Goal: Task Accomplishment & Management: Complete application form

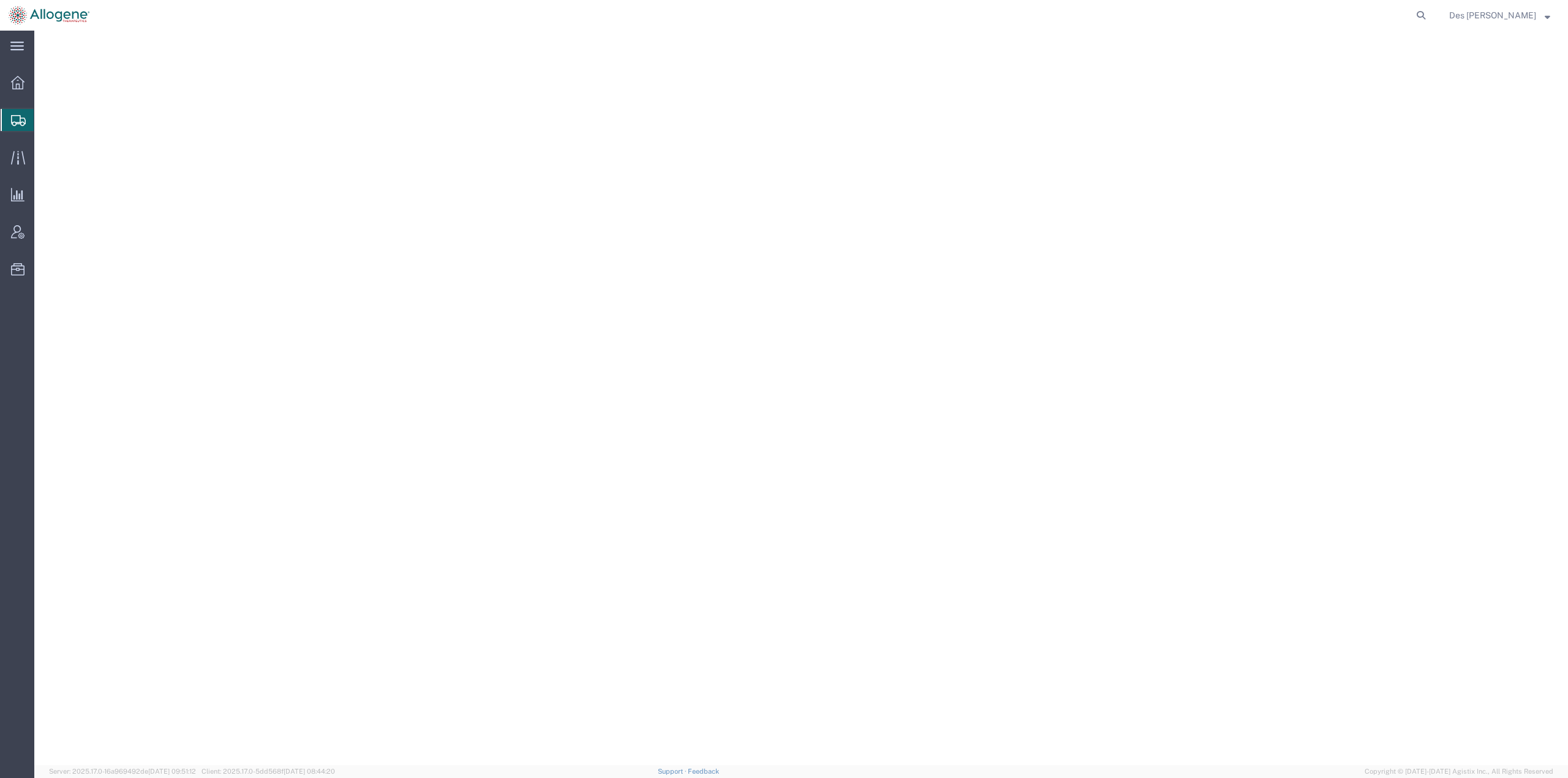
select select
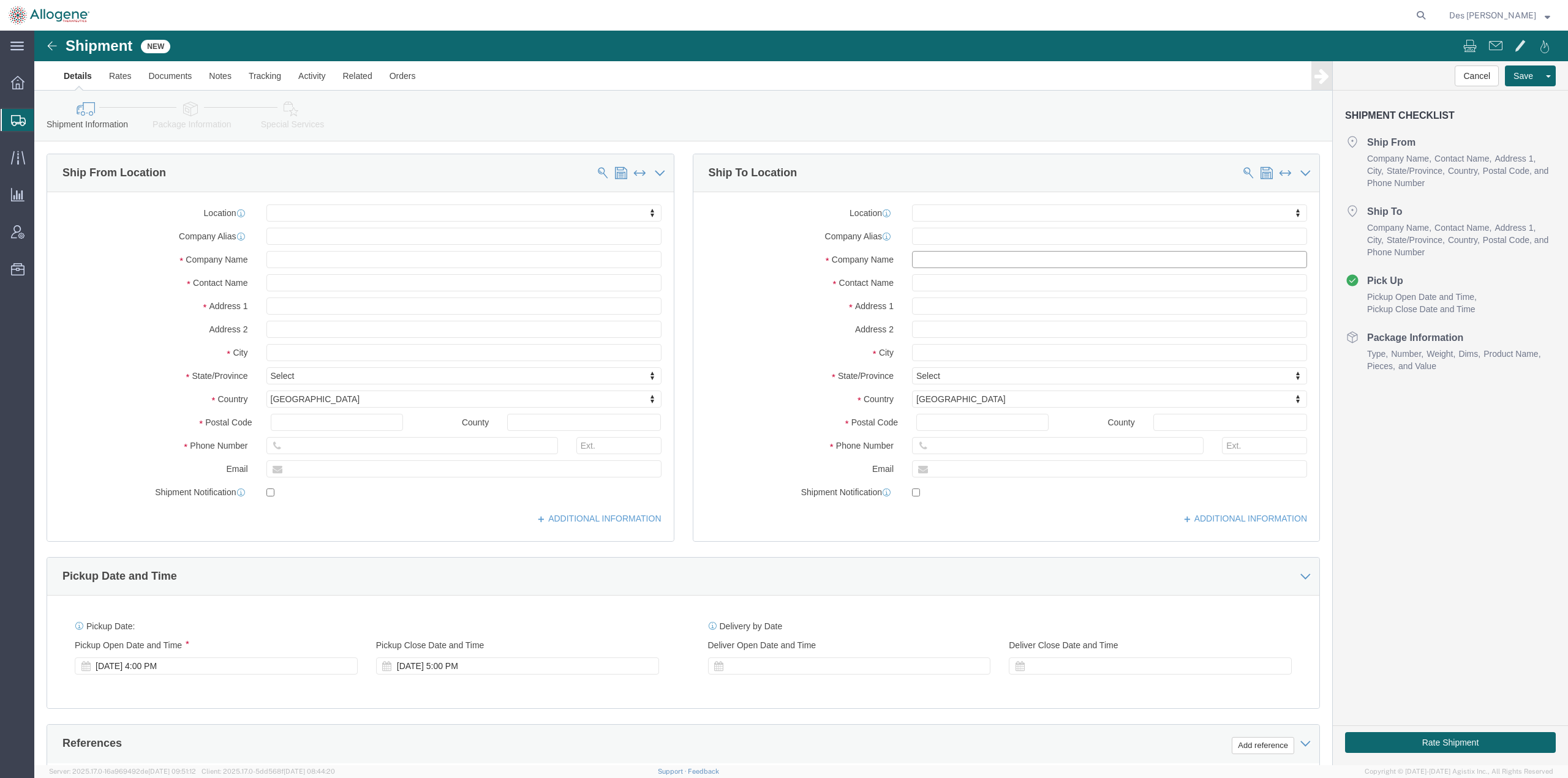
click input "text"
type input "Intertek"
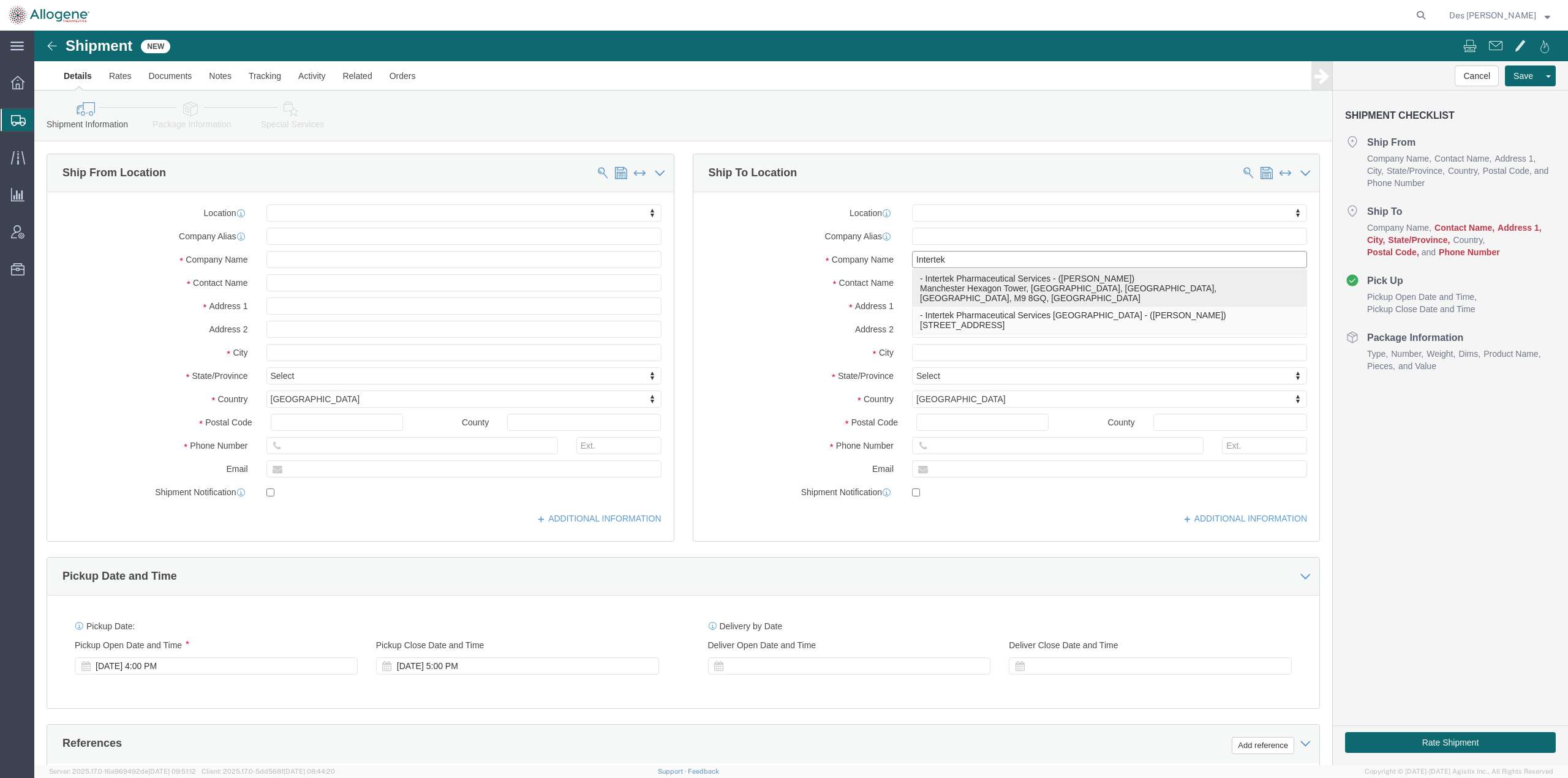
click p "- Intertek Pharmaceutical Services - ([PERSON_NAME]) [GEOGRAPHIC_DATA], [GEOGRA…"
select select
type input "Intertek Pharmaceutical Services"
type input "[PERSON_NAME]"
type input "Manchester Hexagon Tower"
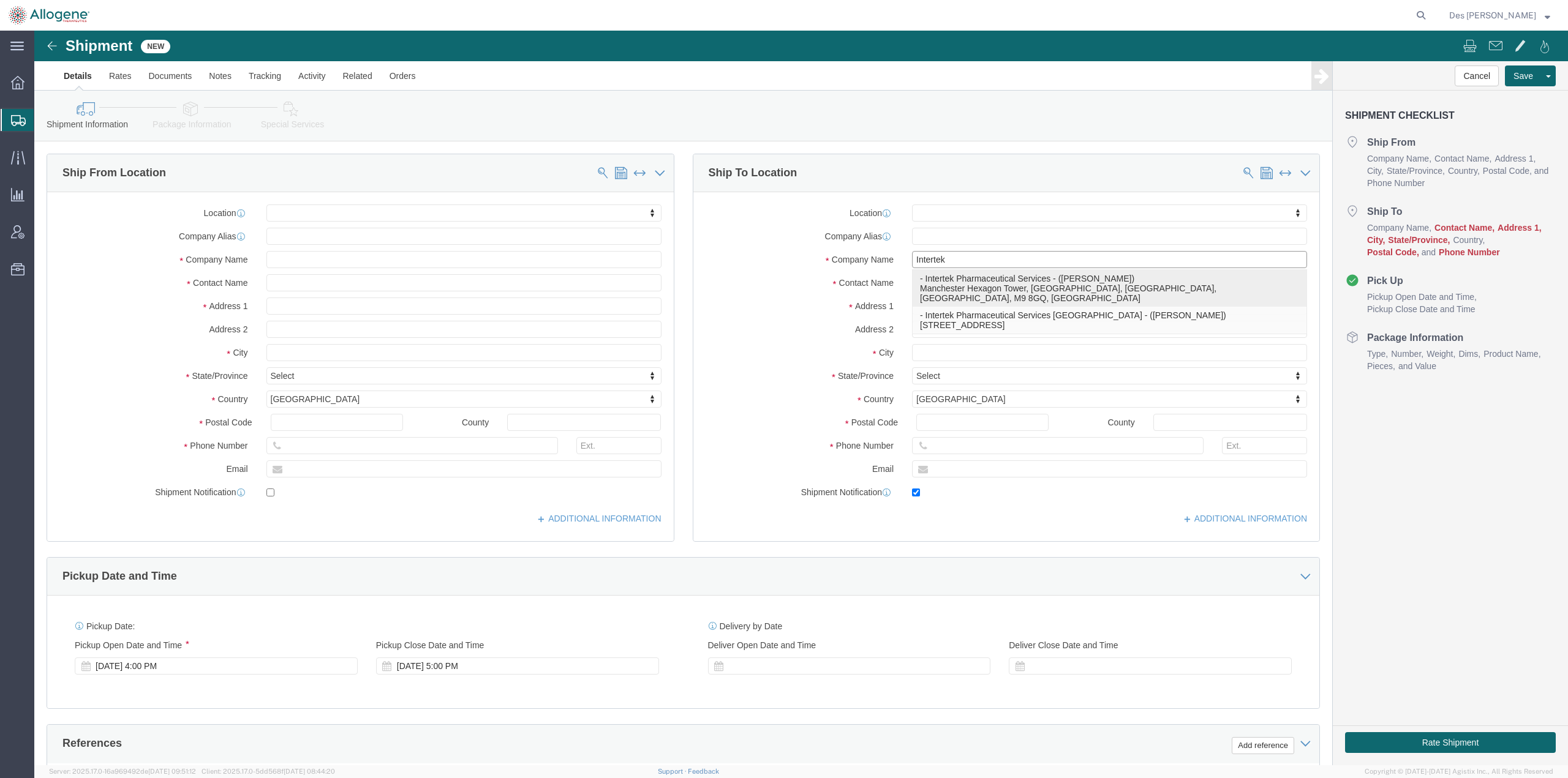
type input "Blackley"
type input "[GEOGRAPHIC_DATA]"
select select
select select "GB"
type input "M9 8GQ"
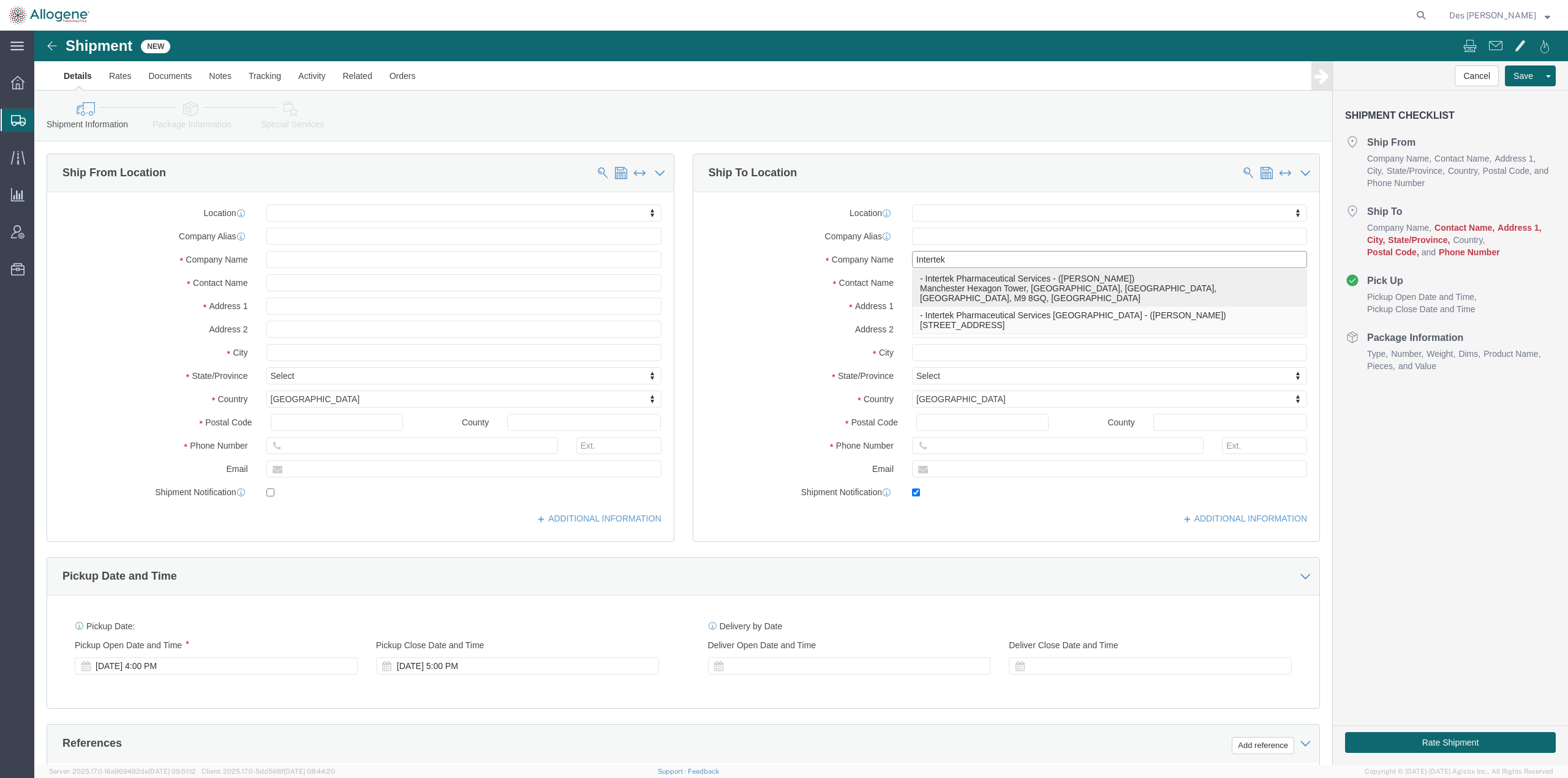
type input "[PHONE_NUMBER]"
type input "[EMAIL_ADDRESS][PERSON_NAME][DOMAIN_NAME]"
checkbox input "true"
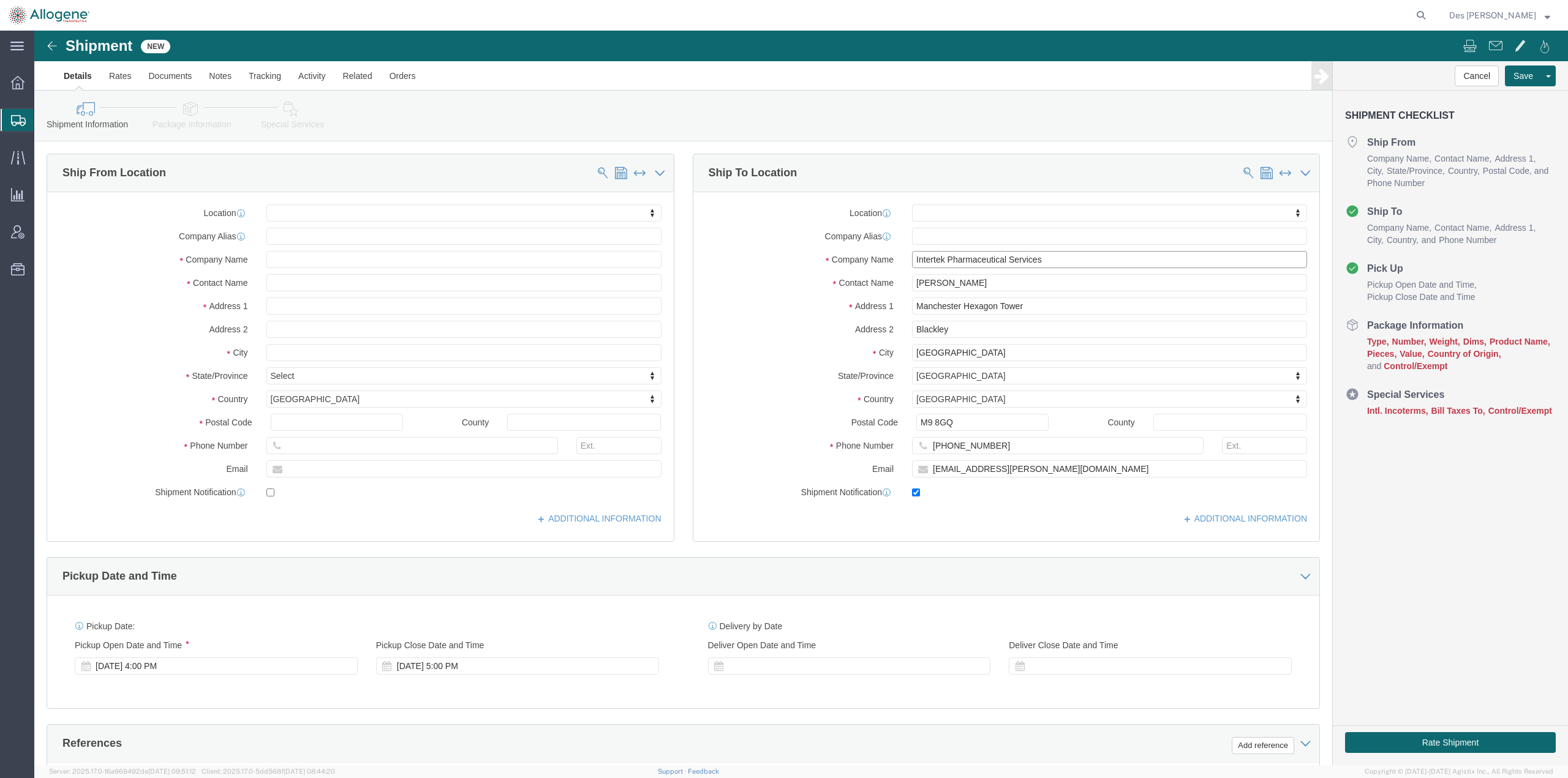
select select "ENG"
type input "Intertek Pharmaceutical Services"
click input "text"
click input "F"
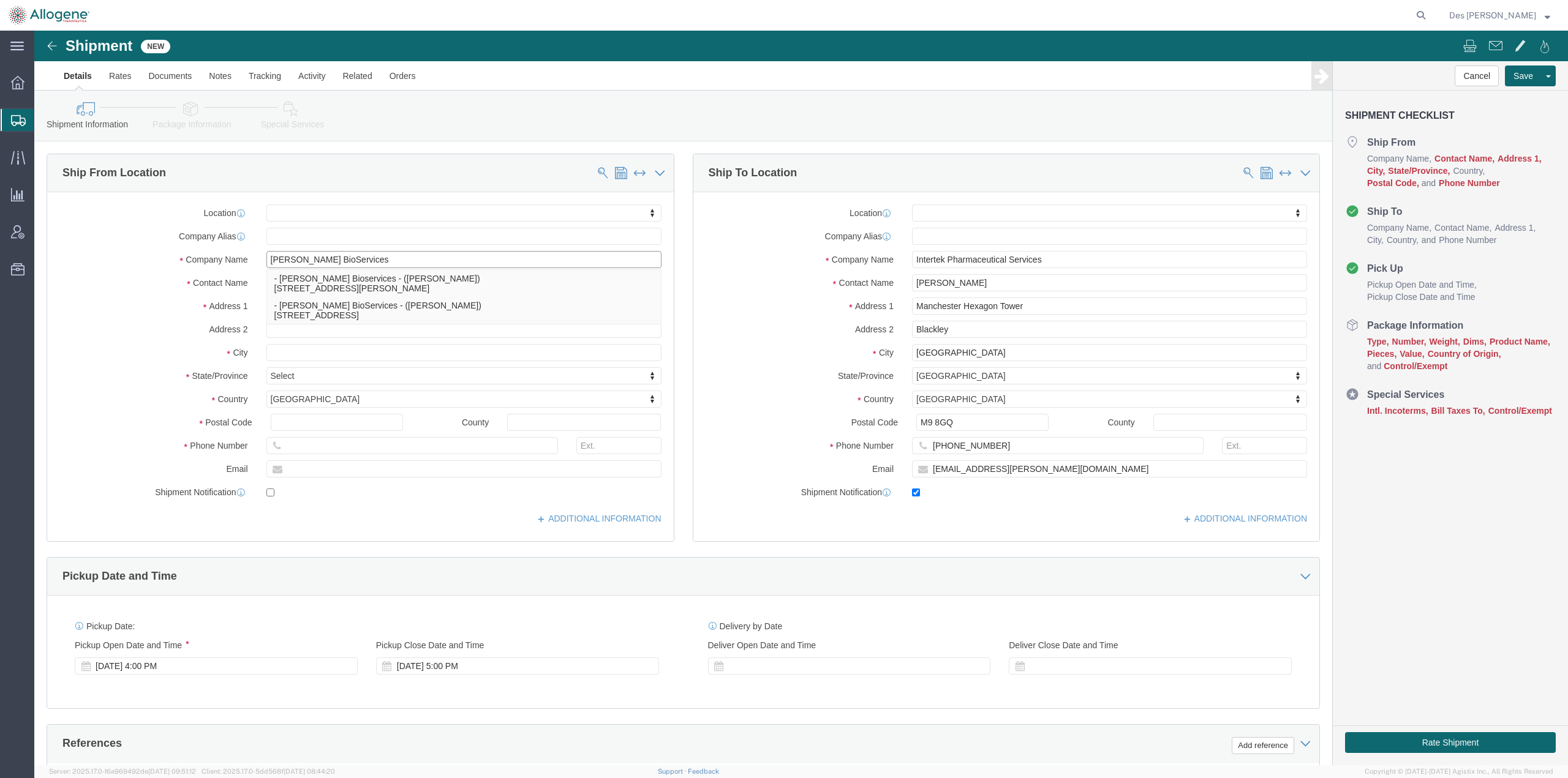
type input "Fisher BioServices"
click input "text"
type input "[STREET_ADDRESS][PERSON_NAME]"
select select
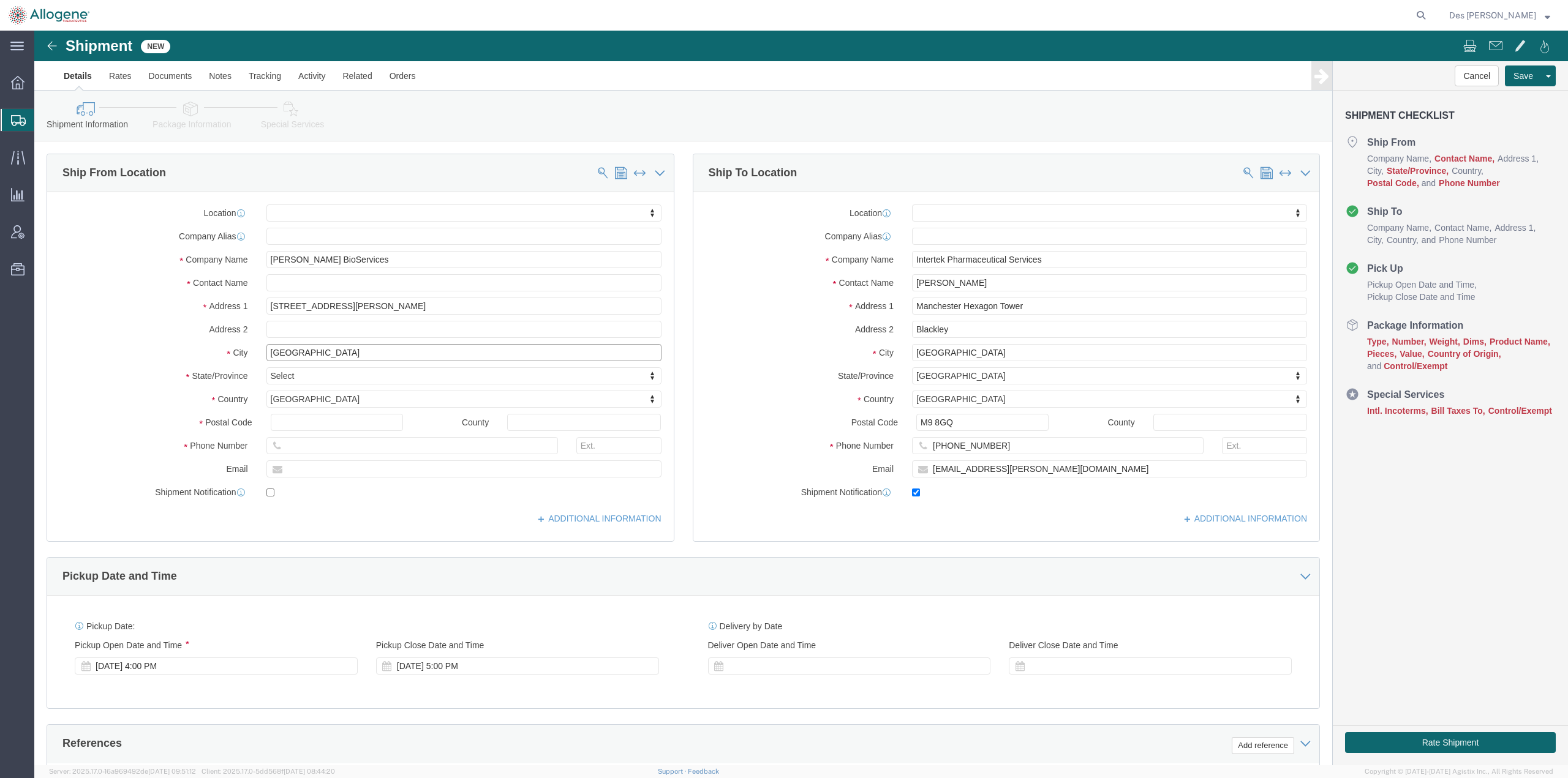
type input "[GEOGRAPHIC_DATA]"
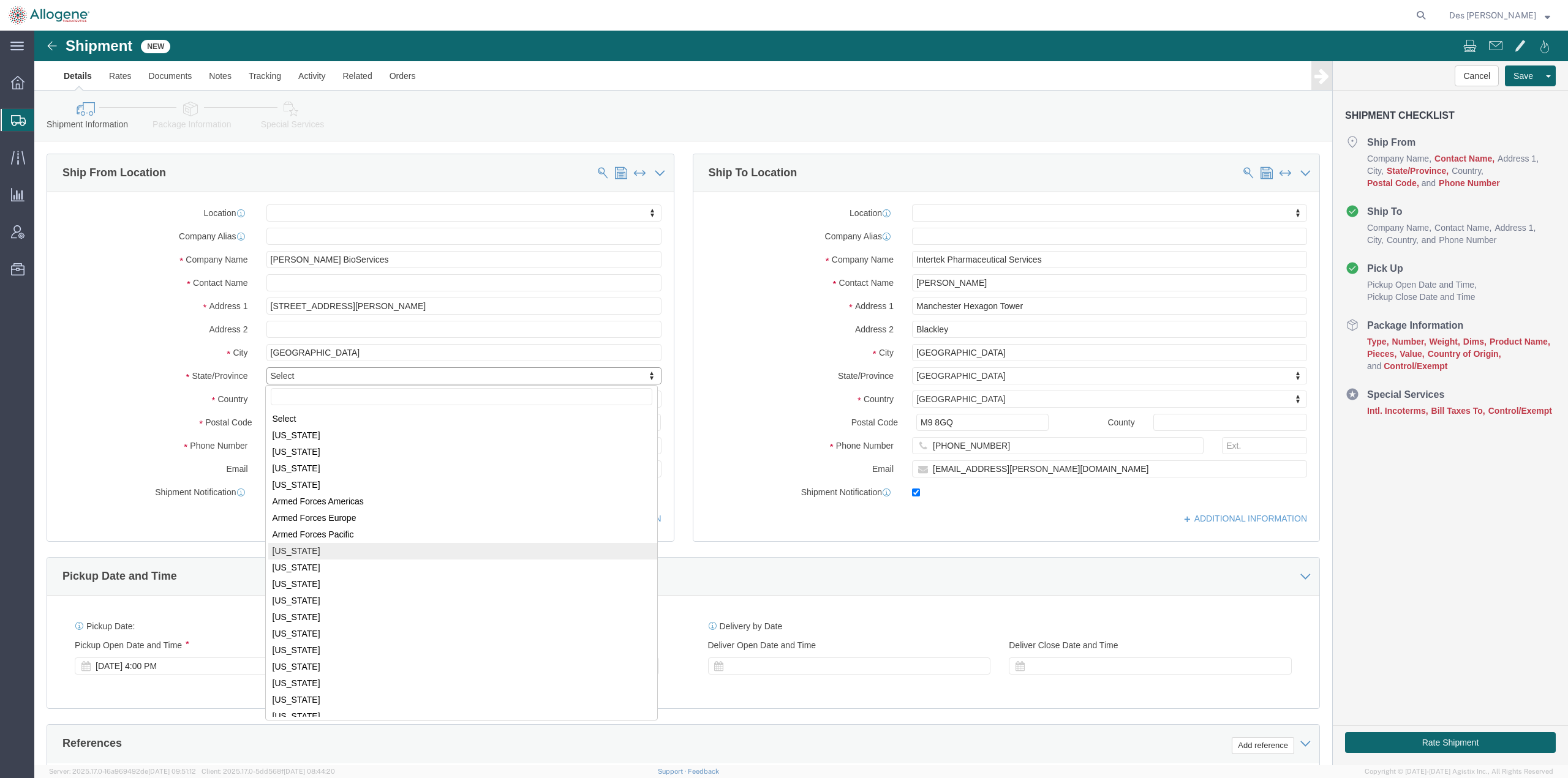
select select
select select "CA"
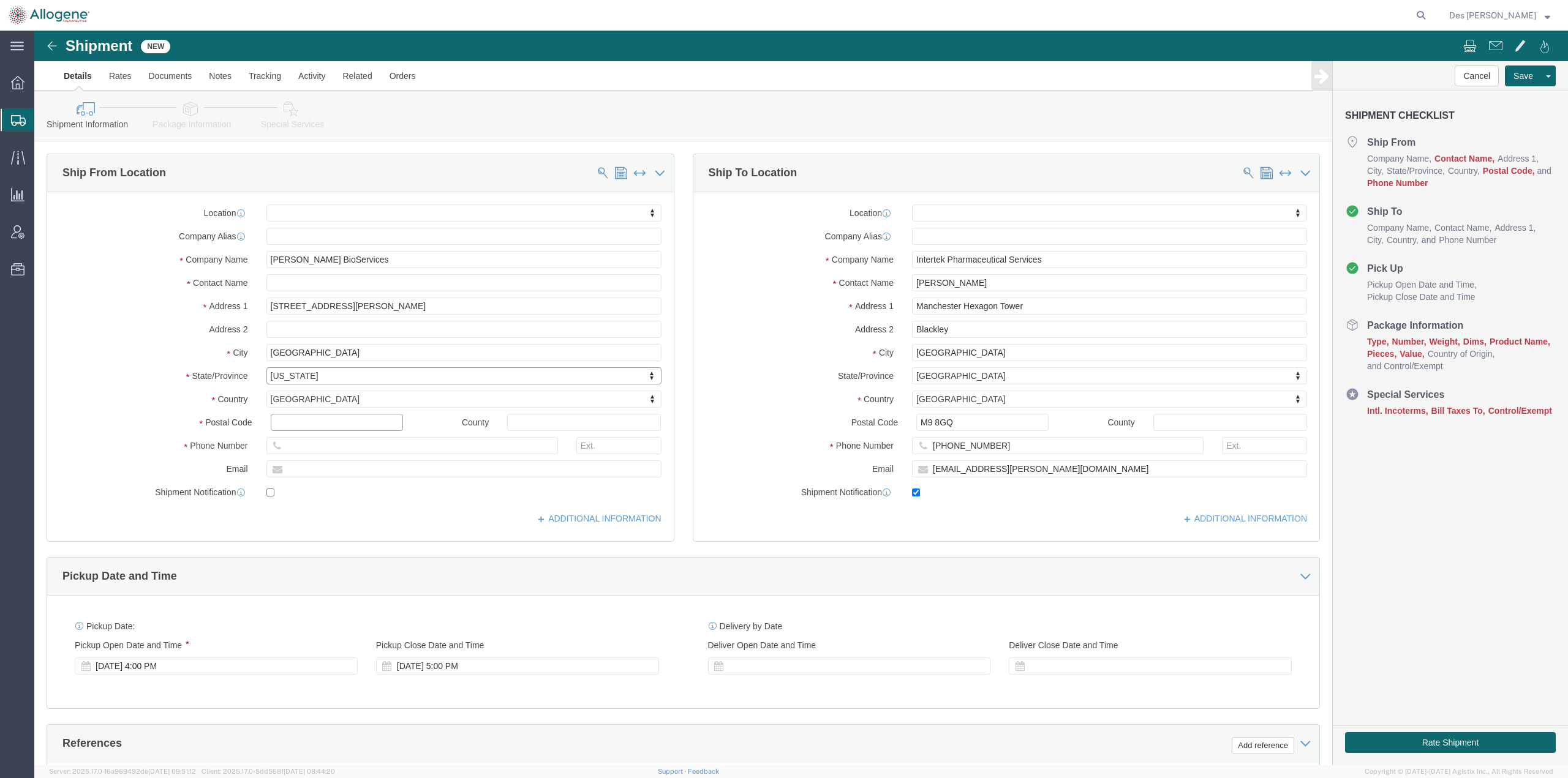
click input "text"
type input "95688"
select select
click input "text"
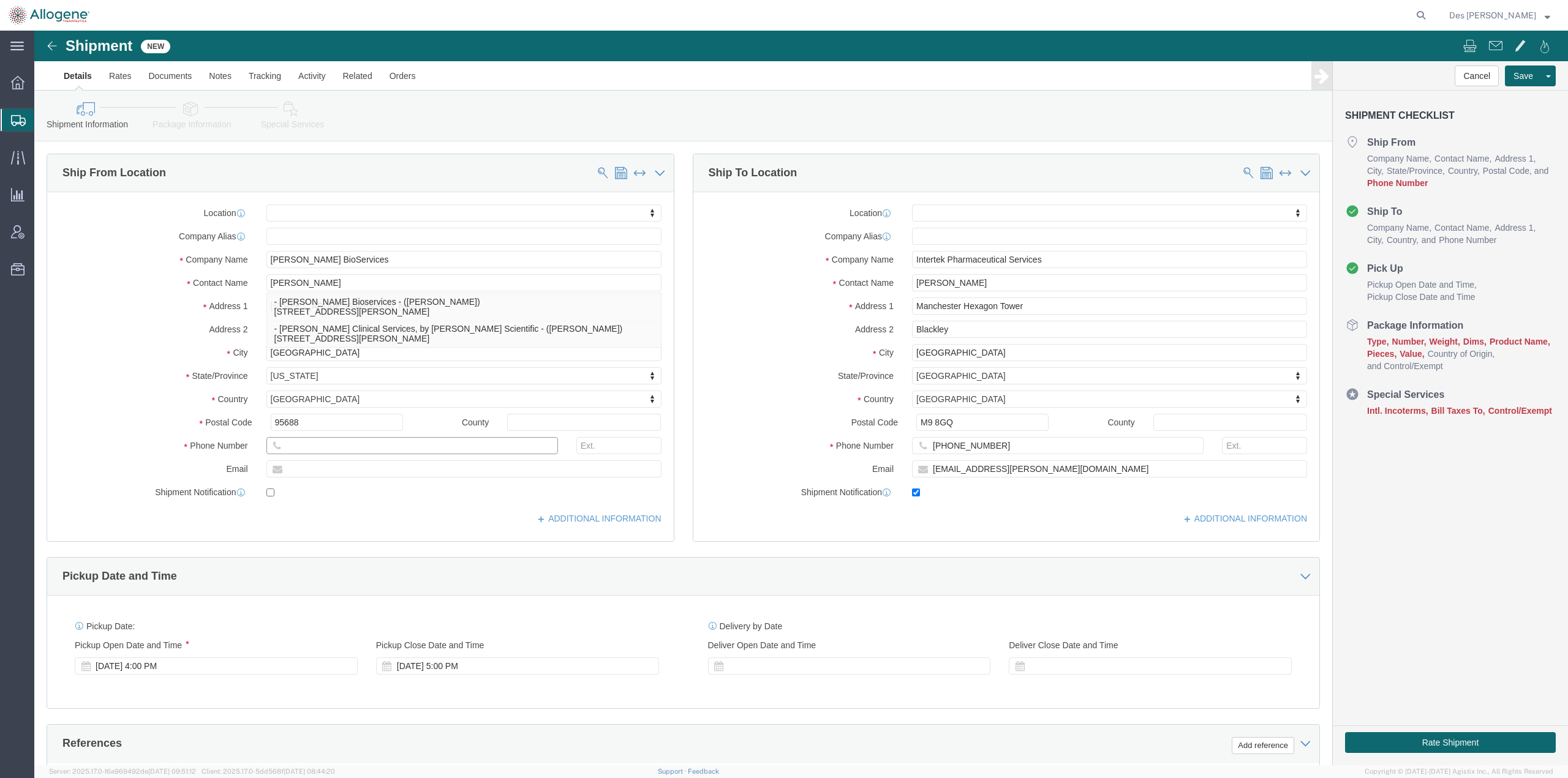
click input "text"
click input "[PERSON_NAME]"
type input "[PERSON_NAME]"
click p "- Fisher Bioservices - (Dalila Nadji) 14665 Rothgeb Drive, Rockville, MD, 20850…"
select select
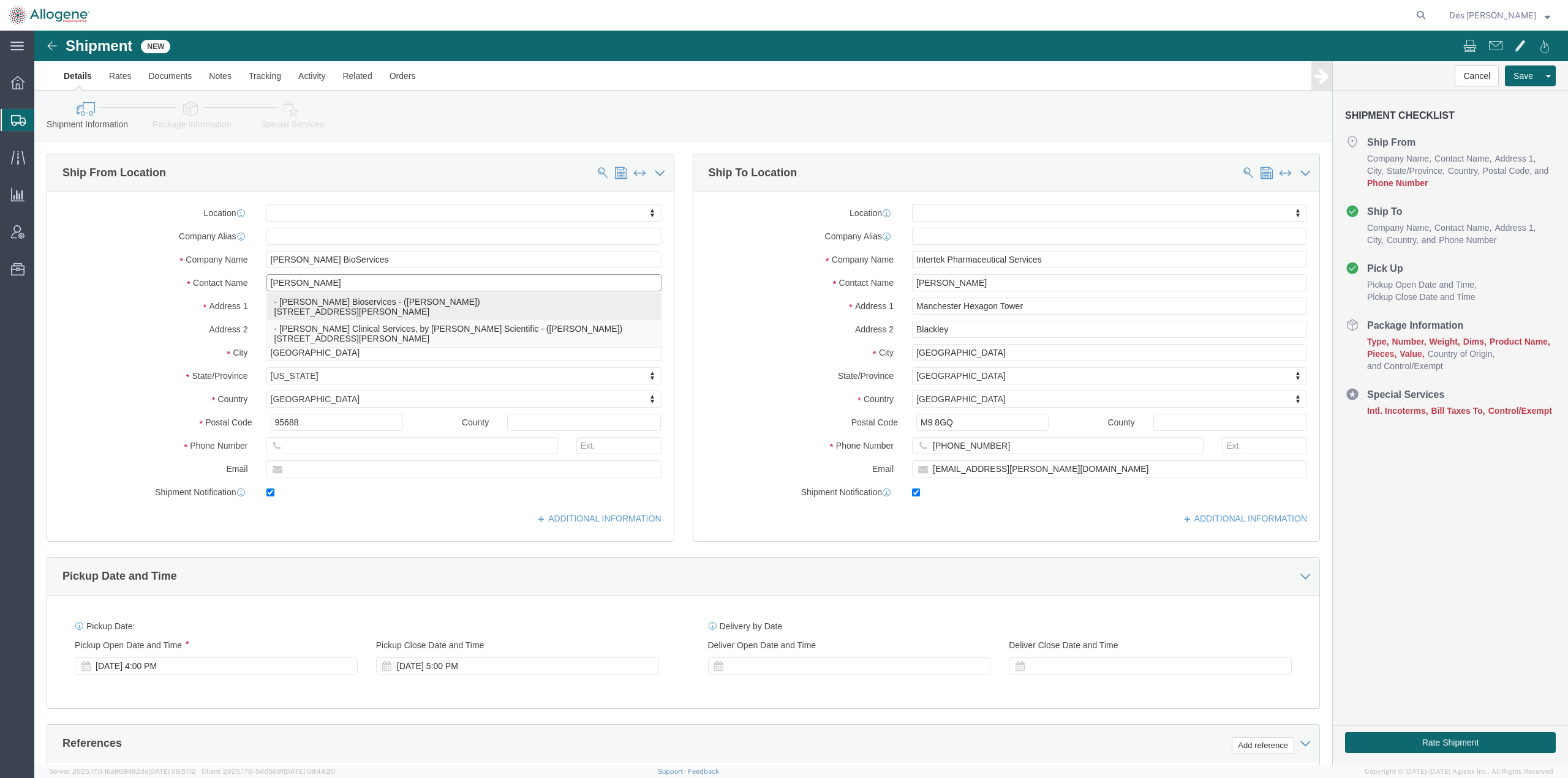
type input "[PERSON_NAME] Bioservices"
type input "[PERSON_NAME]"
type input "14665 Rothgeb Drive"
type input "[GEOGRAPHIC_DATA]"
type input "20850"
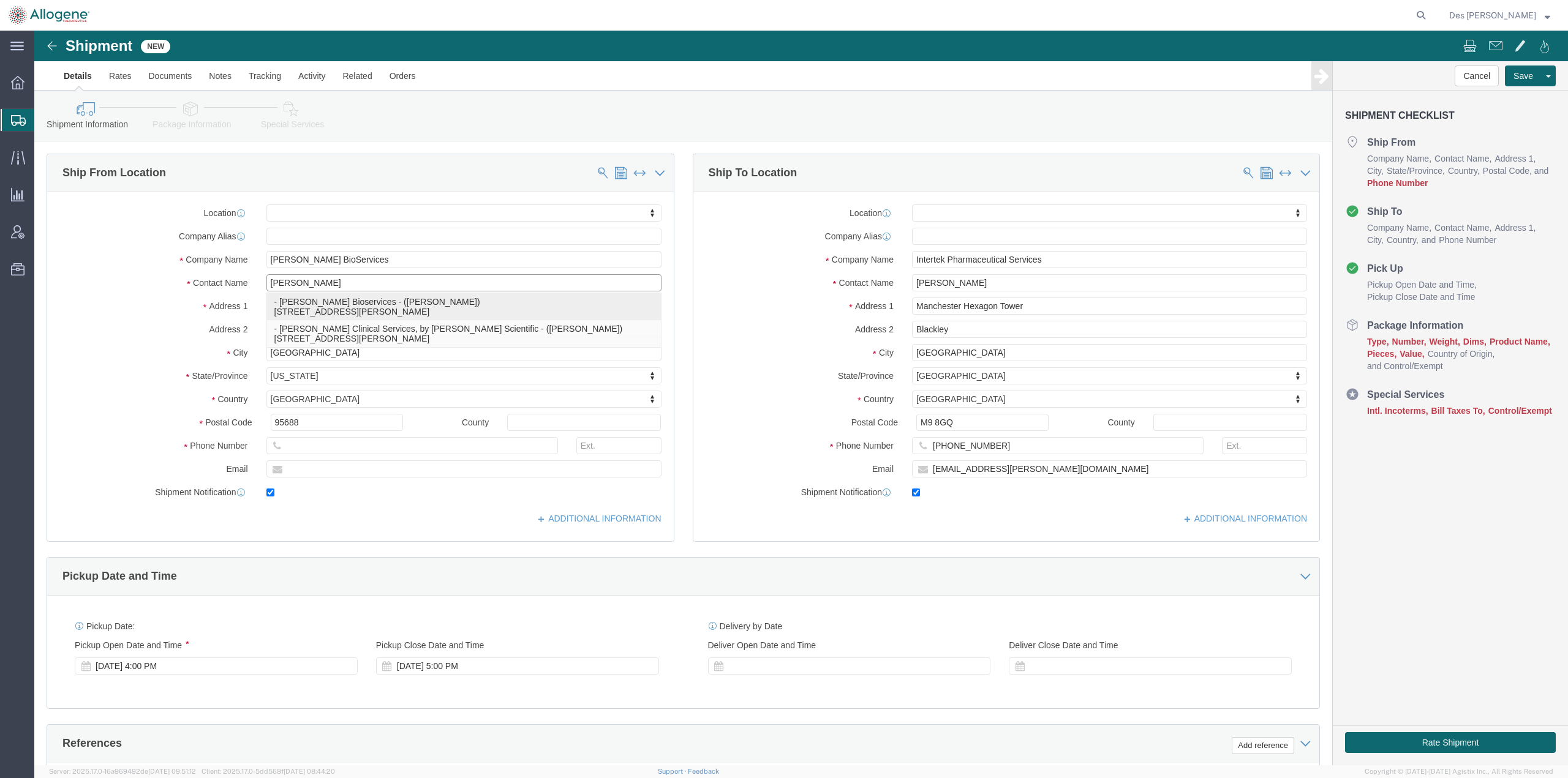
type input "[PHONE_NUMBER]"
type input "[PERSON_NAME][EMAIL_ADDRESS][PERSON_NAME][DOMAIN_NAME]"
checkbox input "true"
select select "MD"
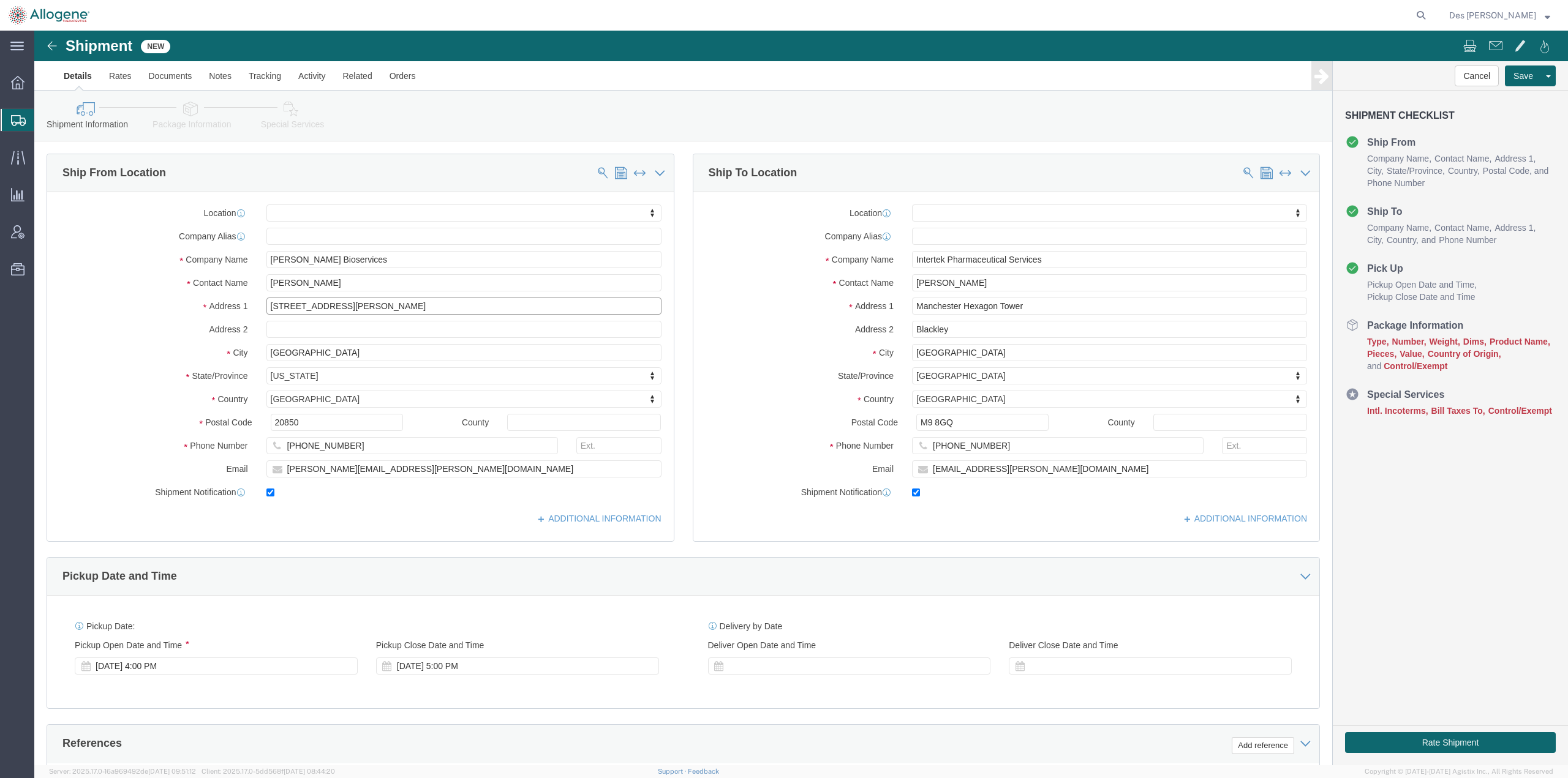
drag, startPoint x: 324, startPoint y: 272, endPoint x: 198, endPoint y: 279, distance: 126.2
click div "Address 1 14665 Rothgeb Drive"
select select
drag, startPoint x: 280, startPoint y: 323, endPoint x: 218, endPoint y: 320, distance: 62.1
click div "City Rockville"
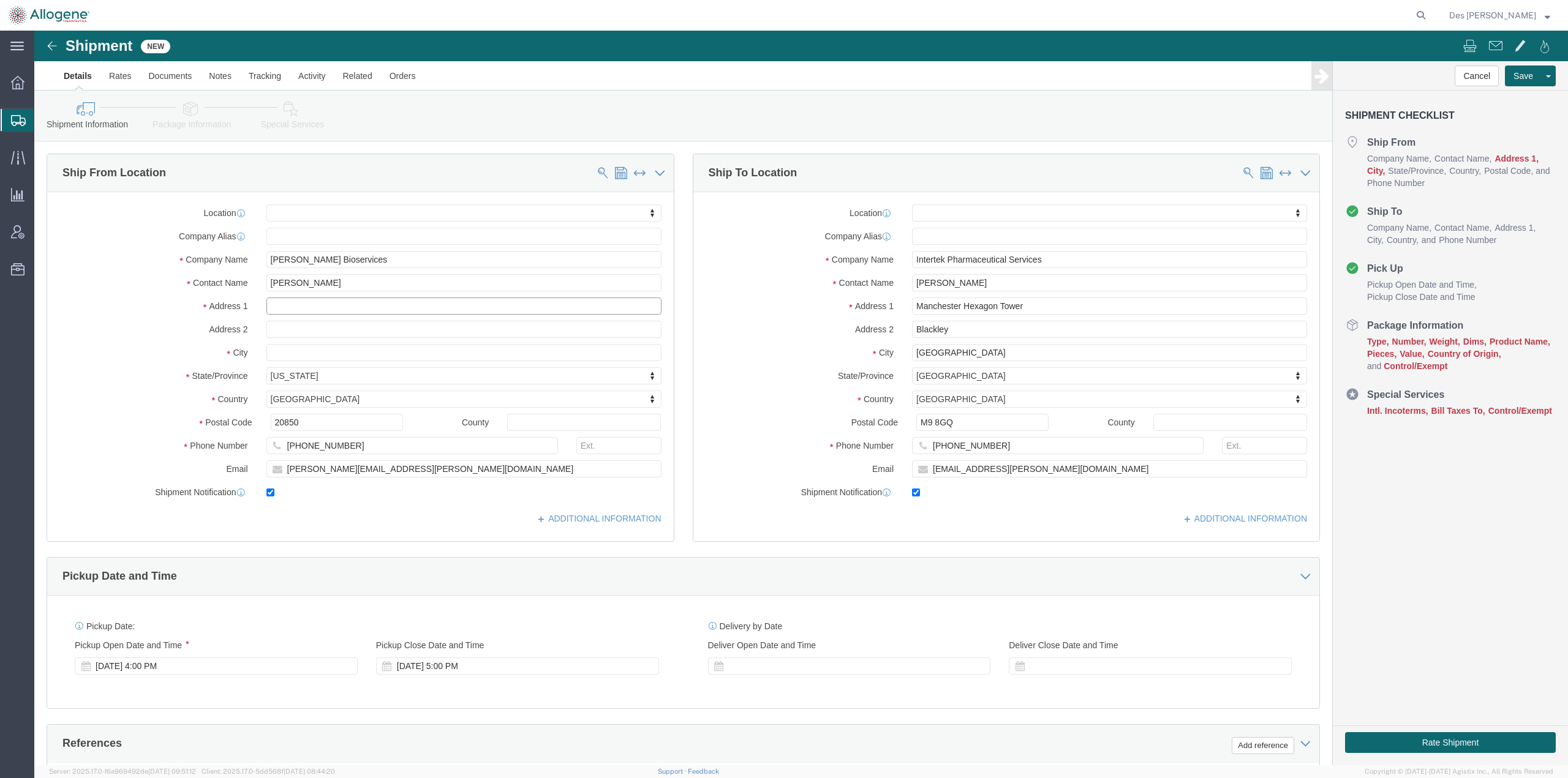
select select
click input "text"
type input "[STREET_ADDRESS][PERSON_NAME]"
select select
click input "text"
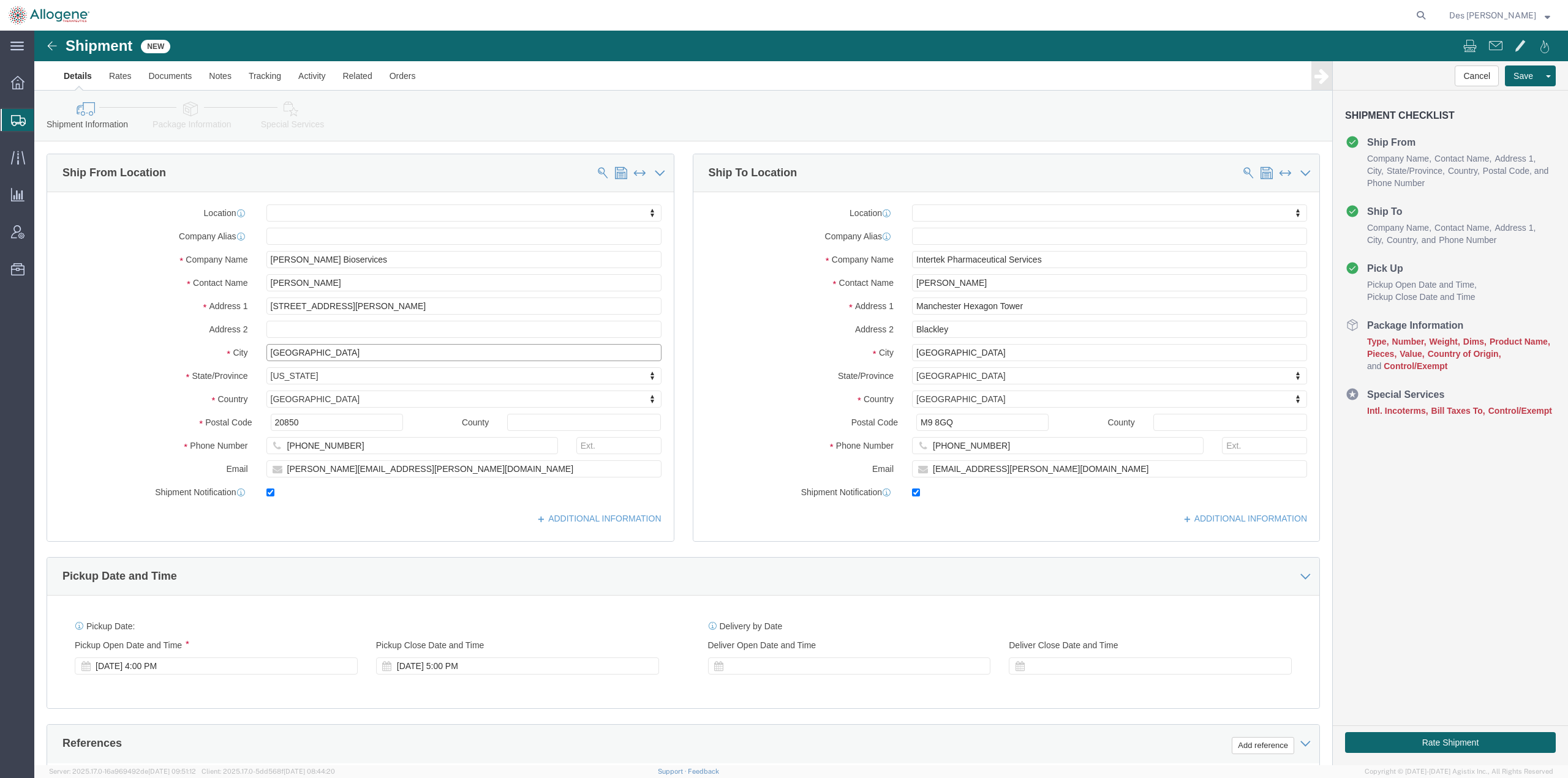
type input "[GEOGRAPHIC_DATA]"
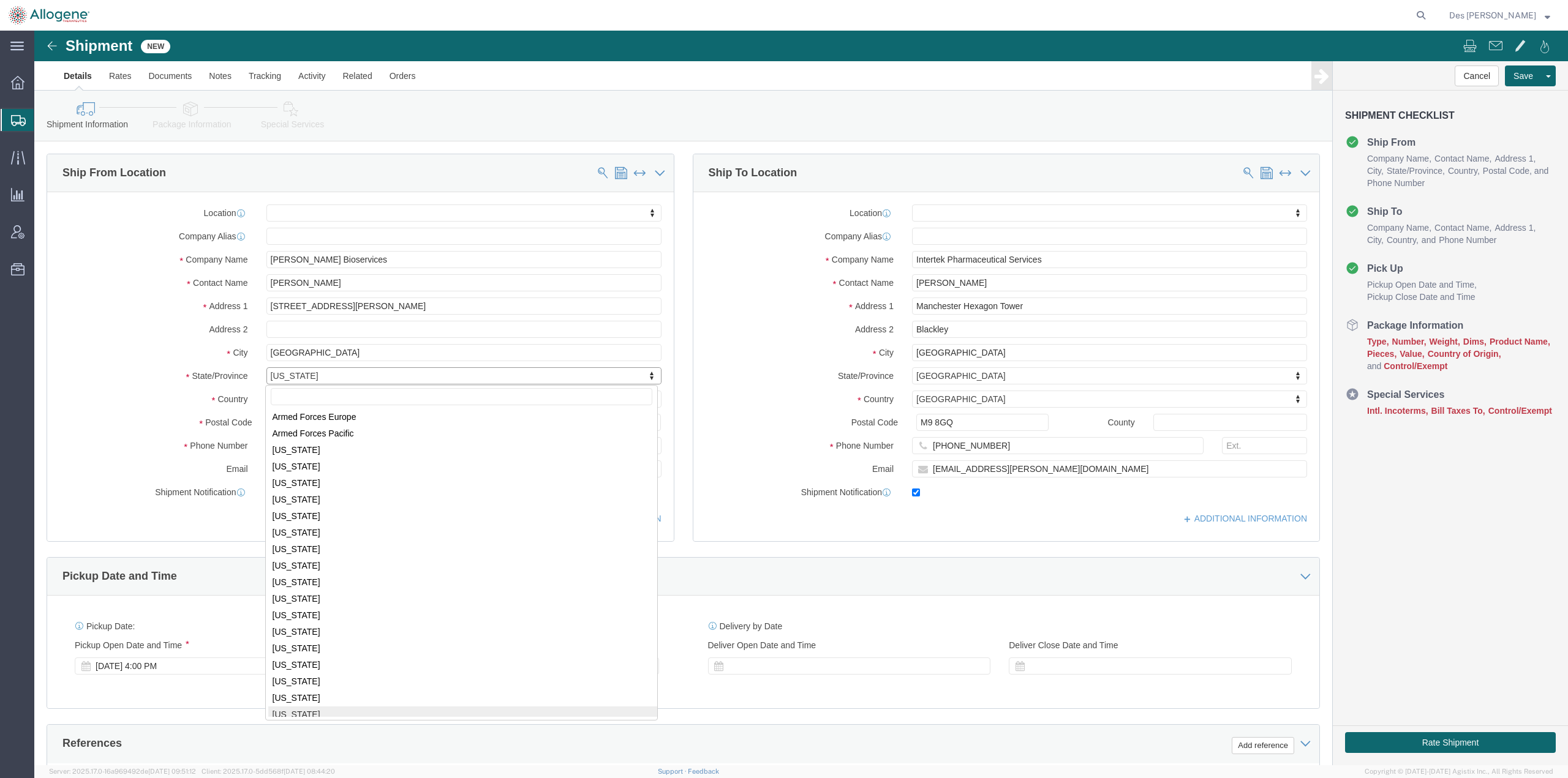
scroll to position [99, 0]
select select
select select "CA"
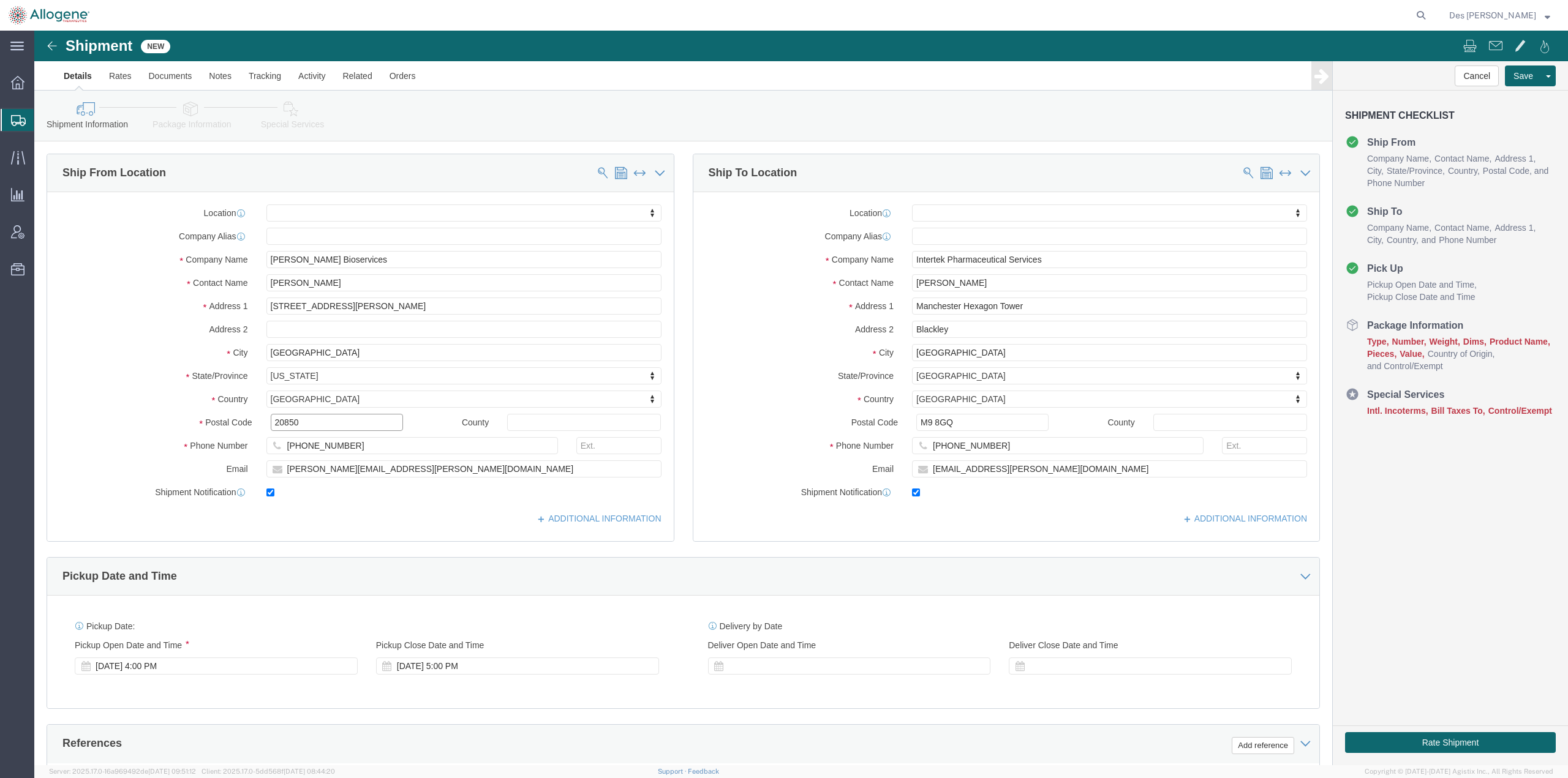
drag, startPoint x: 265, startPoint y: 391, endPoint x: 197, endPoint y: 384, distance: 68.4
click div "Postal Code 20850"
type input "95688"
select select
click input "text"
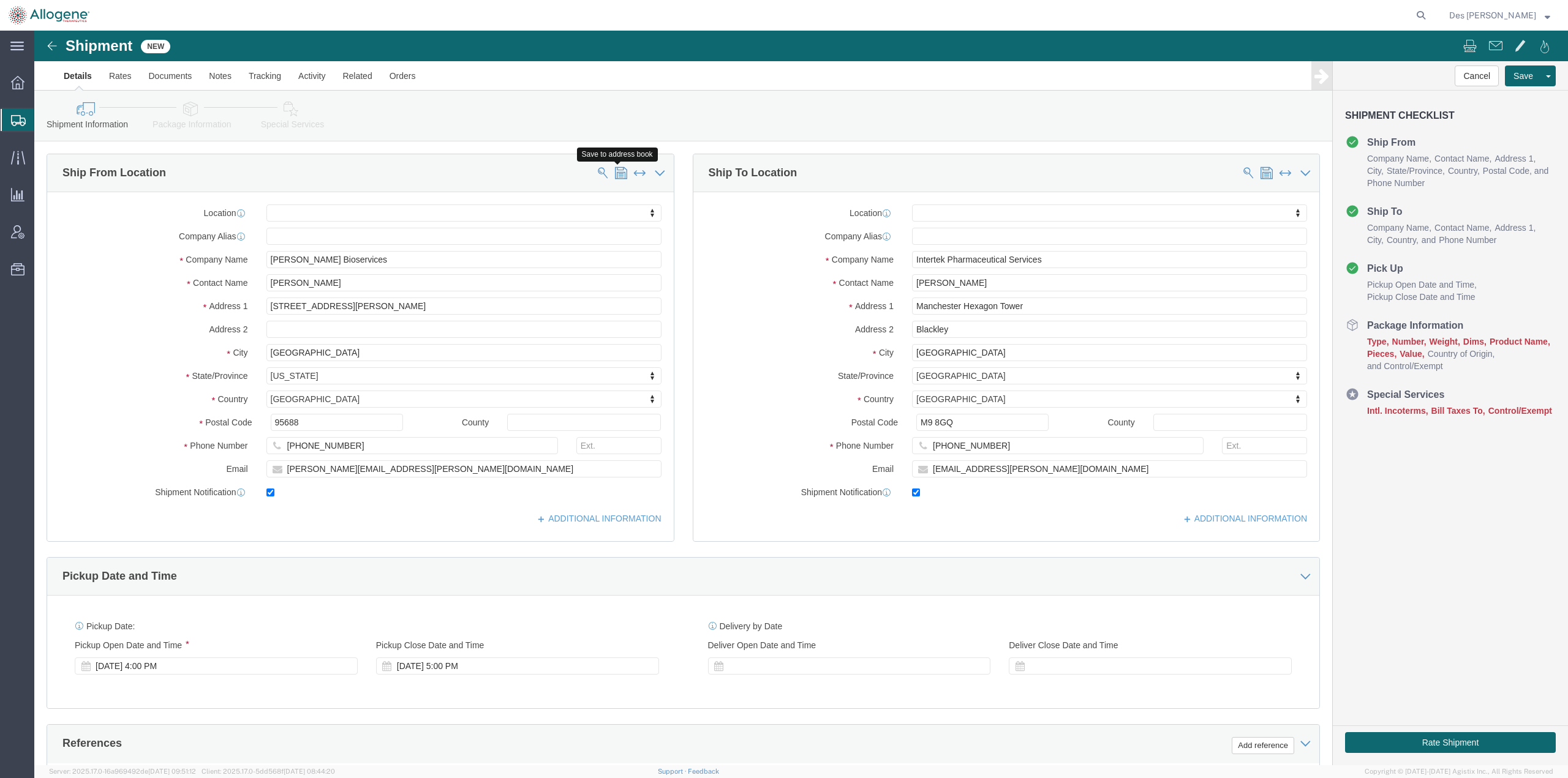
click span
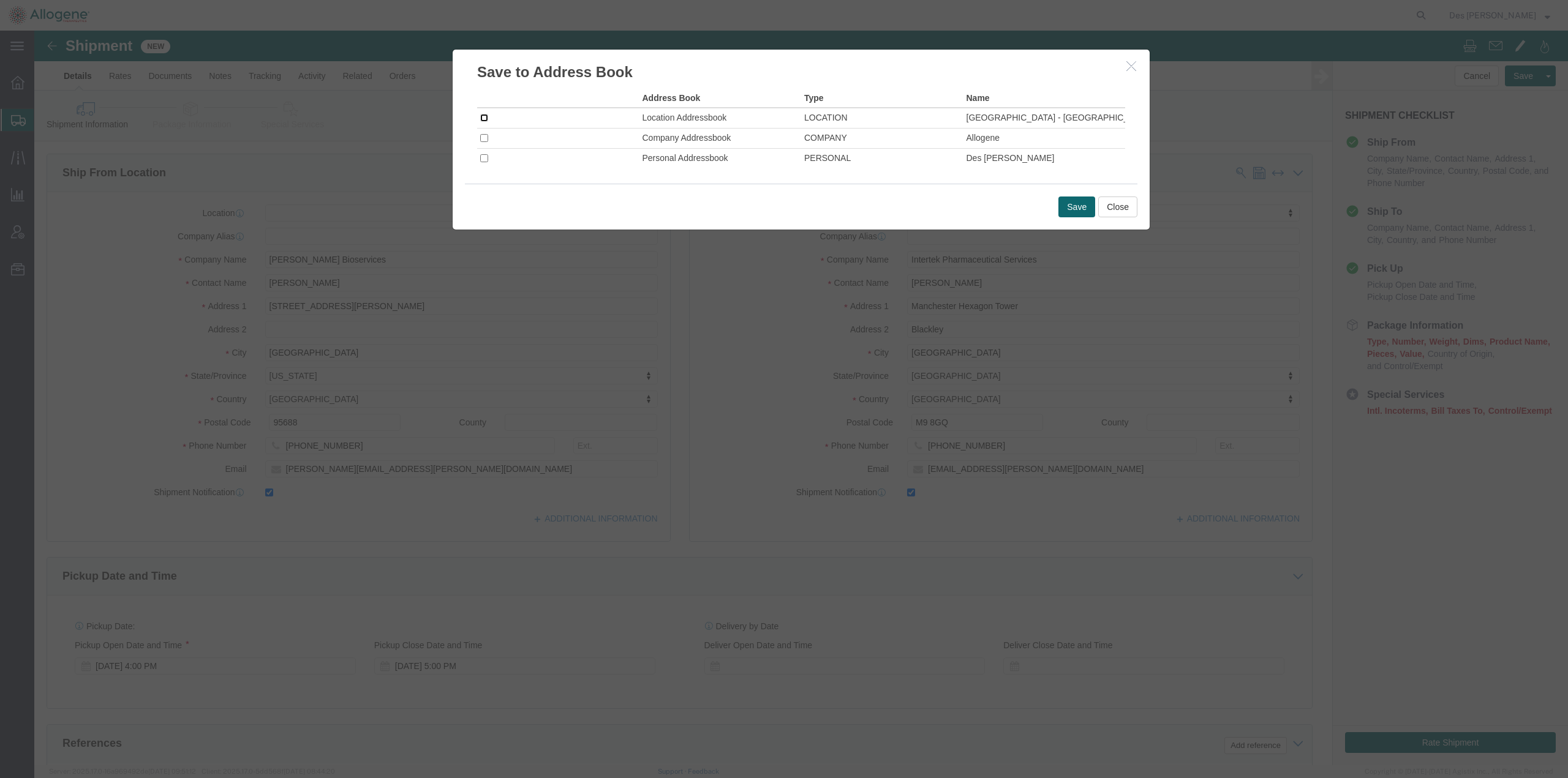
click input "checkbox"
checkbox input "true"
drag, startPoint x: 1040, startPoint y: 172, endPoint x: 781, endPoint y: 165, distance: 259.1
click button "Save"
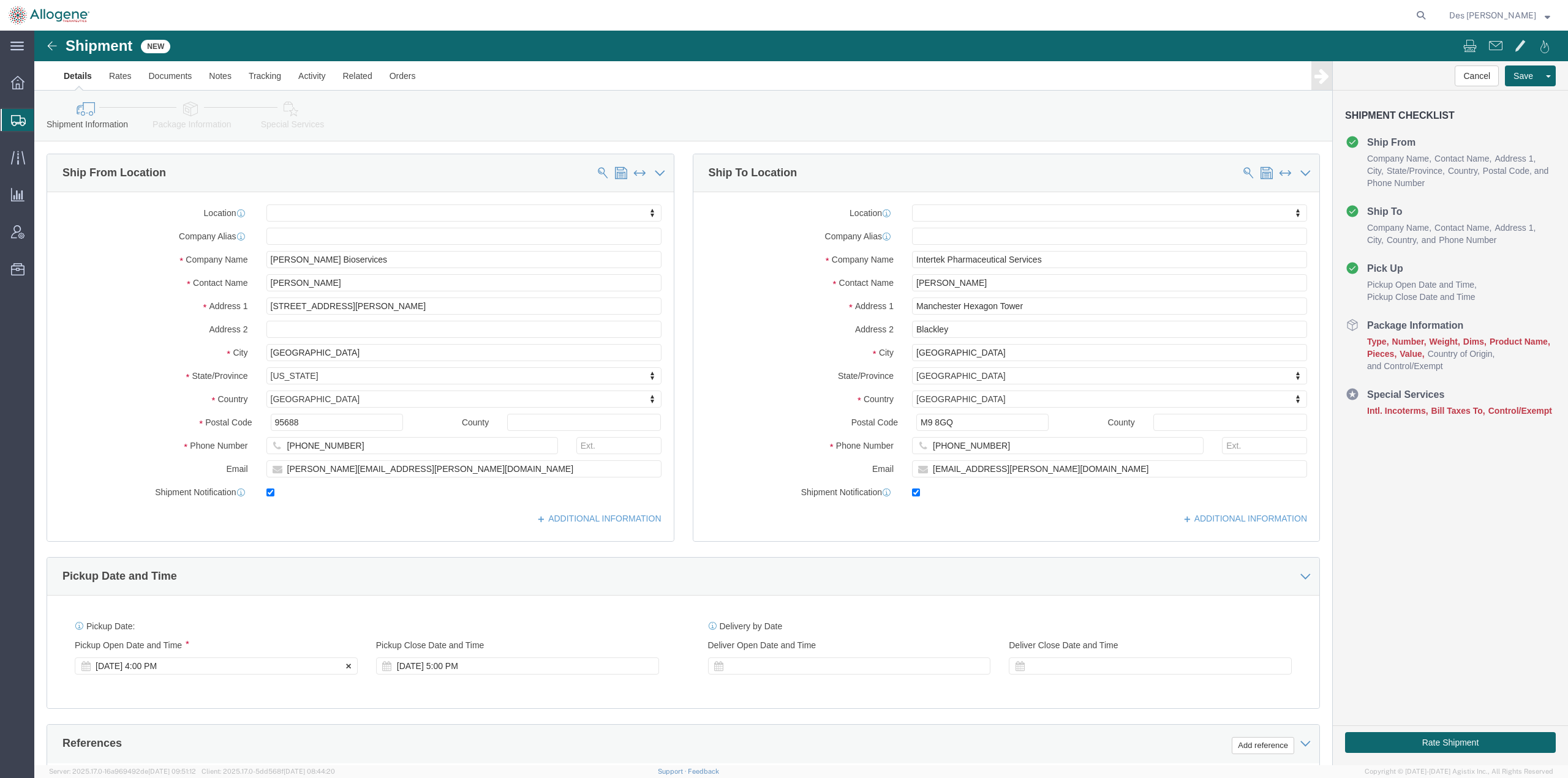
click div "Aug 18 2025 4:00 PM"
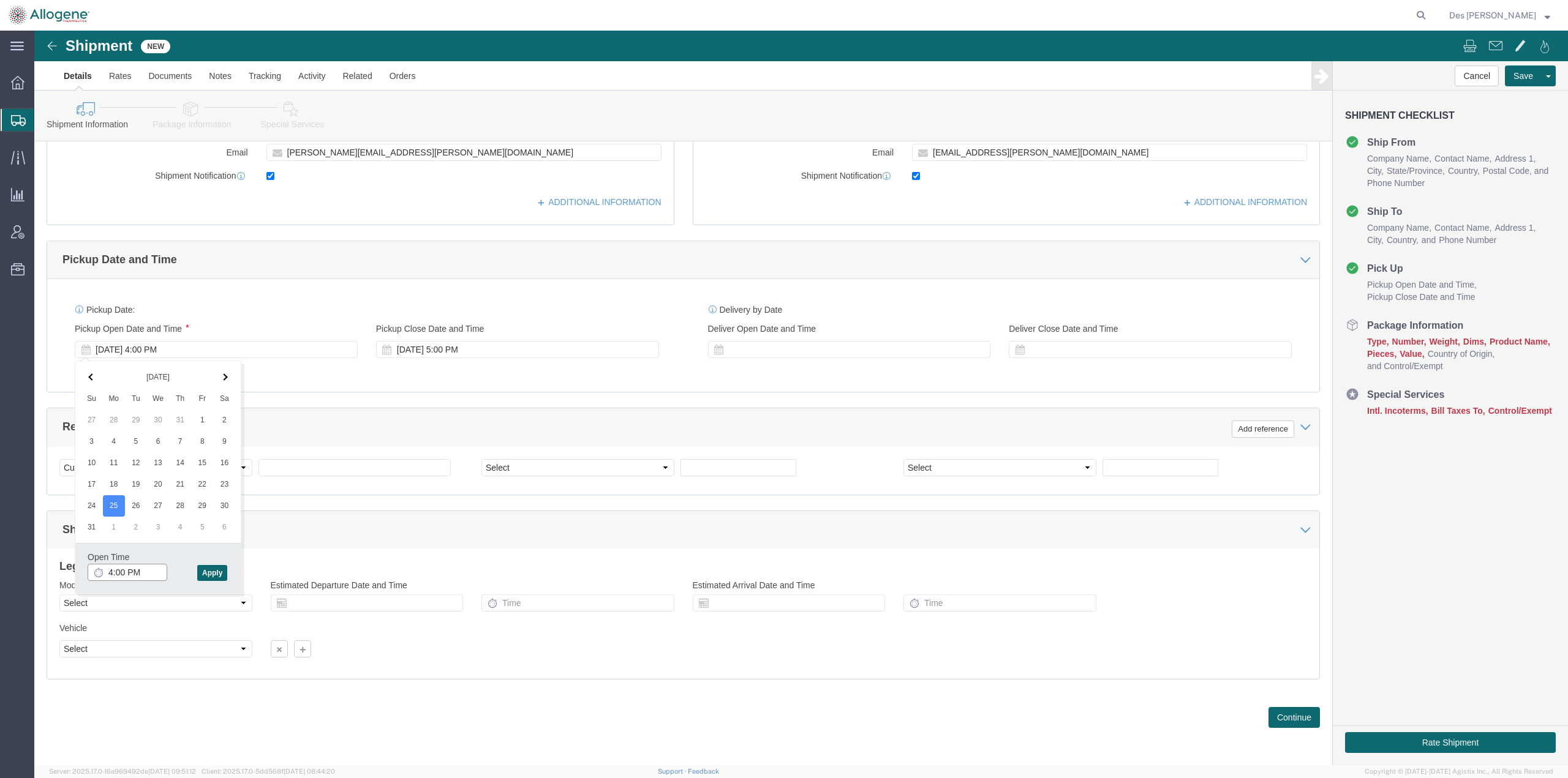
click input "4:00 PM"
click button "Apply"
click div "Aug 25 2025 11:10 PM"
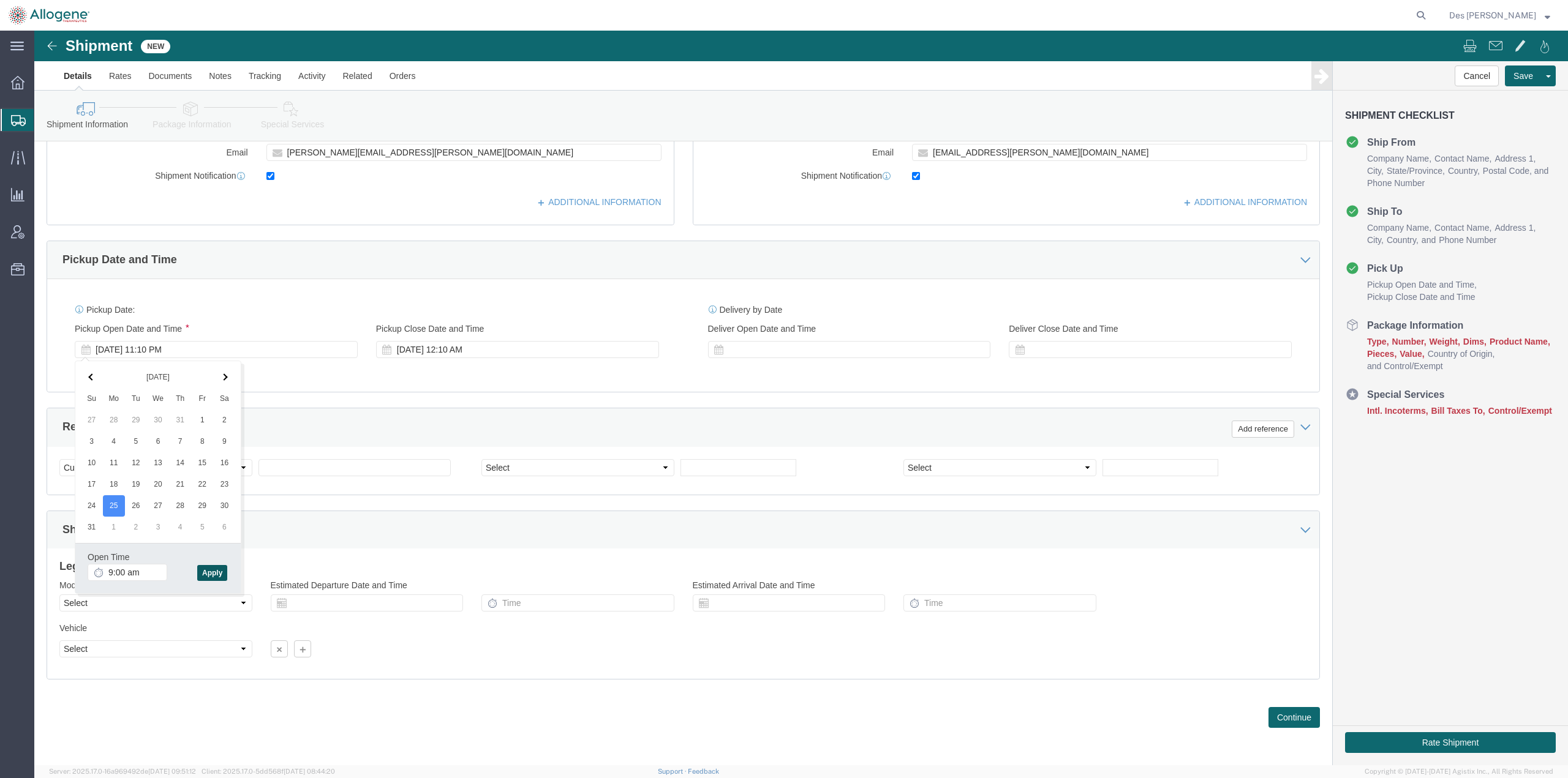
type input "9:00 AM"
click button "Apply"
click div "Aug 26 2025 12:10 AM"
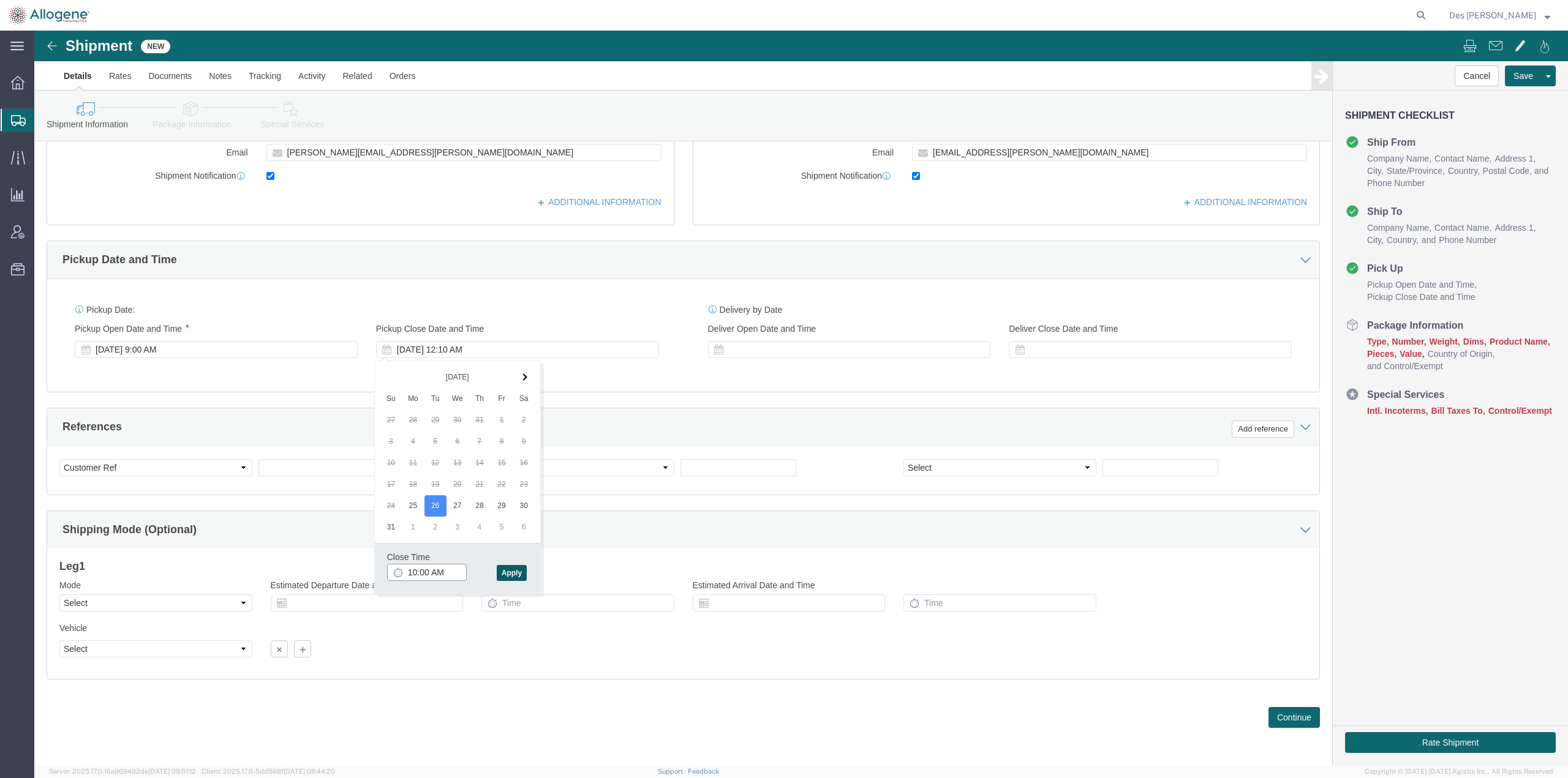
type input "10:00 AM"
click button "Apply"
click div "Aug 26 2025 10:00 AM"
click div "Pickup Date: Pickup Start Date Pickup Start Time Pickup Open Date and Time Aug …"
click div
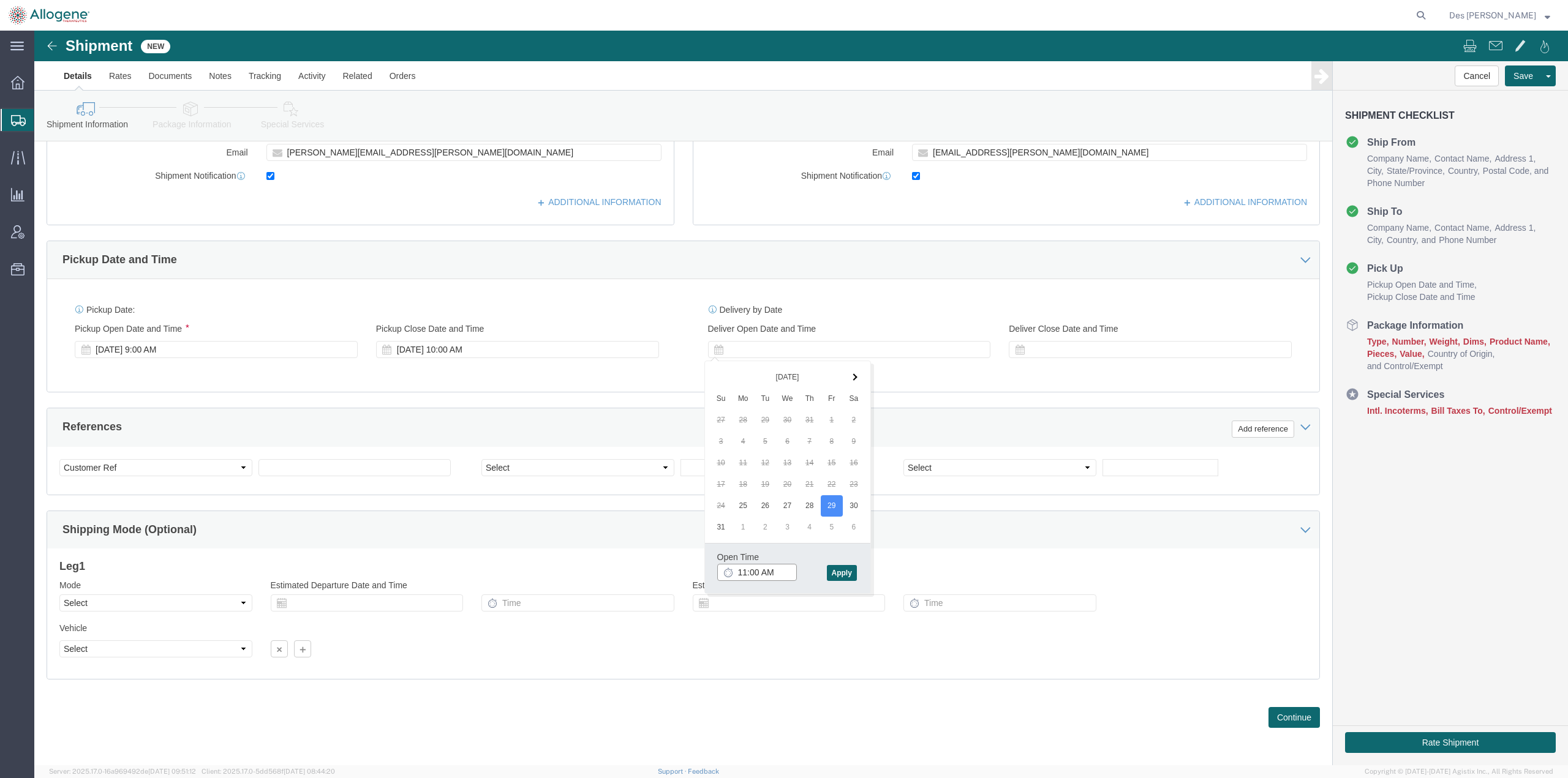
click input "11:00 AM"
type input "9:00 AM"
click button "Apply"
click div
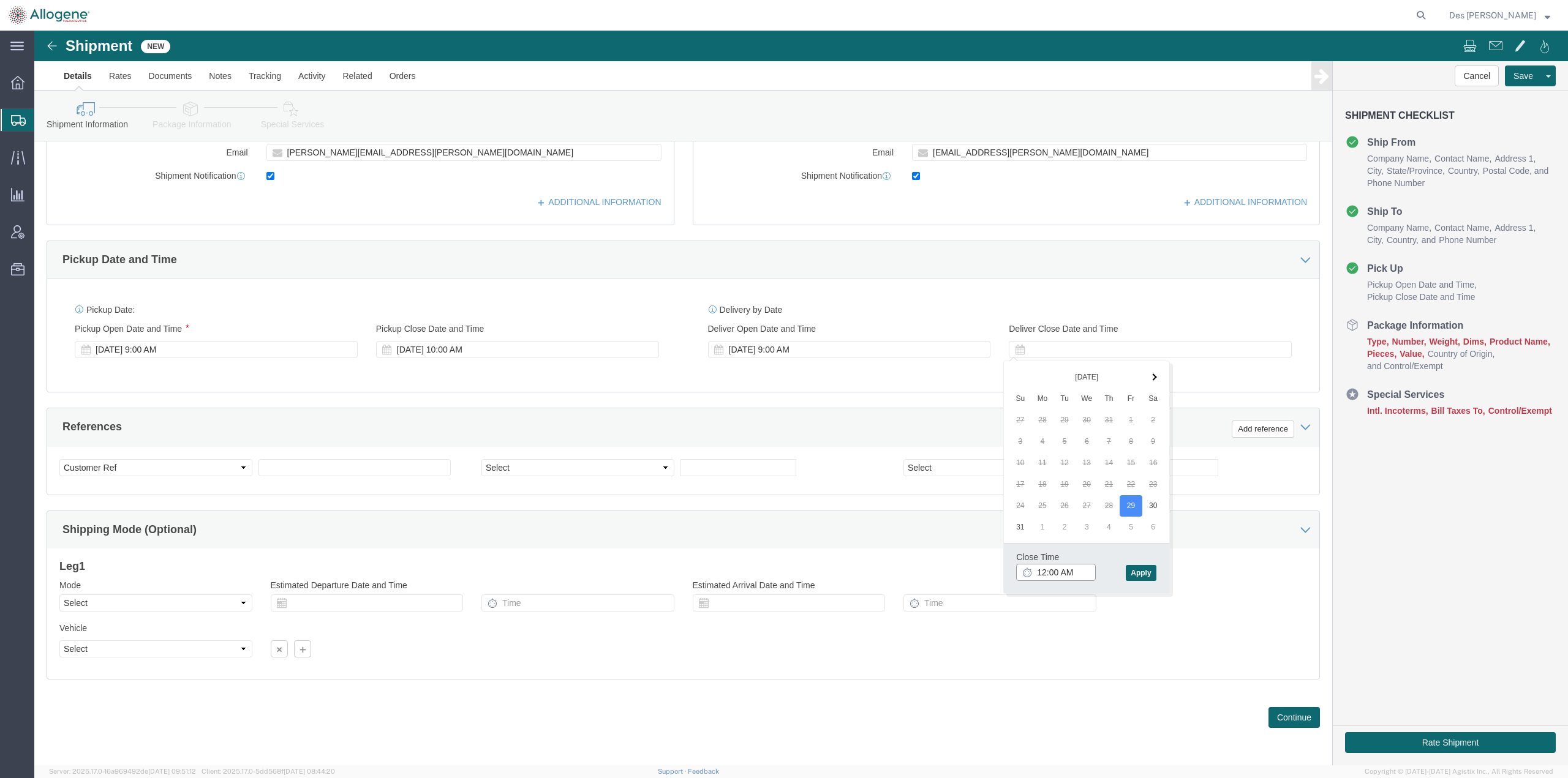
click input "12:00 AM"
type input "12:00 PM"
click button "Apply"
click input "text"
type input "General Request"
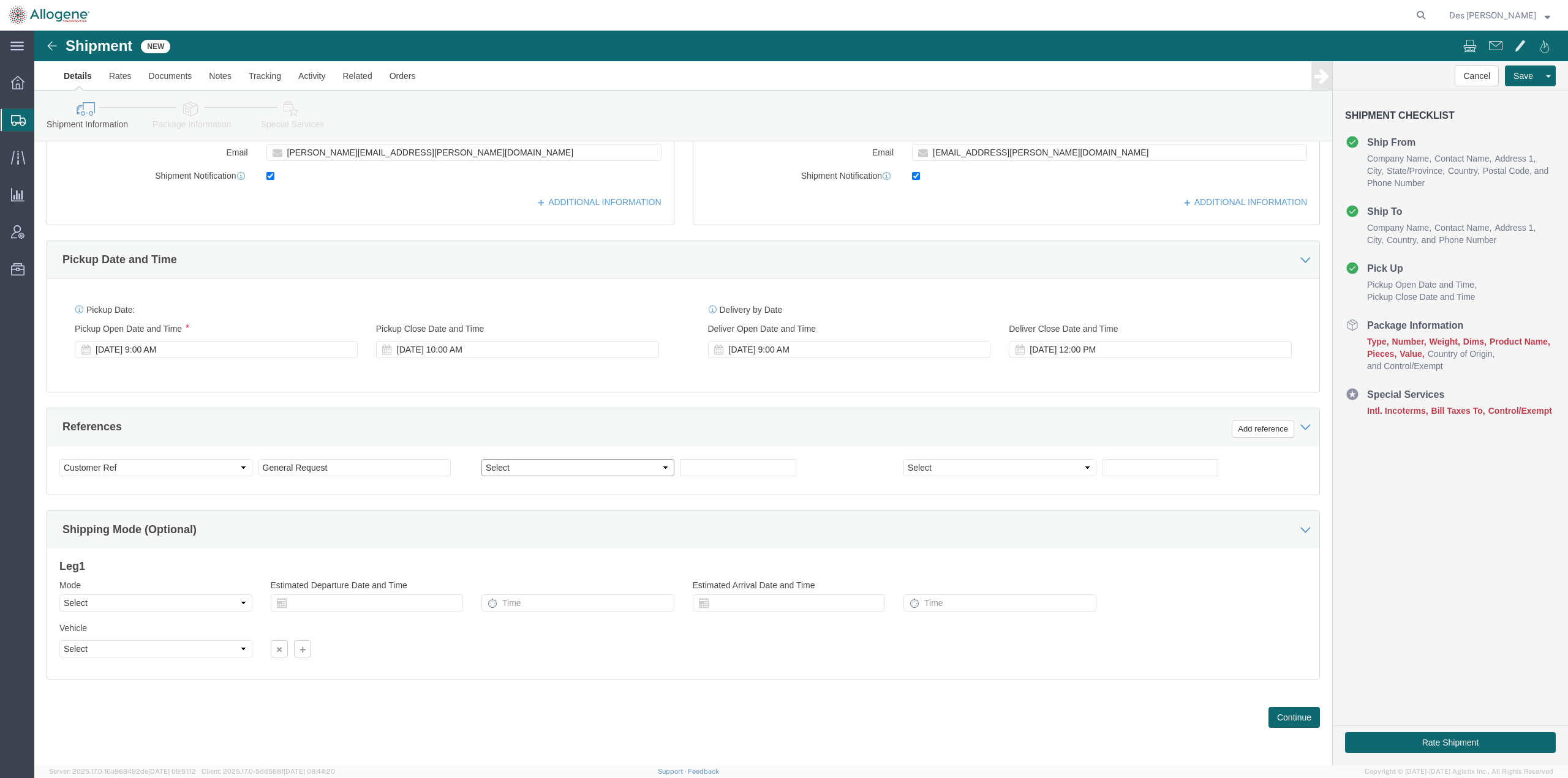
click select "Select Account Type Activity ID Airline Appointment Number ASN Batch Request # …"
select select "PURCHORD"
click select "Select Account Type Activity ID Airline Appointment Number ASN Batch Request # …"
click input "text"
type input "2952"
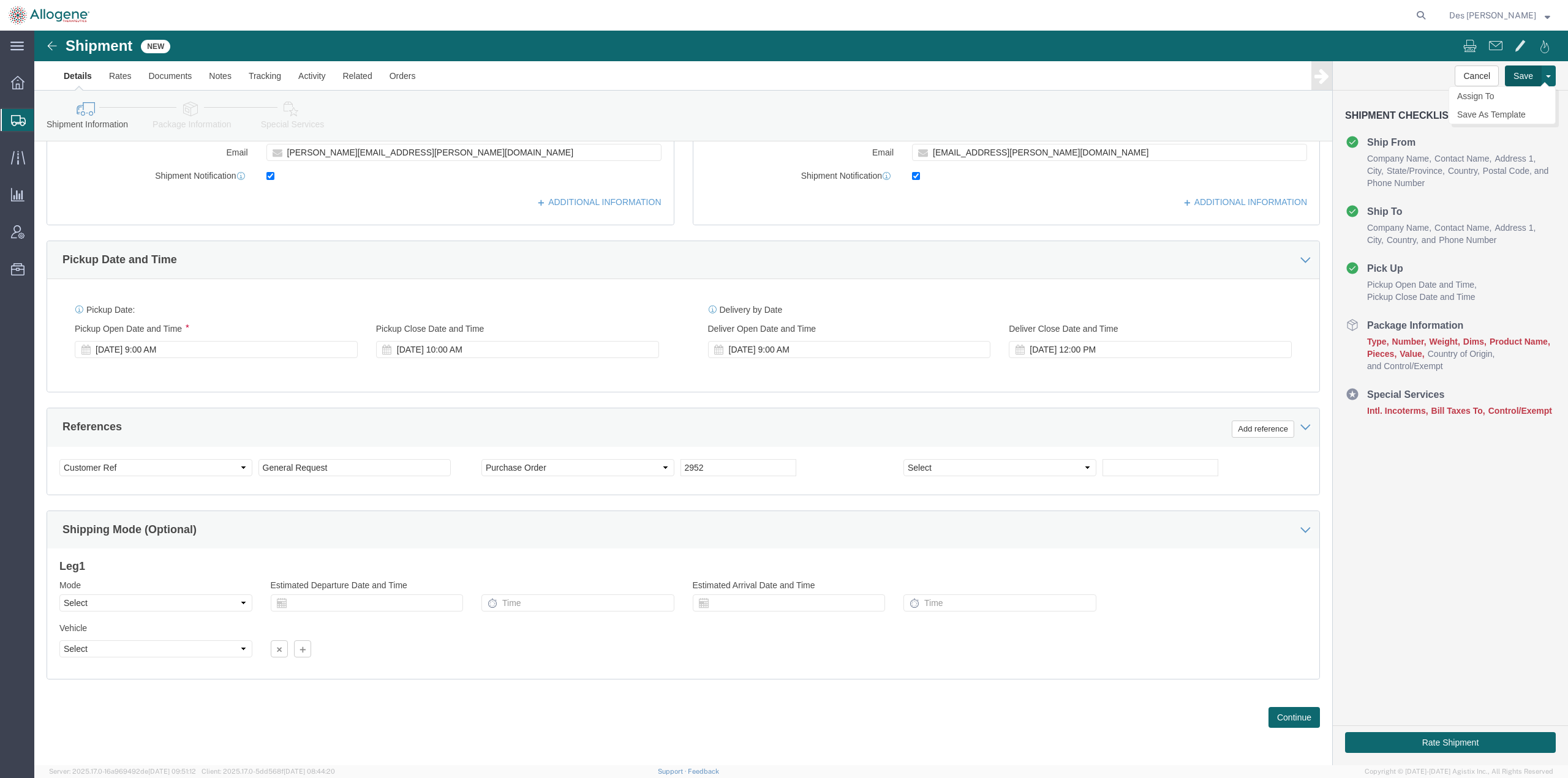
click button "Save"
click button "Continue"
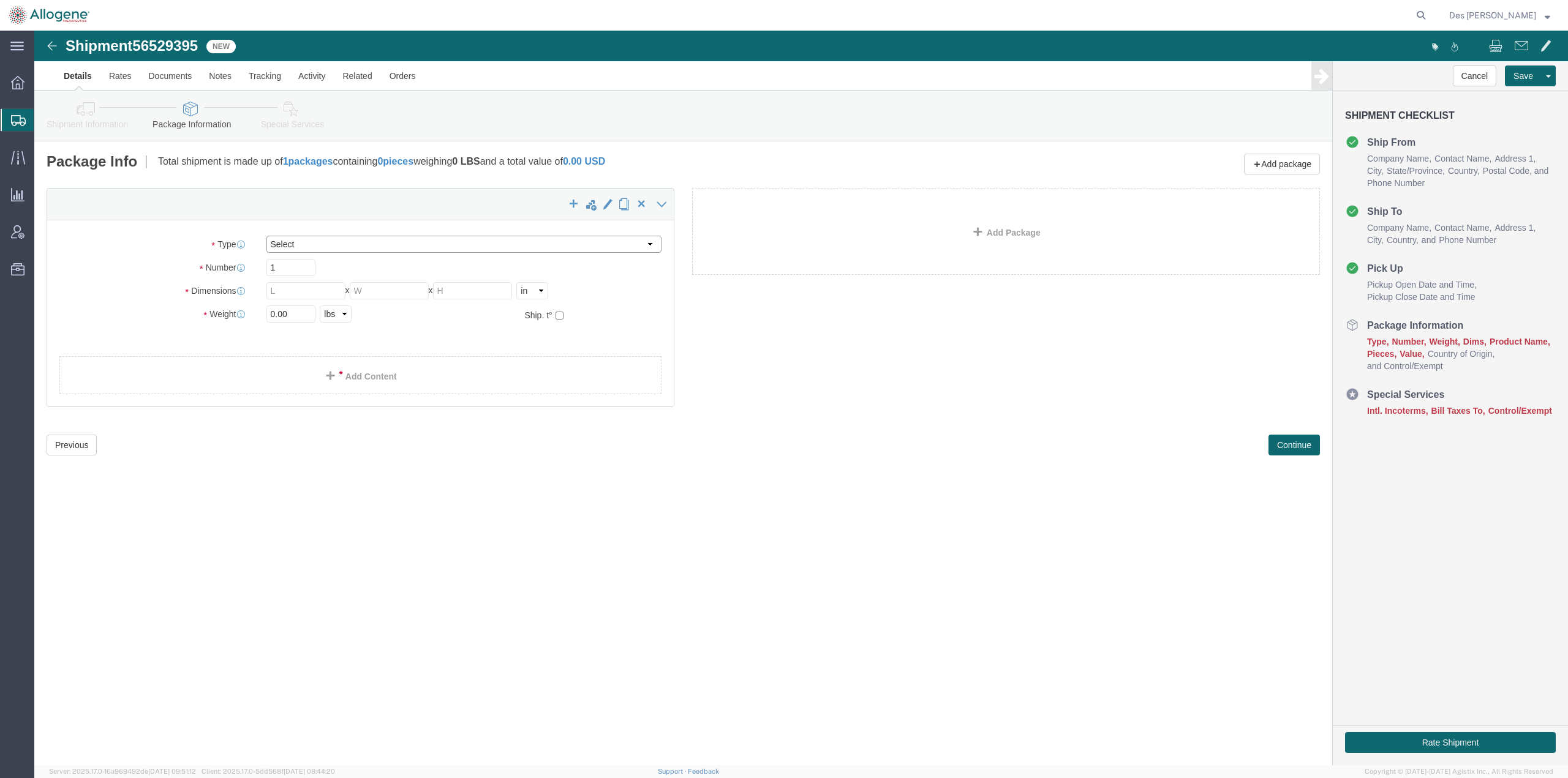
click select "Select BC230 Ambient BC230 Dry Ice BC30 BC30 Ambient BC42 BC42 Frozen BC61 (CL1…"
select select "CP04"
click select "Select BC230 Ambient BC230 Dry Ice BC30 BC30 Ambient BC42 BC42 Frozen BC61 (CL1…"
type input "22.00"
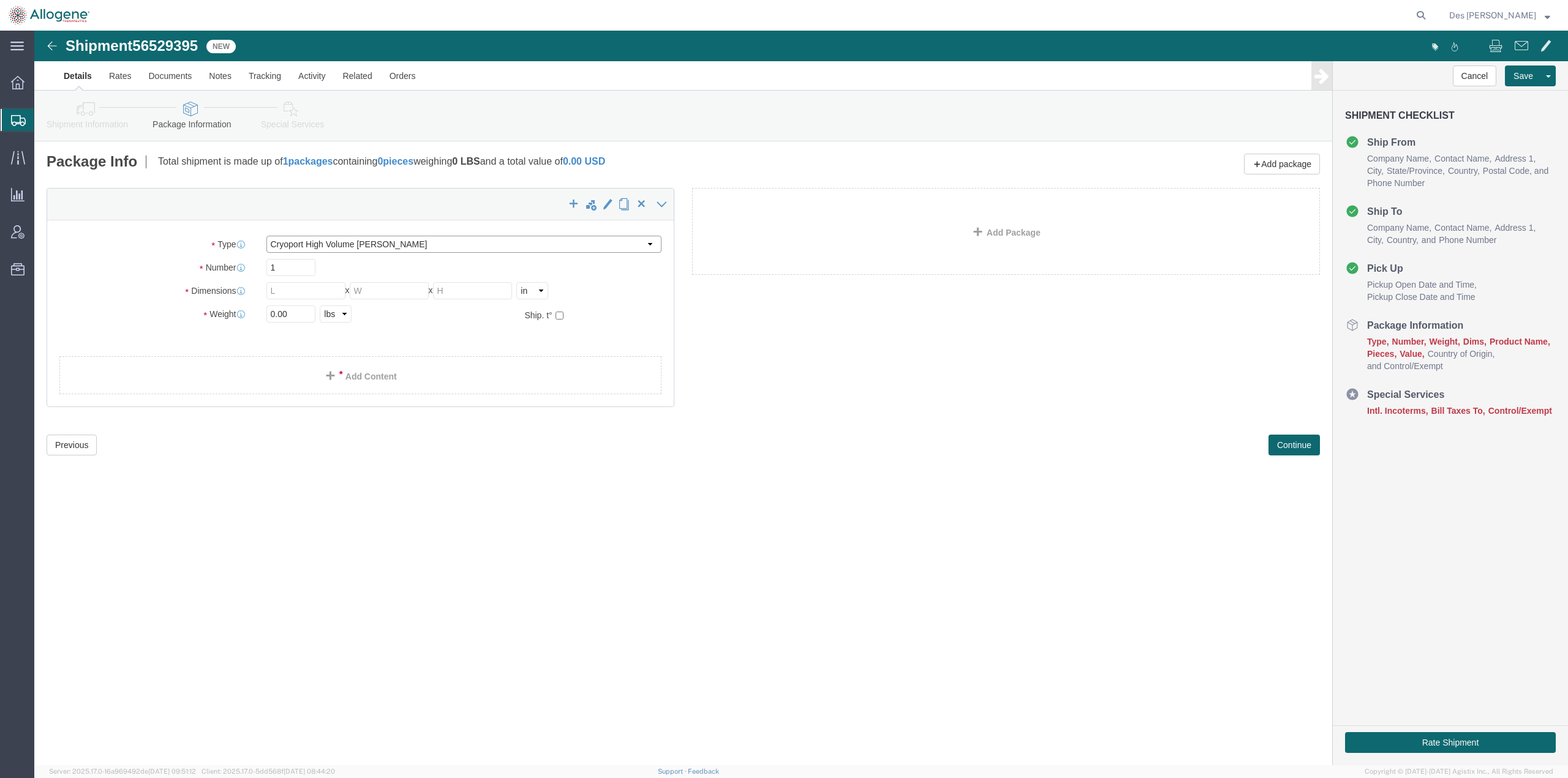
type input "27.20"
type input "70.5"
type input "LIQUID_NITROGEN"
click link "Add Content"
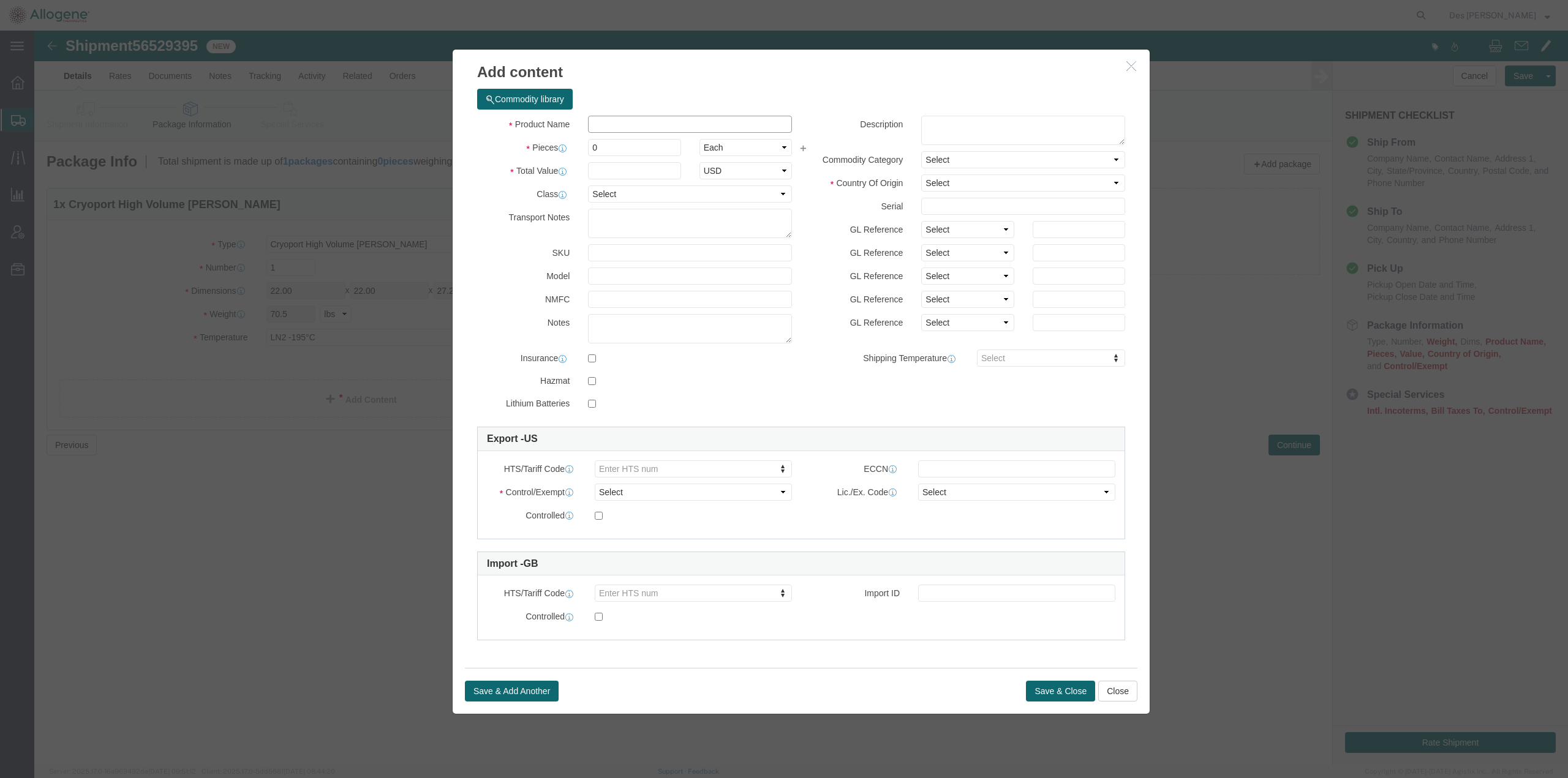
click input "text"
paste input "Jurkat E6-1 (AWCB)"
type input "Jurkat E6-1 (AWCB)"
click textarea
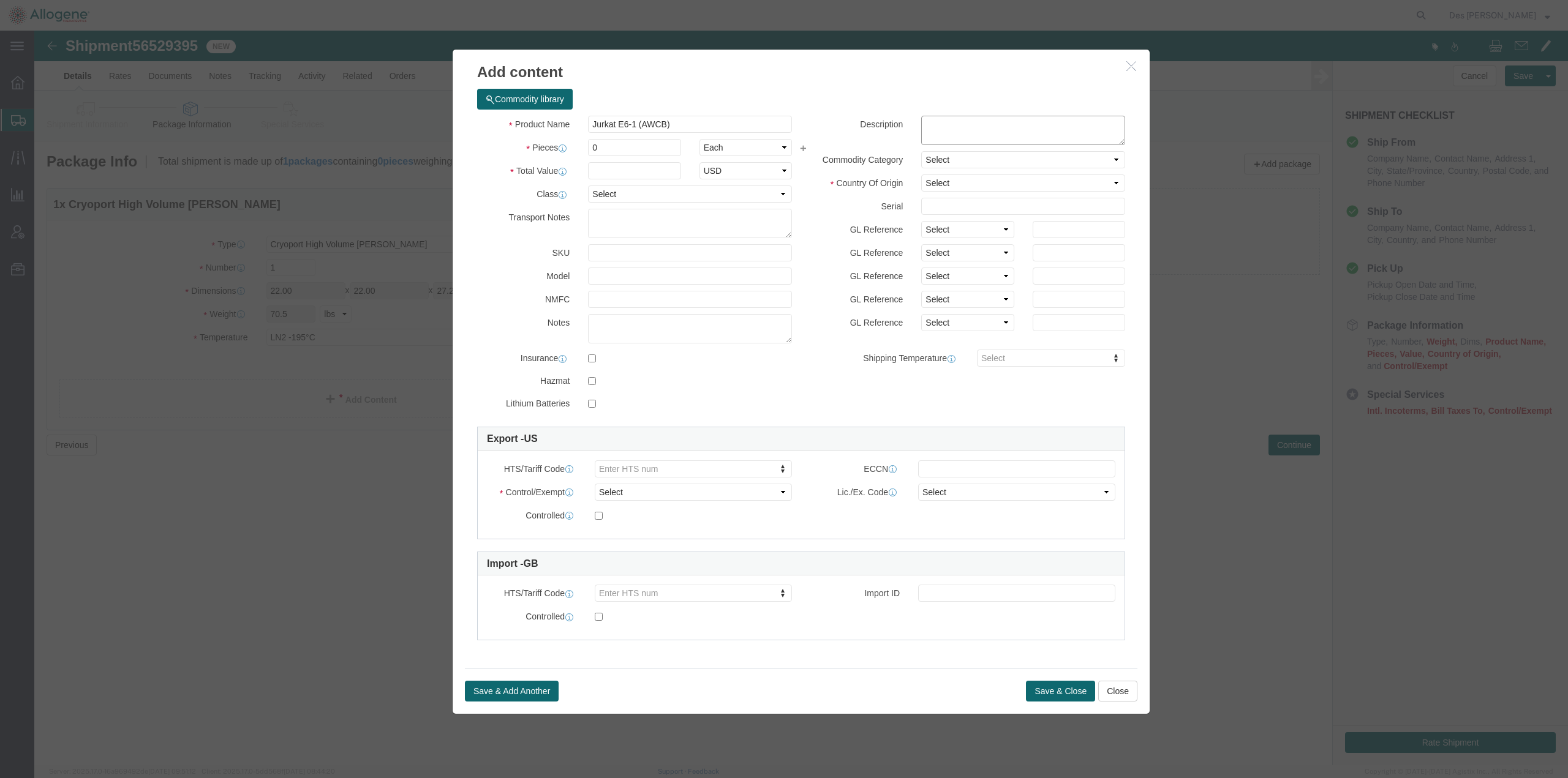
paste textarea "Jurkat E6-1 (AWCB)"
type textarea "Jurkat E6-1 (AWCB)"
click input "0"
type input "6"
drag, startPoint x: 751, startPoint y: 116, endPoint x: 753, endPoint y: 125, distance: 9.2
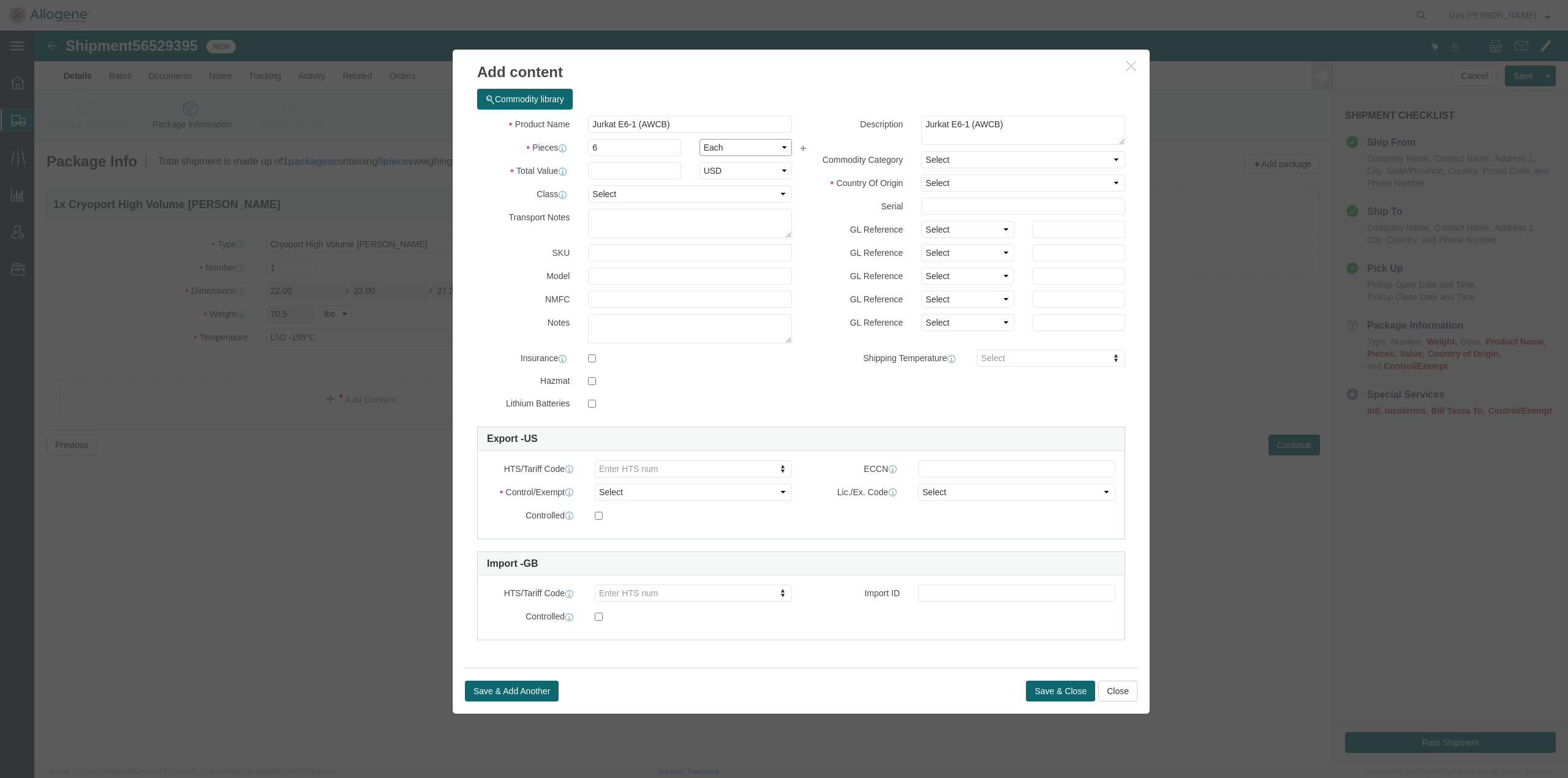
click select "Select Bag Barrels 100Board Feet Bottle Box Blister Pack Carats Can Capsule Car…"
select select "VIAL"
click select "Select Bag Barrels 100Board Feet Bottle Box Blister Pack Carats Can Capsule Car…"
click select "Select Pharma Information"
select select "PHARMA"
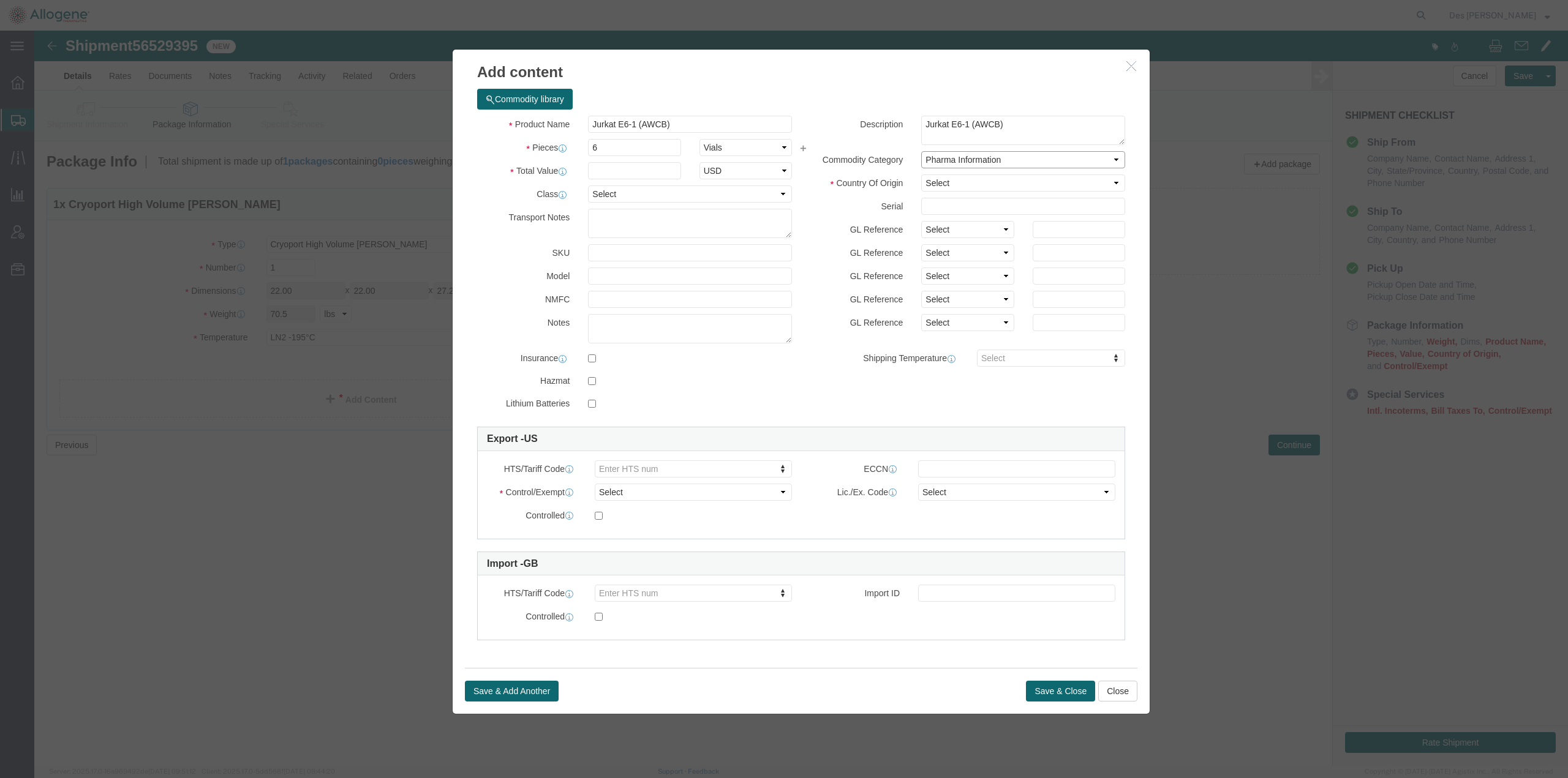
click select "Select Pharma Information"
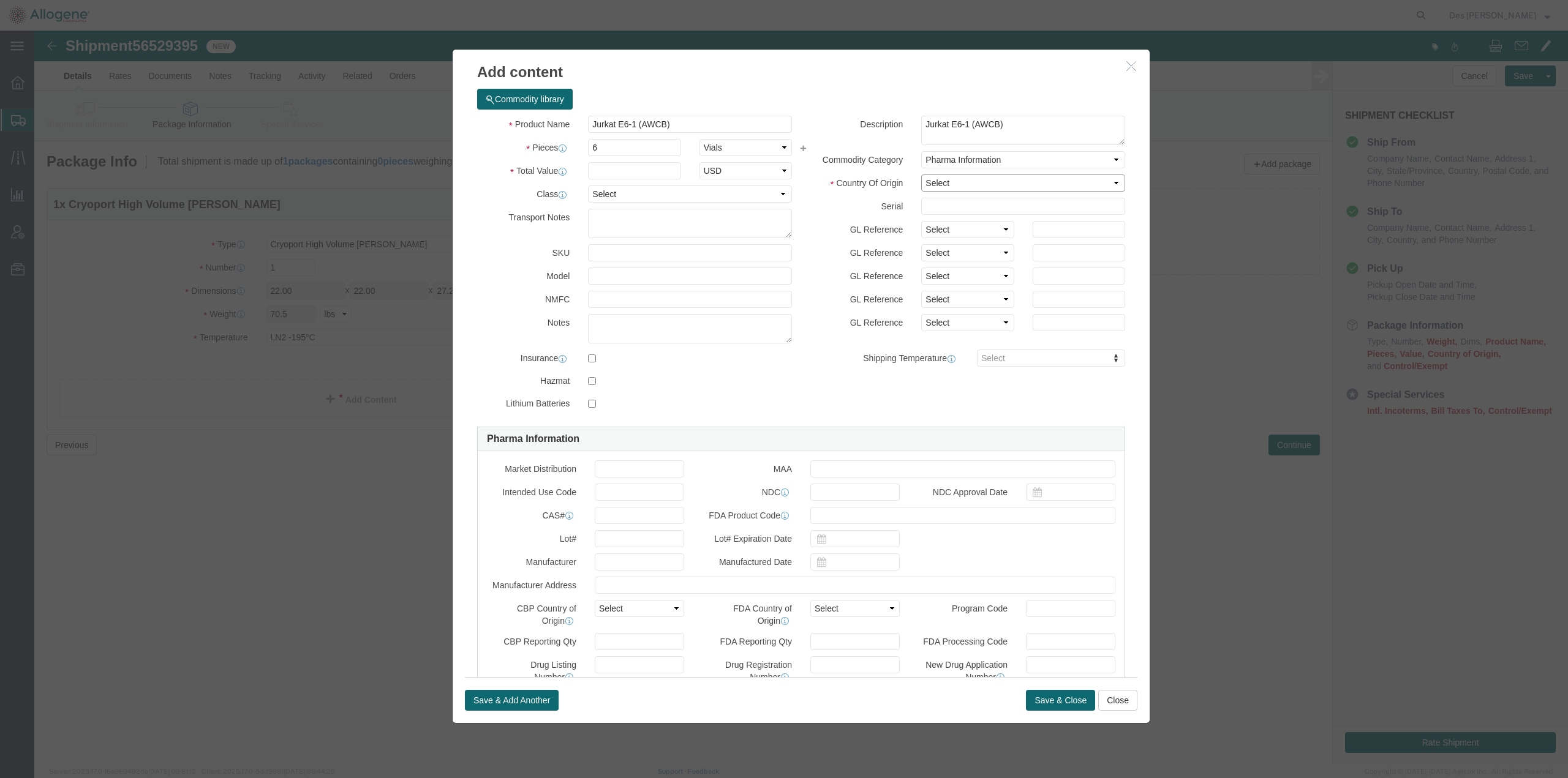
click select "Select Afghanistan Åland Islands Albania Algeria American Samoa Andorra Angola …"
select select "US"
click select "Select Afghanistan Åland Islands Albania Algeria American Samoa Andorra Angola …"
type input "LIQUID_NITROGEN"
click input "text"
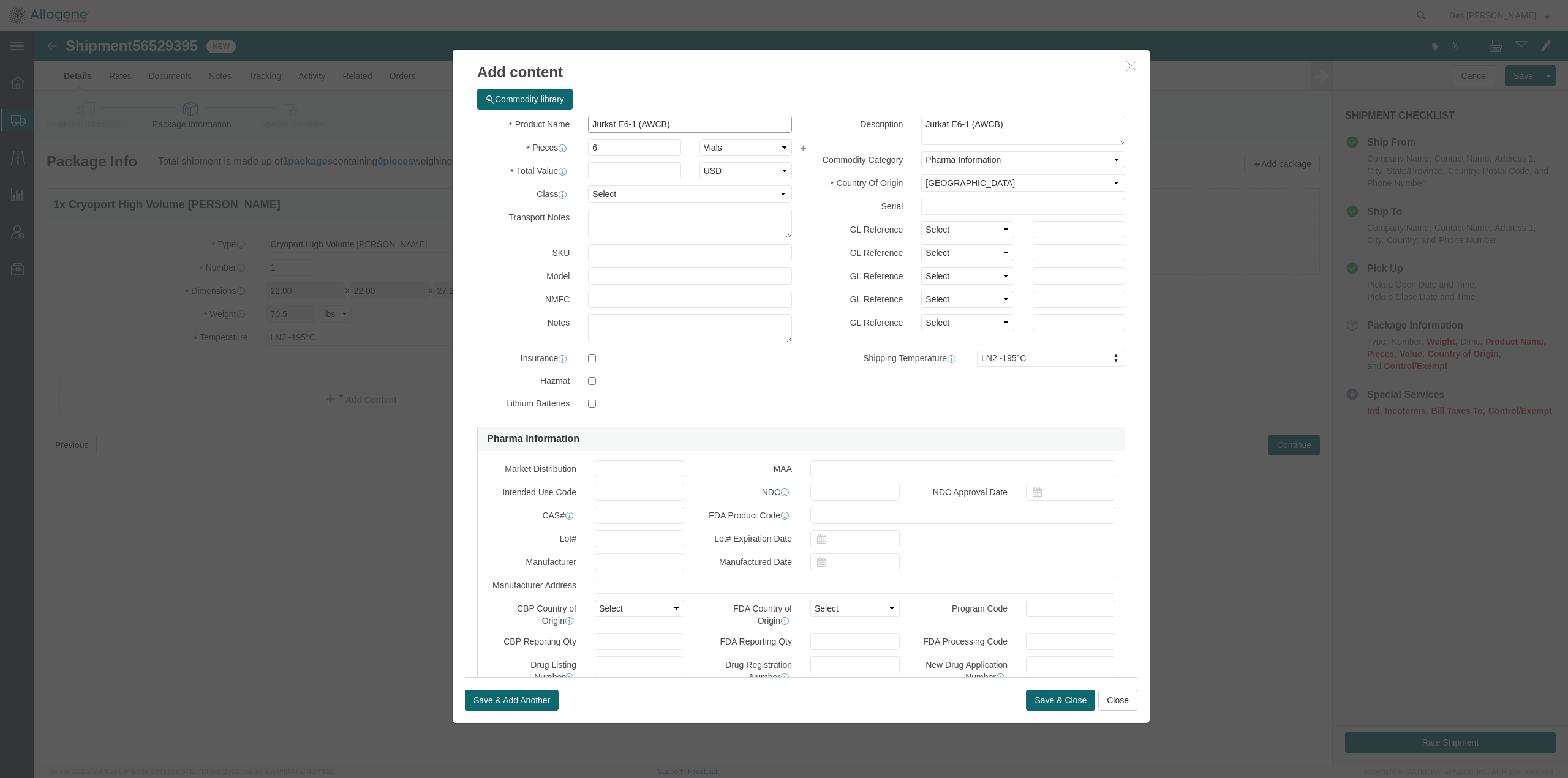
click input "Jurkat E6-1 (AWCB)"
type input "Jurkat E6-1 (AWCB), P7"
click textarea "Jurkat E6-1 (AWCB)"
type textarea "Jurkat E6-1 (AWCB), P7"
click input "Jurkat E6-1 (AWCB), P7"
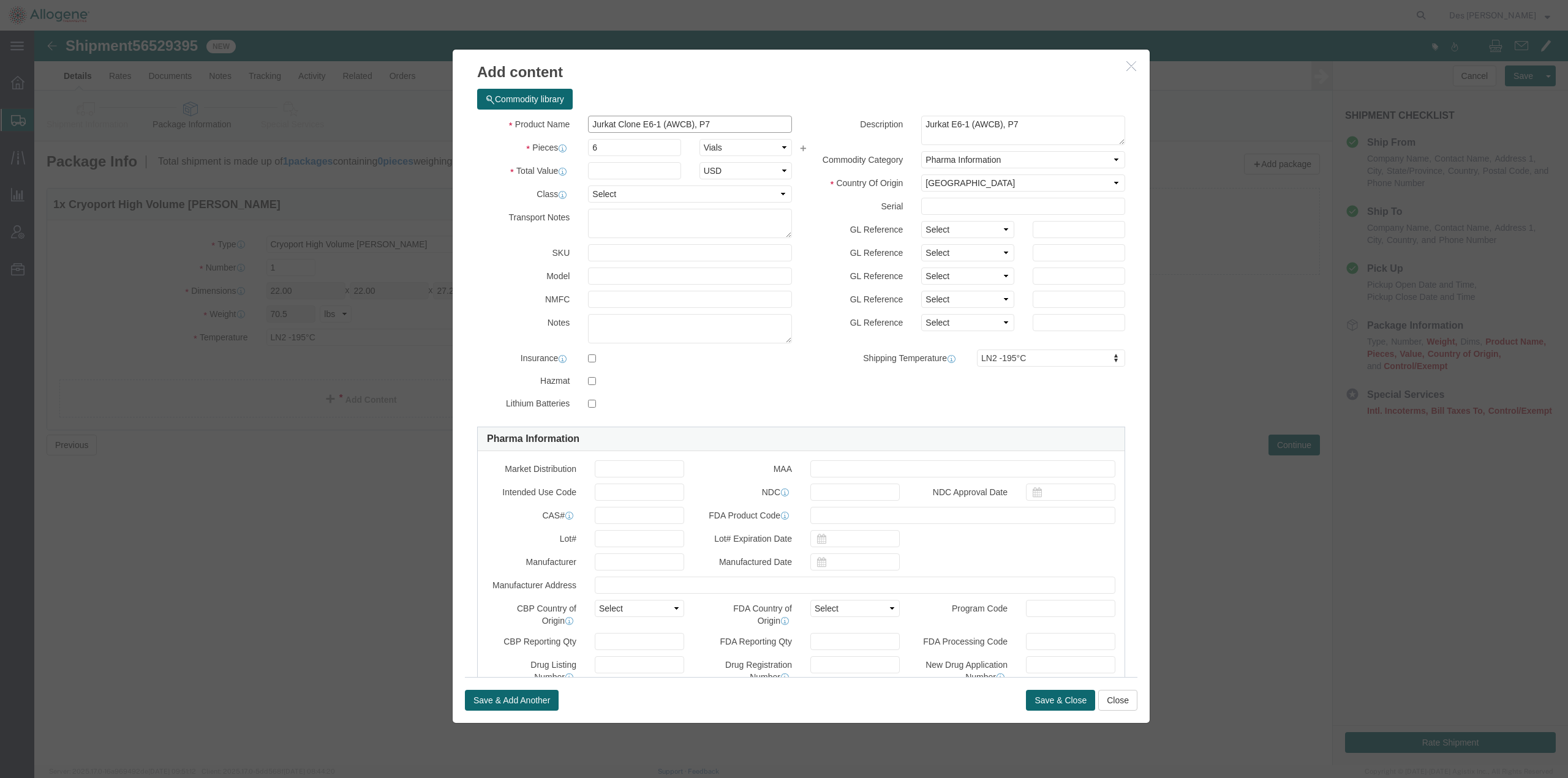
drag, startPoint x: 632, startPoint y: 92, endPoint x: 633, endPoint y: 99, distance: 7.1
click input "Jurkat Clone E6-1 (AWCB), P7"
type input "Jurkat Clone E6-1 AWCB, P7"
click textarea "Jurkat E6-1 (AWCB), P7"
drag, startPoint x: 911, startPoint y: 94, endPoint x: 919, endPoint y: 106, distance: 14.4
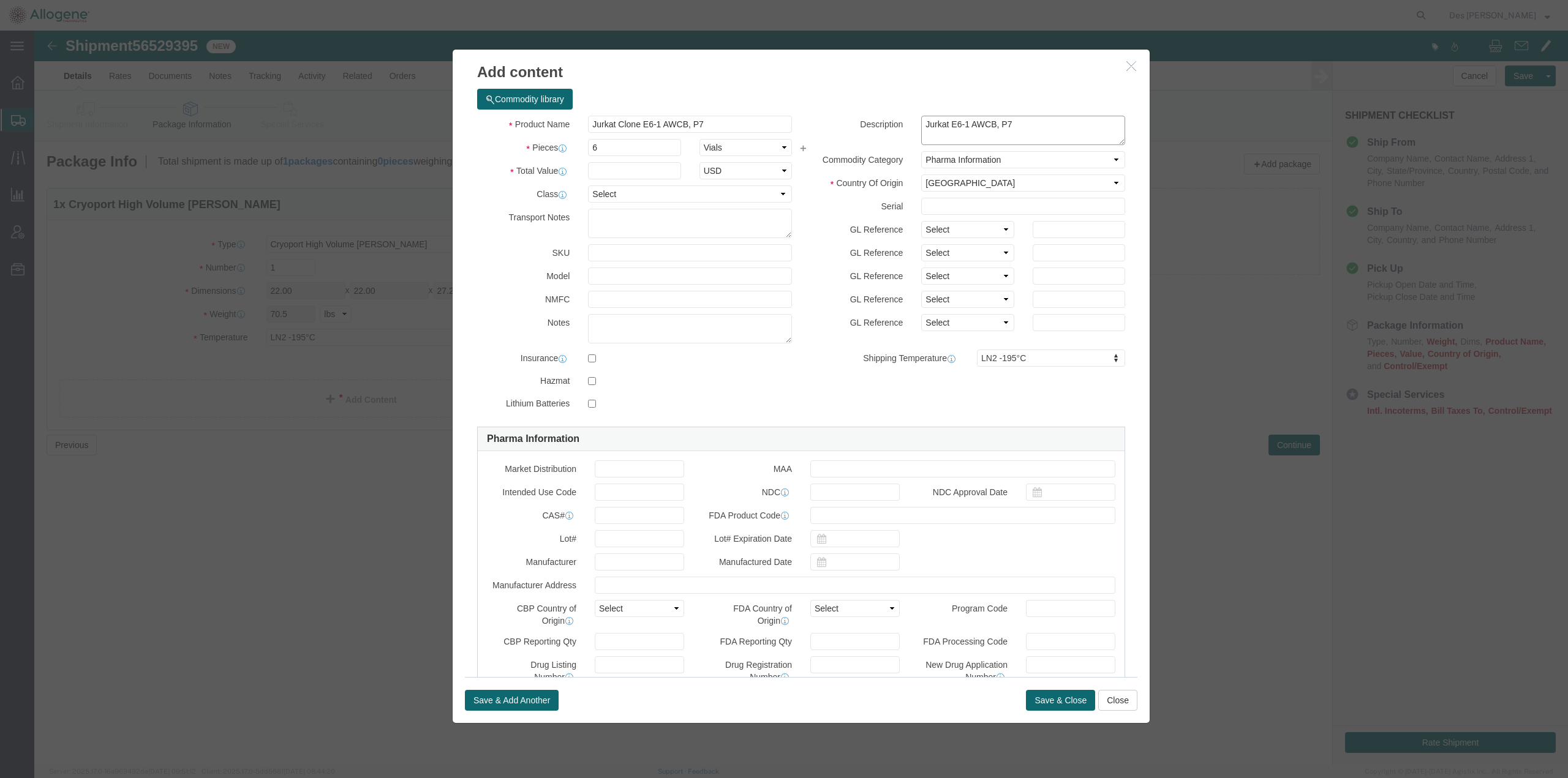
click textarea "Jurkat E6-1 AWCB, P7"
type textarea "Jurkat Clone E6-1 AWCB, P7"
click input "text"
type input "NB4410-130"
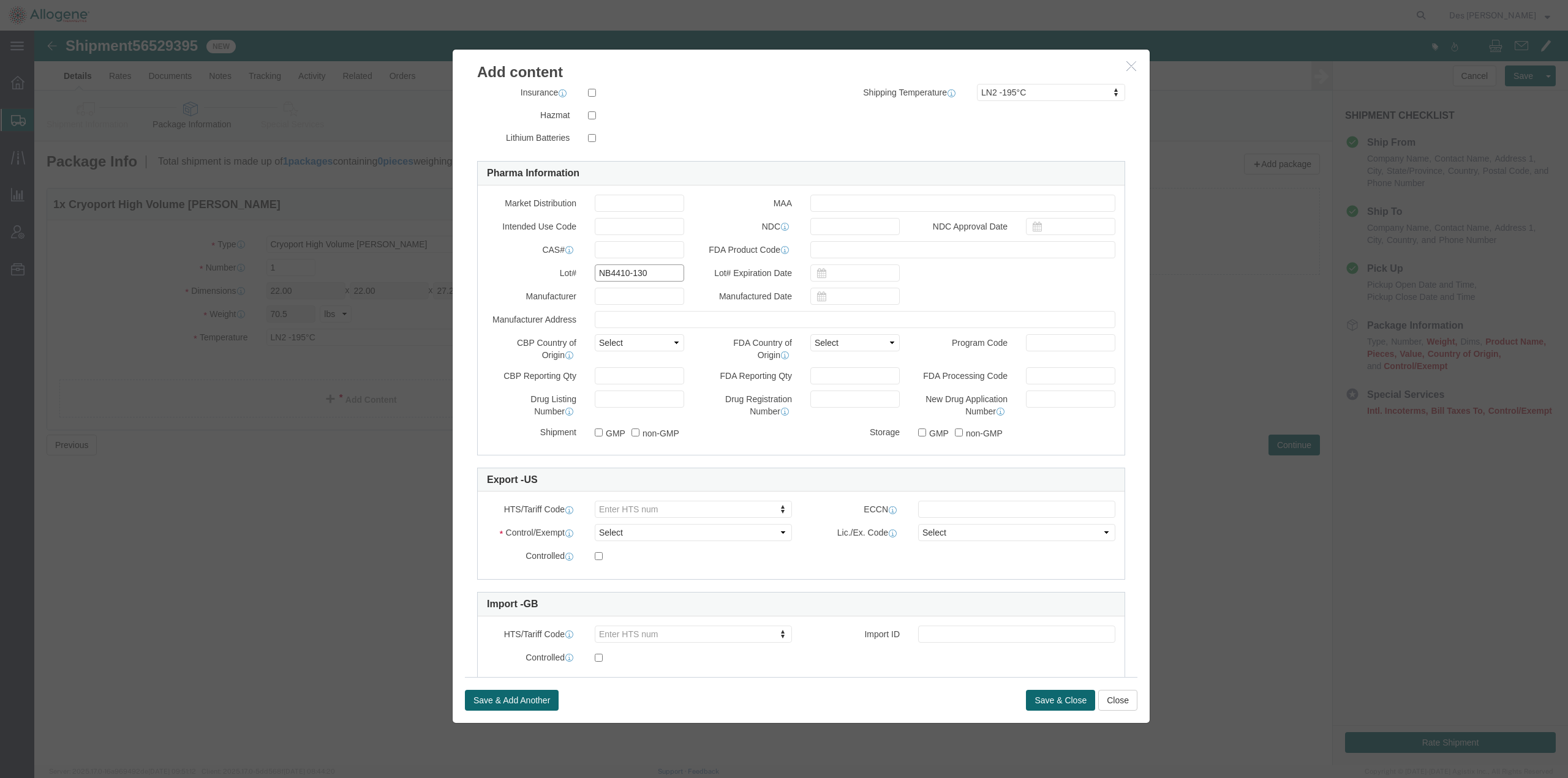
scroll to position [266, 0]
type input "3002490000"
click div "Controlled"
drag, startPoint x: 747, startPoint y: 497, endPoint x: 746, endPoint y: 509, distance: 12.0
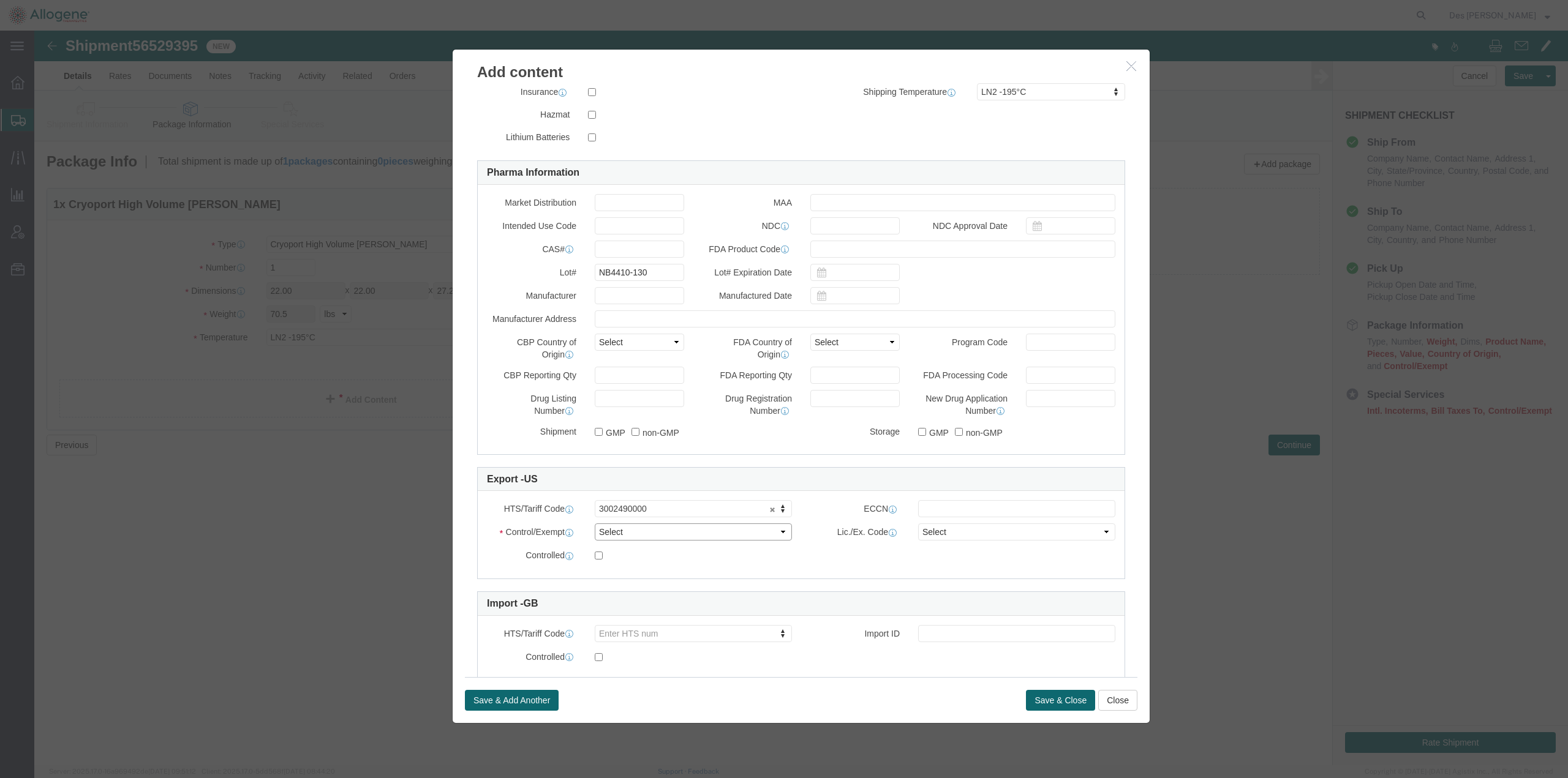
click select "Select ATF BIS DEA EPA FDA FTR ITAR OFAC Other (OPA)"
select select "OPA"
click select "Select ATF BIS DEA EPA FDA FTR ITAR OFAC Other (OPA)"
type input "3002490000"
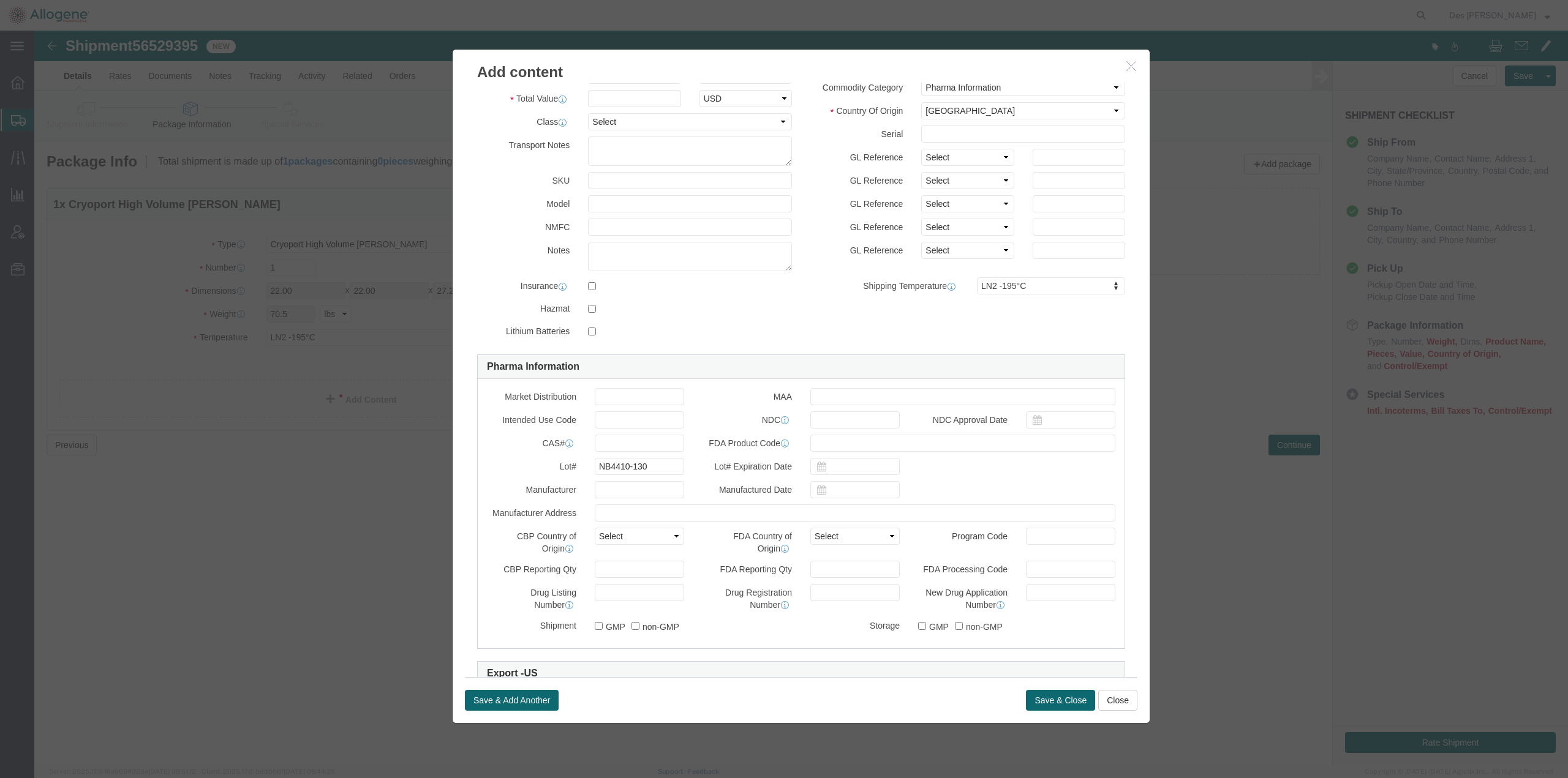
scroll to position [0, 0]
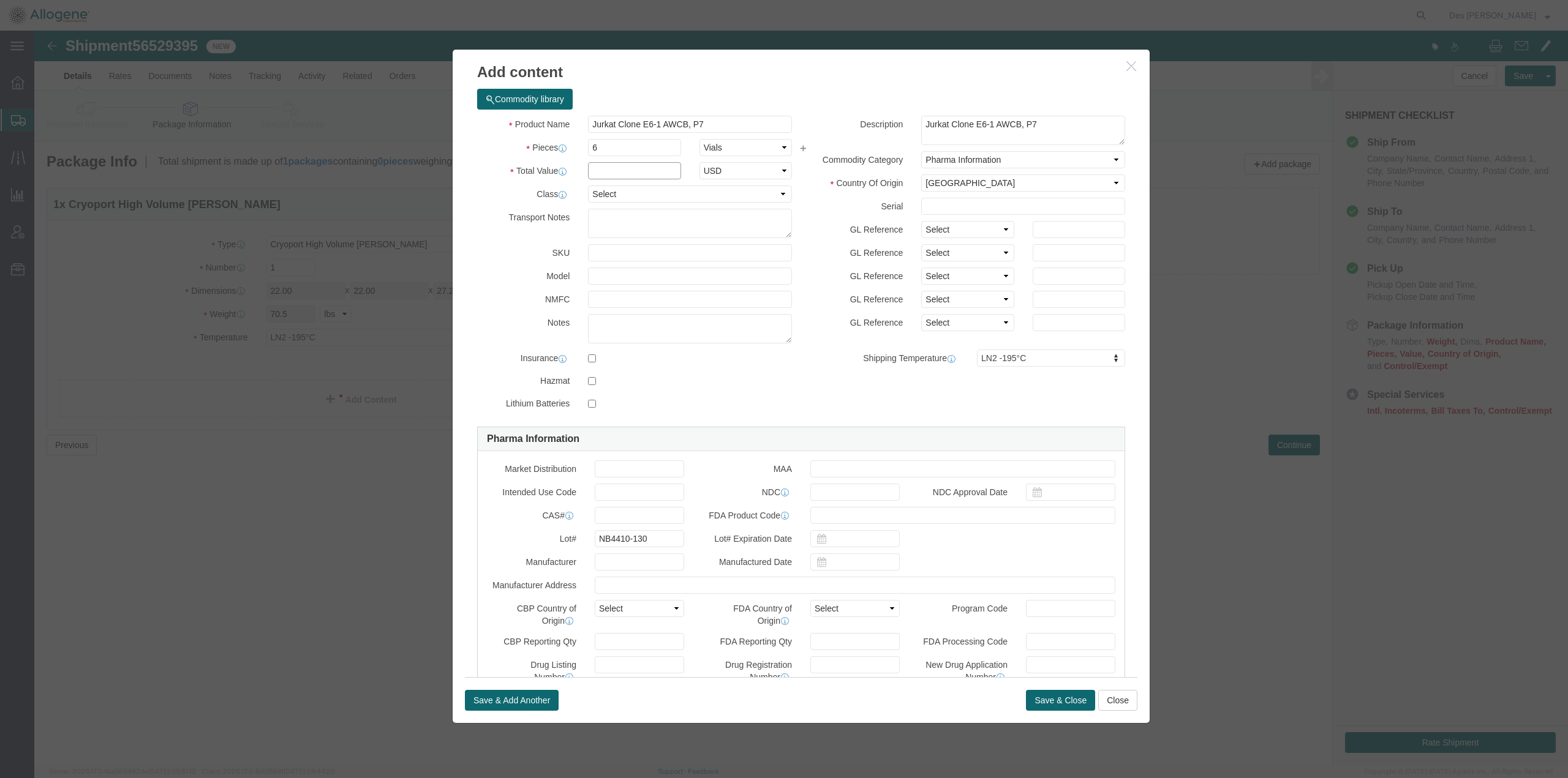
click input "text"
type input "60"
click h3 "Add content"
click button "Save & Close"
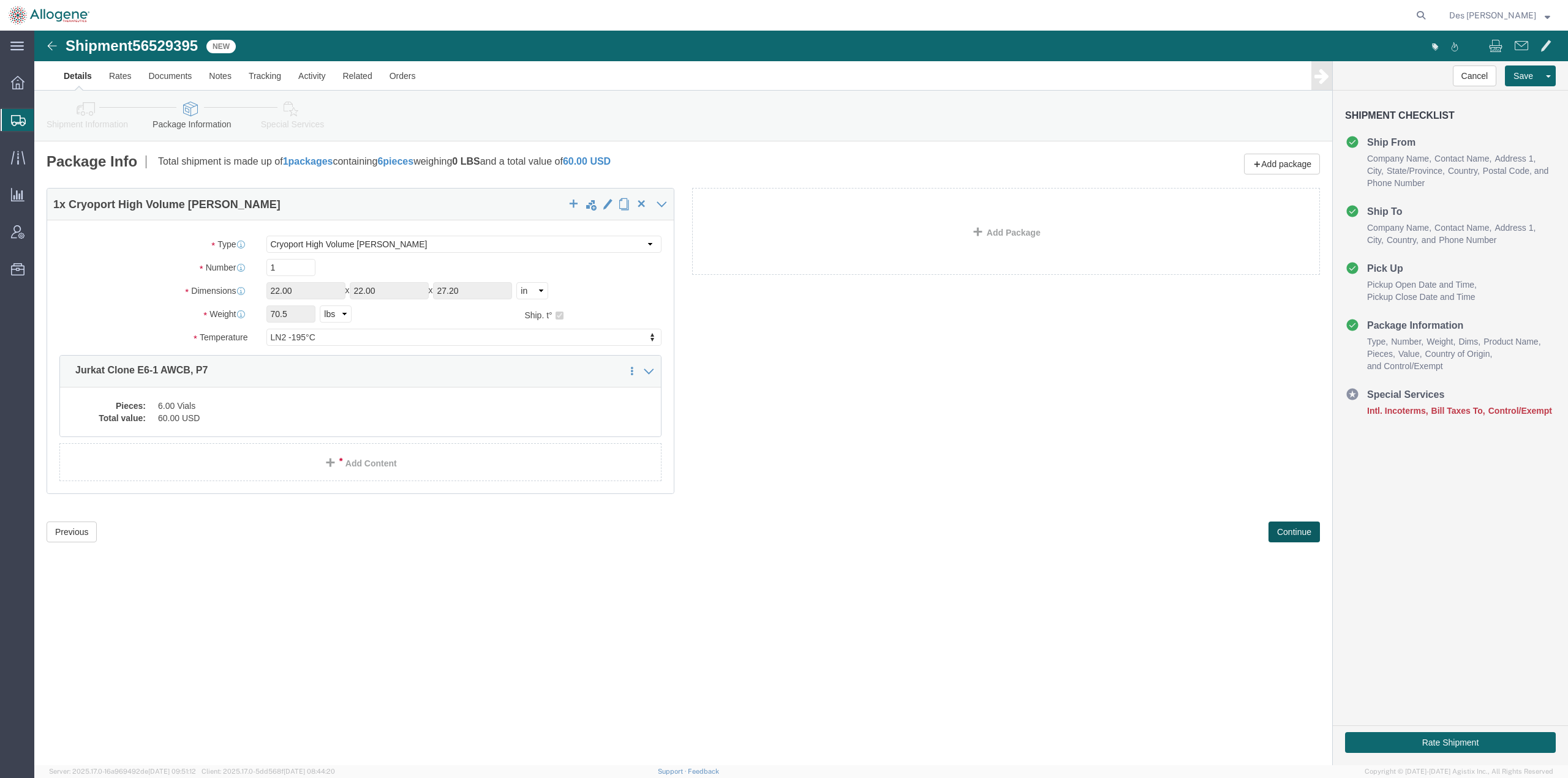
click button "Continue"
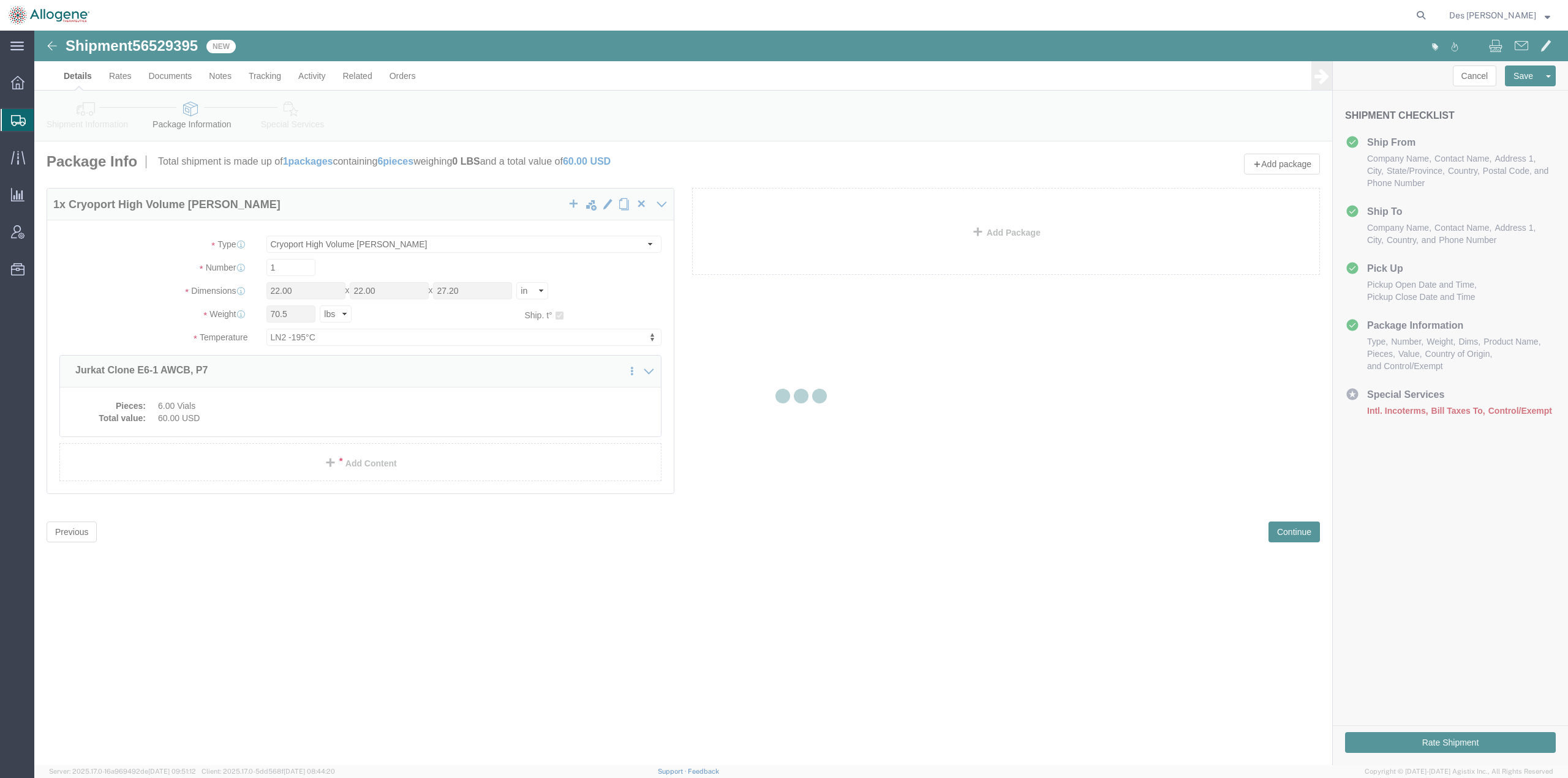
select select
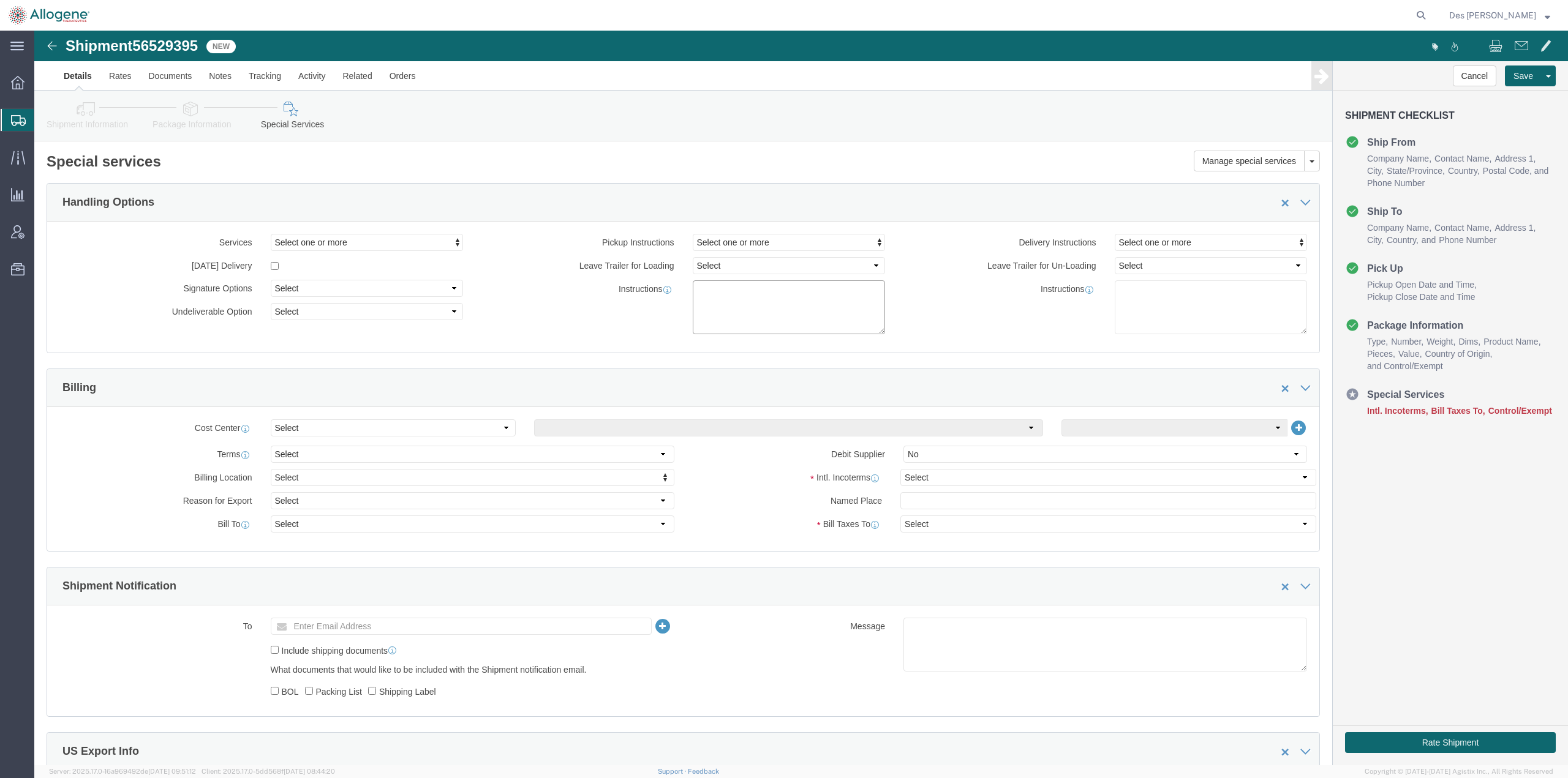
click textarea
click textarea "Please provide 1 x Cryoport High Volume Dewar with live view link for GPS. Cust…"
type textarea "Please provide 1 x Cryoport High Volume [PERSON_NAME] with live view link for G…"
click div "Instructions"
click input "text"
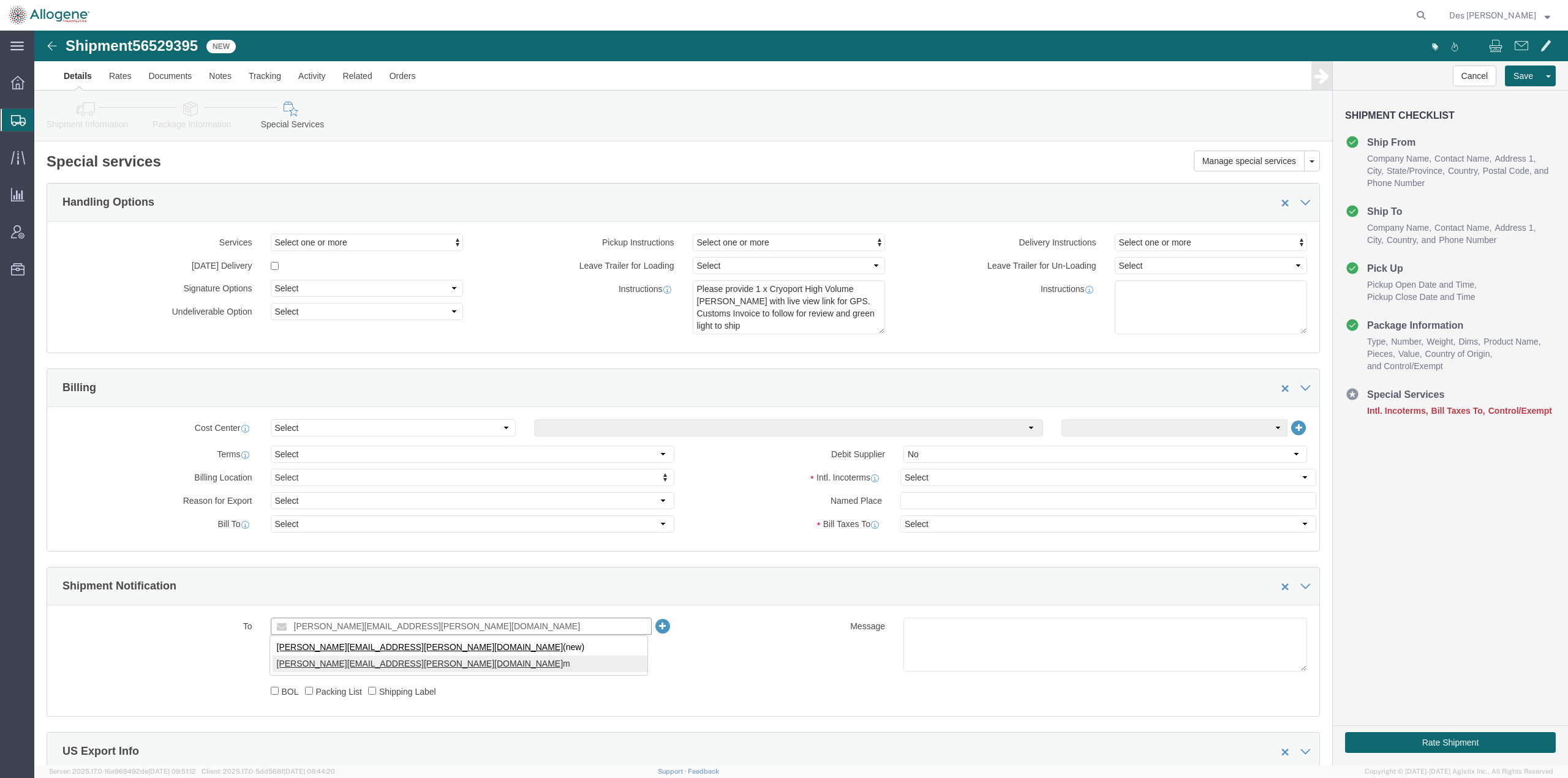
type input "nancy.lee@allogene.co"
type input "[PERSON_NAME][EMAIL_ADDRESS][PERSON_NAME][DOMAIN_NAME]"
click div "To nancy.lee@allogene.com nancy.lee@allogene.com Include shipping documents Wha…"
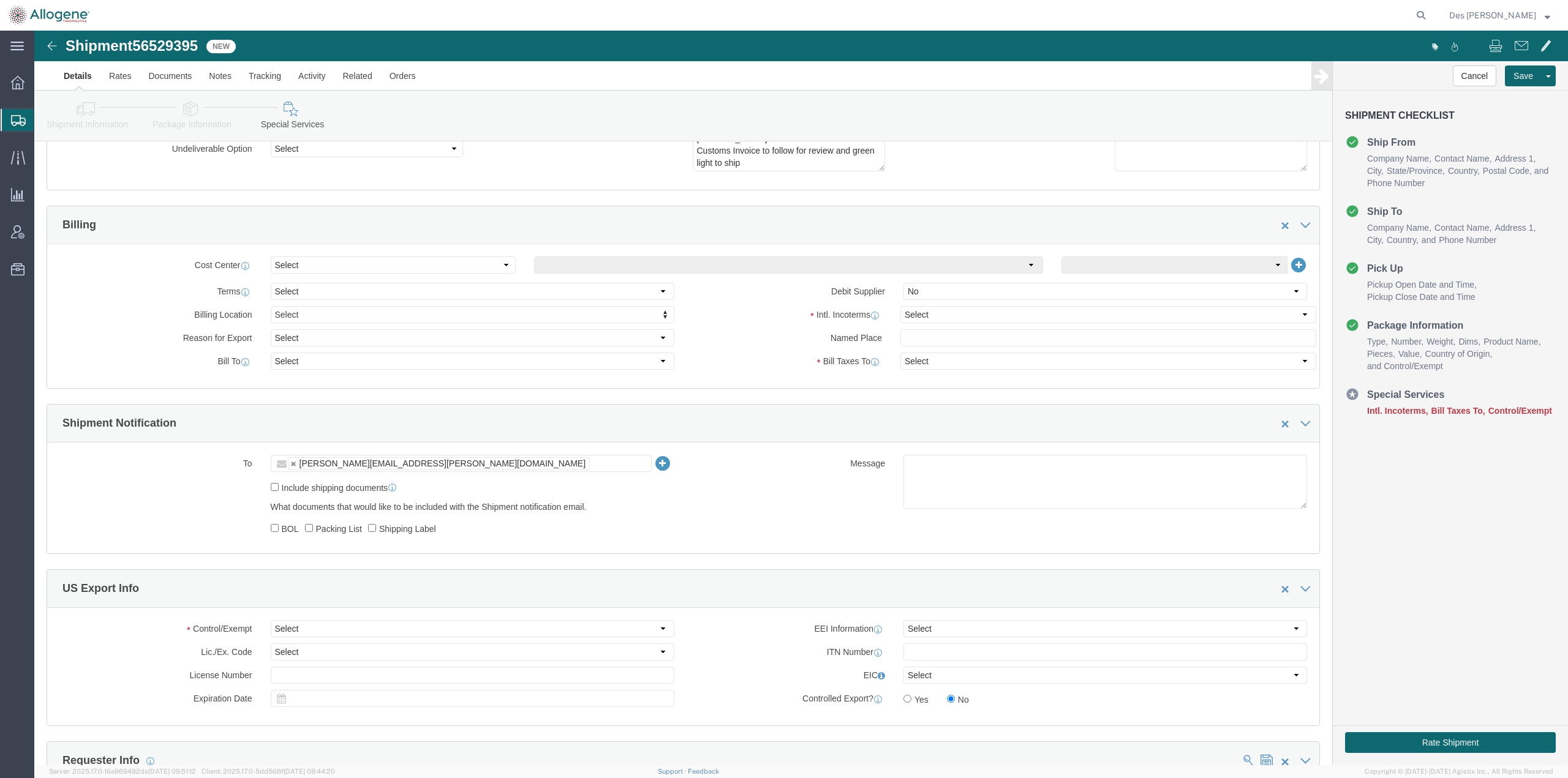
scroll to position [172, 0]
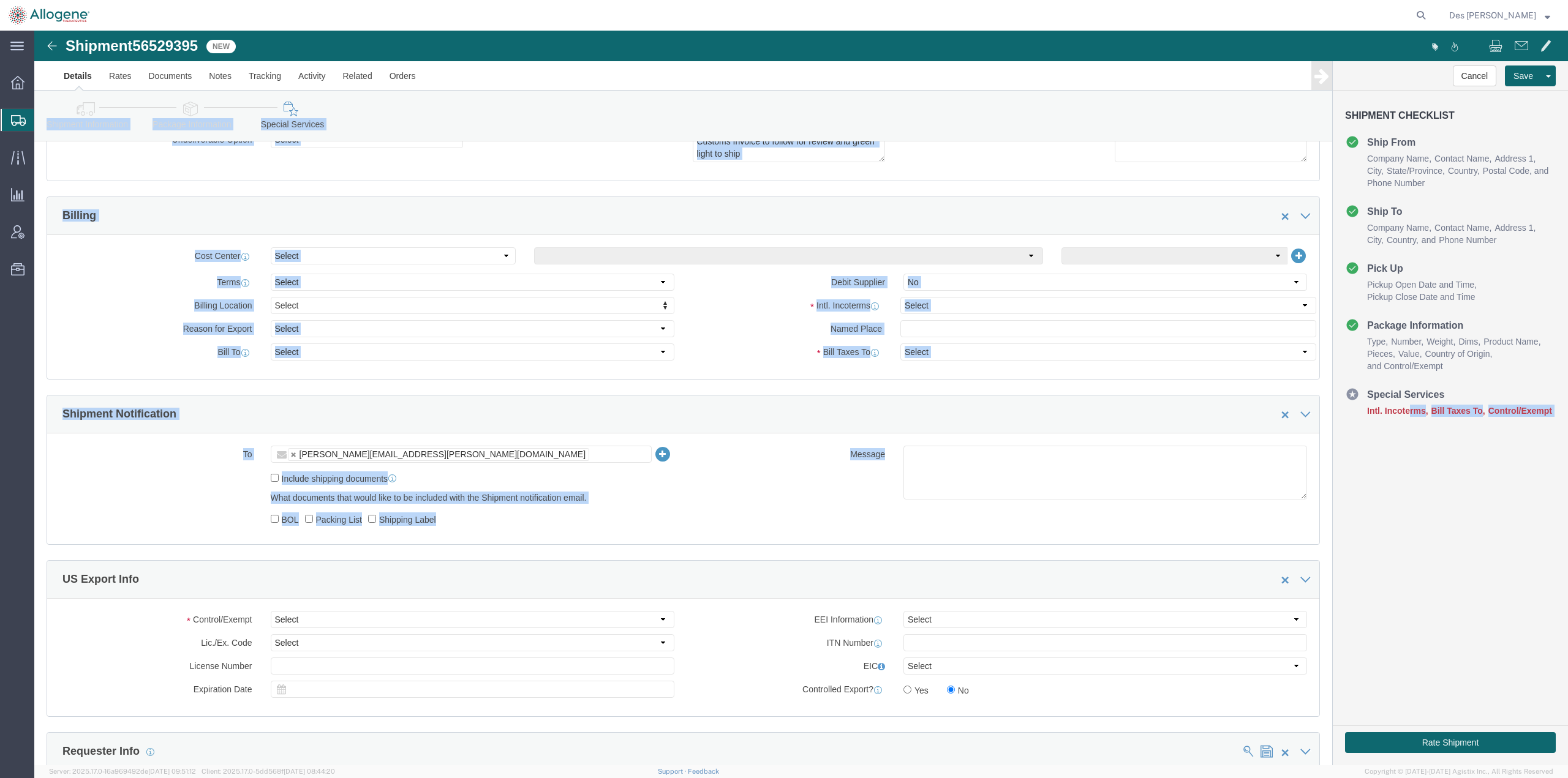
drag, startPoint x: 1526, startPoint y: 391, endPoint x: 1534, endPoint y: 407, distance: 17.9
click html "Shipment 56529395 New Details Rates Documents Notes Tracking Activity Related O…"
click div "To nancy.lee@allogene.com nancy.lee@allogene.com Include shipping documents Wha…"
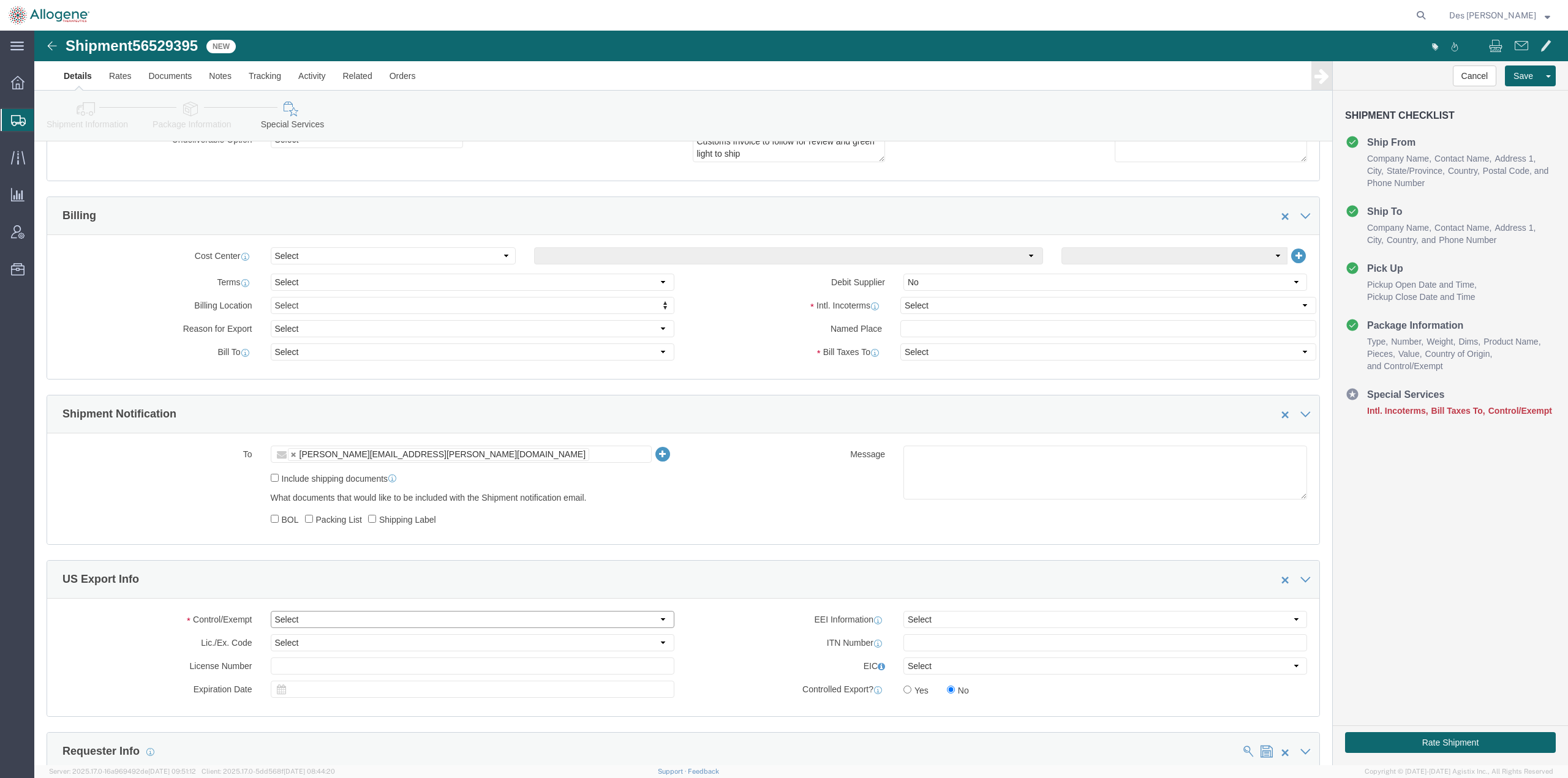
click select "Select ATF BIS DEA EPA FDA FTR ITAR OFAC Other (OPA)"
select select "OPA"
click select "Select ATF BIS DEA EPA FDA FTR ITAR OFAC Other (OPA)"
click select "Select Carriage Insurance Paid Carriage Paid To Cost and Freight Cost Insurance…"
select select "DDP"
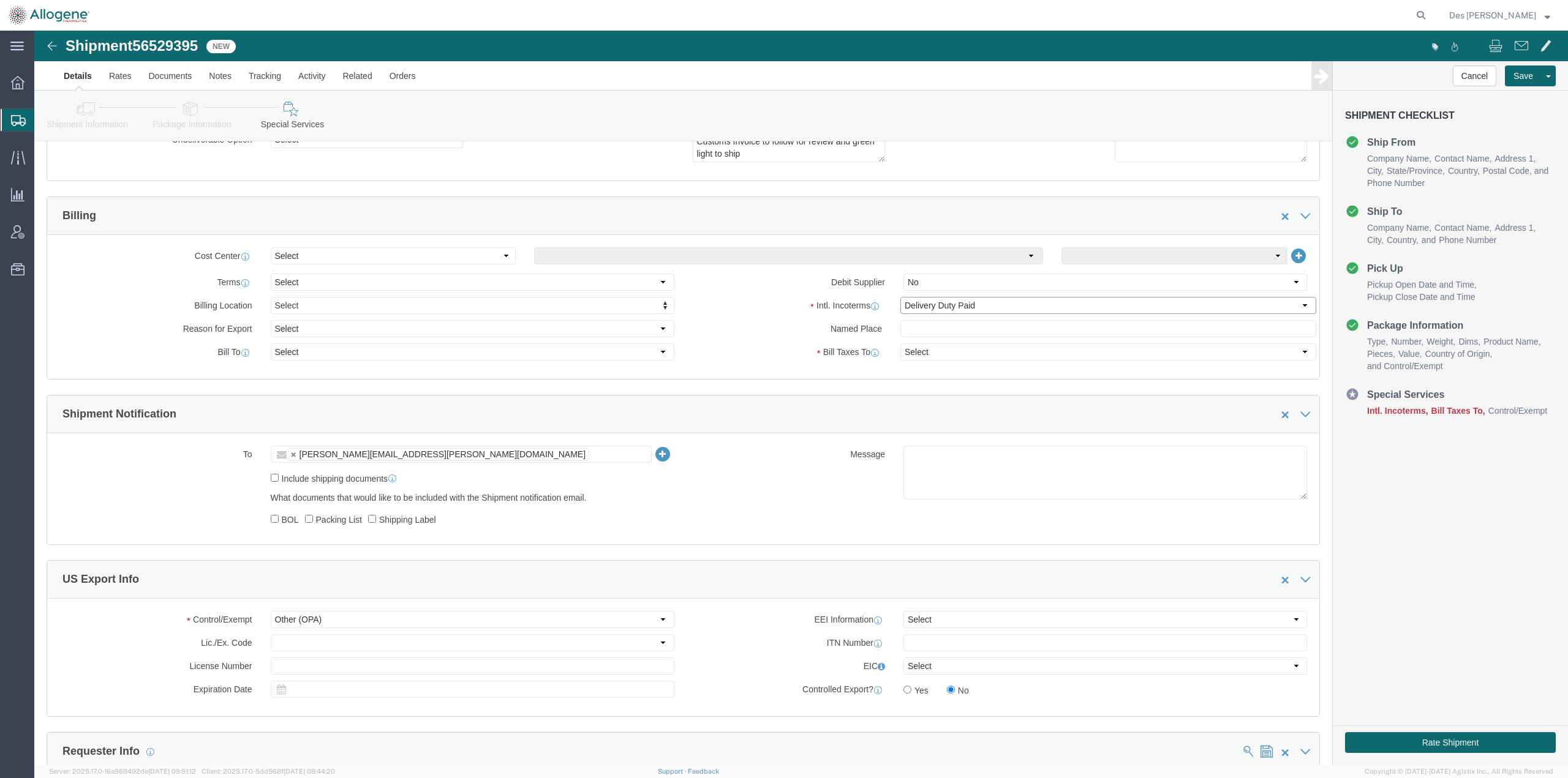
click select "Select Carriage Insurance Paid Carriage Paid To Cost and Freight Cost Insurance…"
select select "SHIP"
click button "Save"
click button "Rate Shipment"
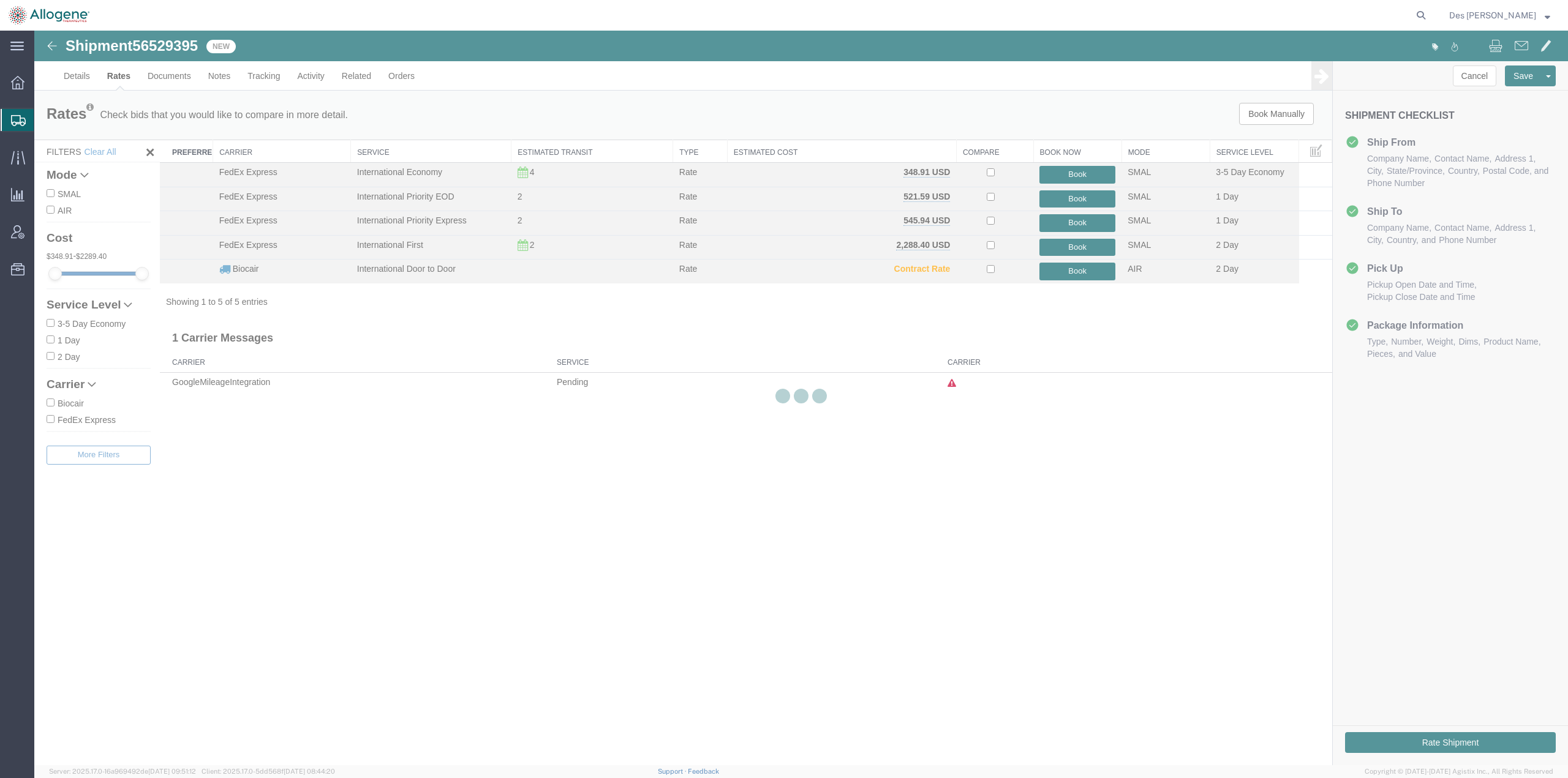
scroll to position [0, 0]
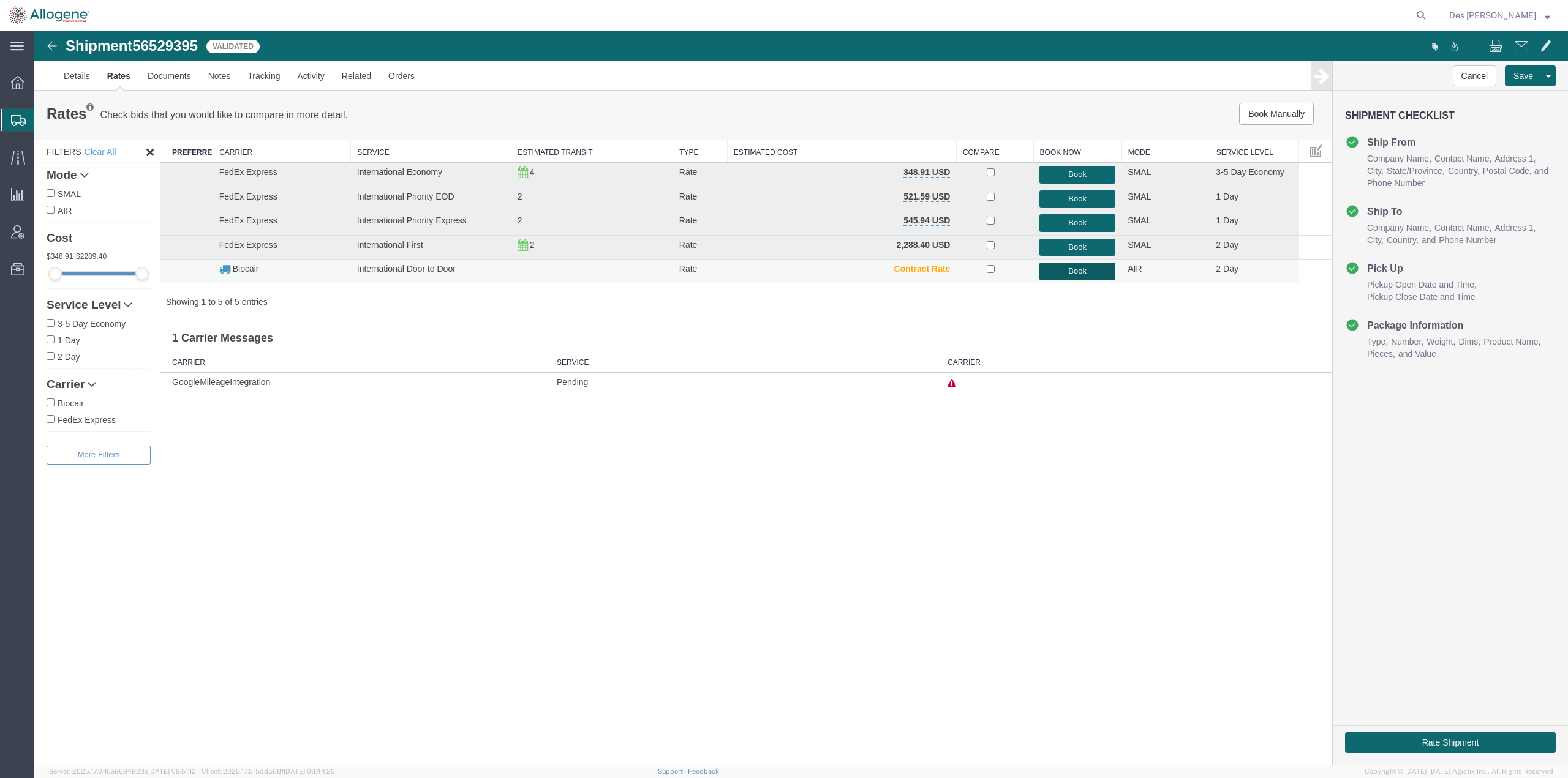
click at [1082, 272] on button "Book" at bounding box center [1078, 271] width 76 height 18
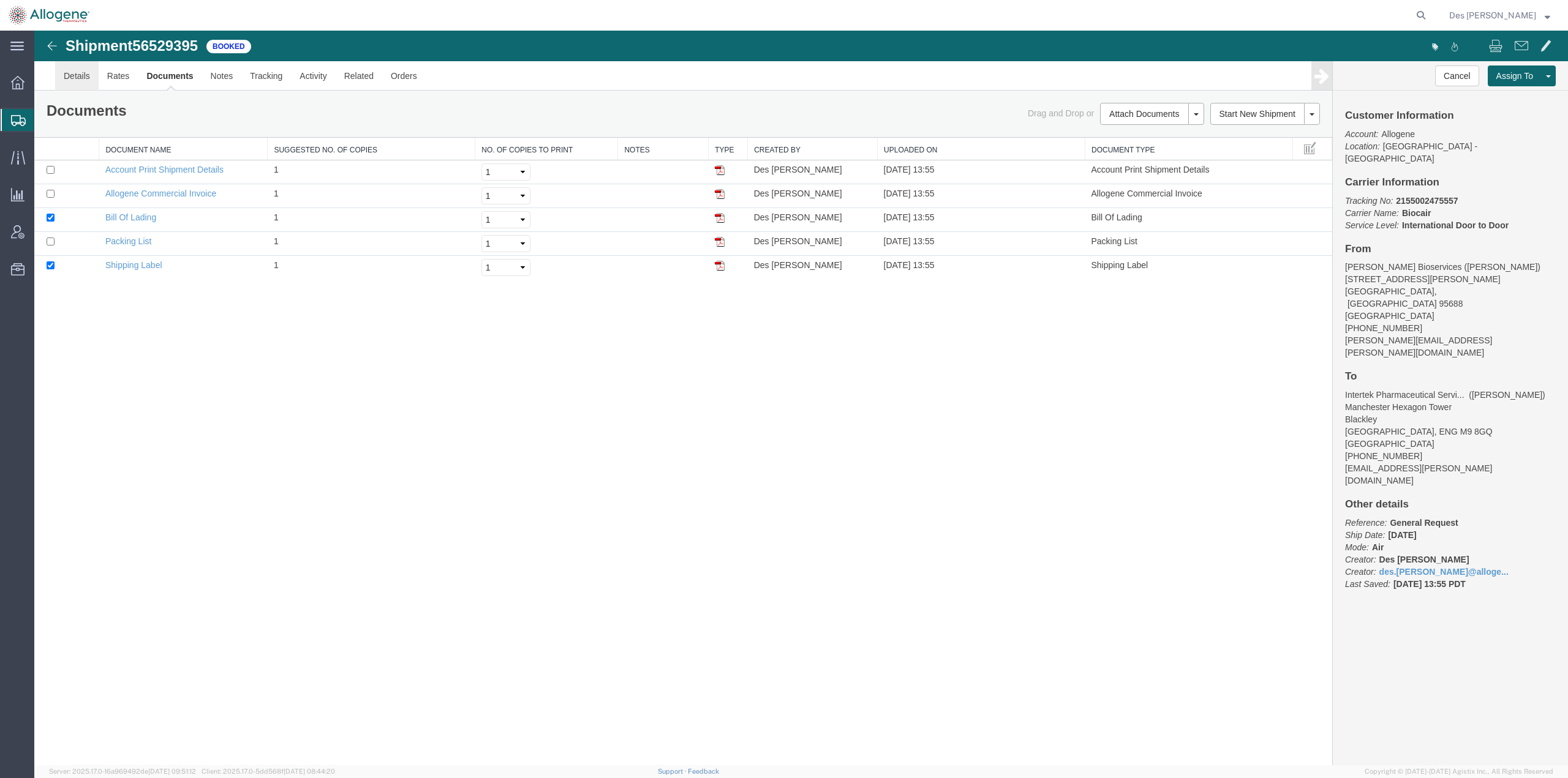
click at [84, 75] on link "Details" at bounding box center [76, 76] width 43 height 29
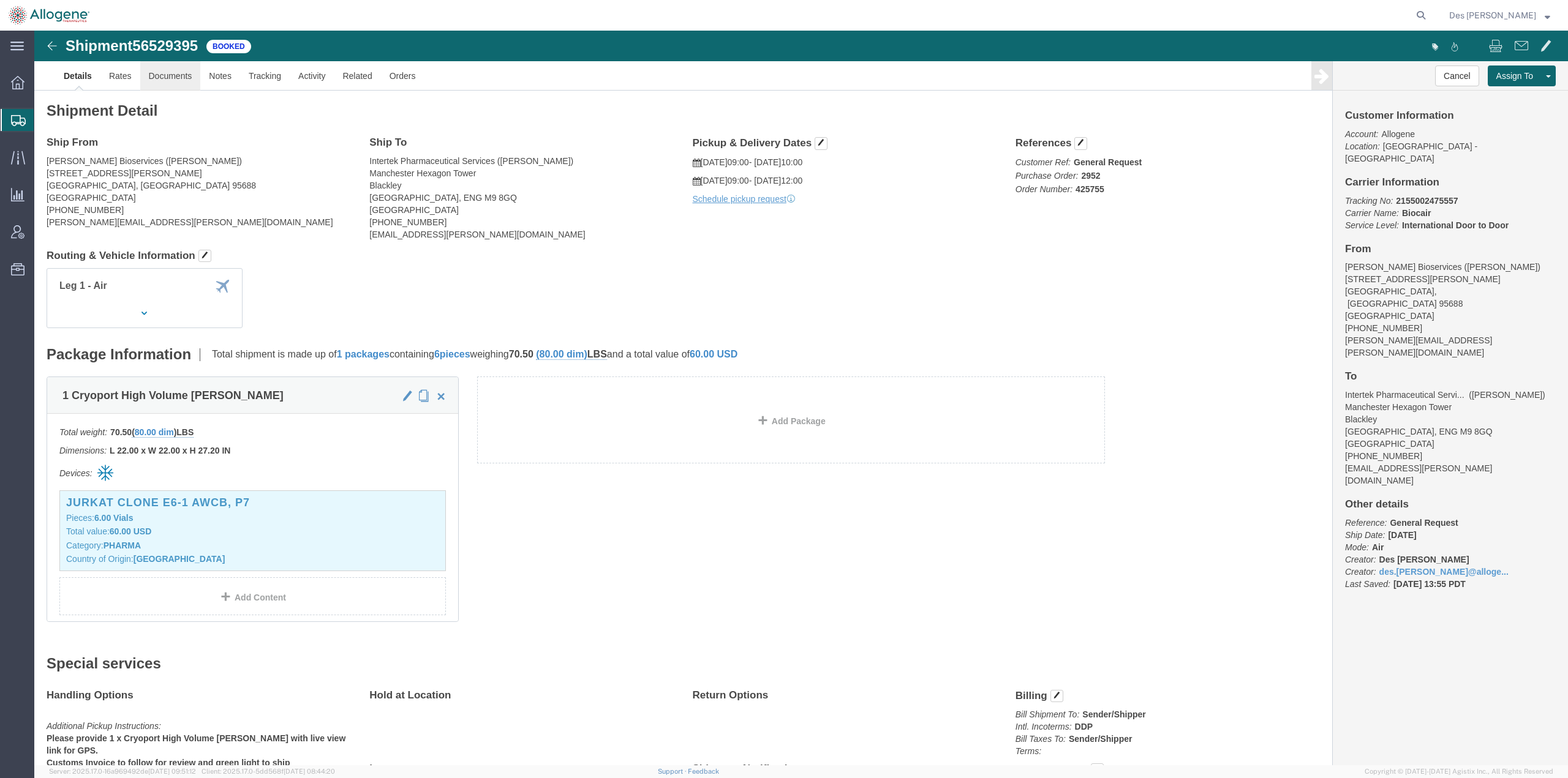
click link "Documents"
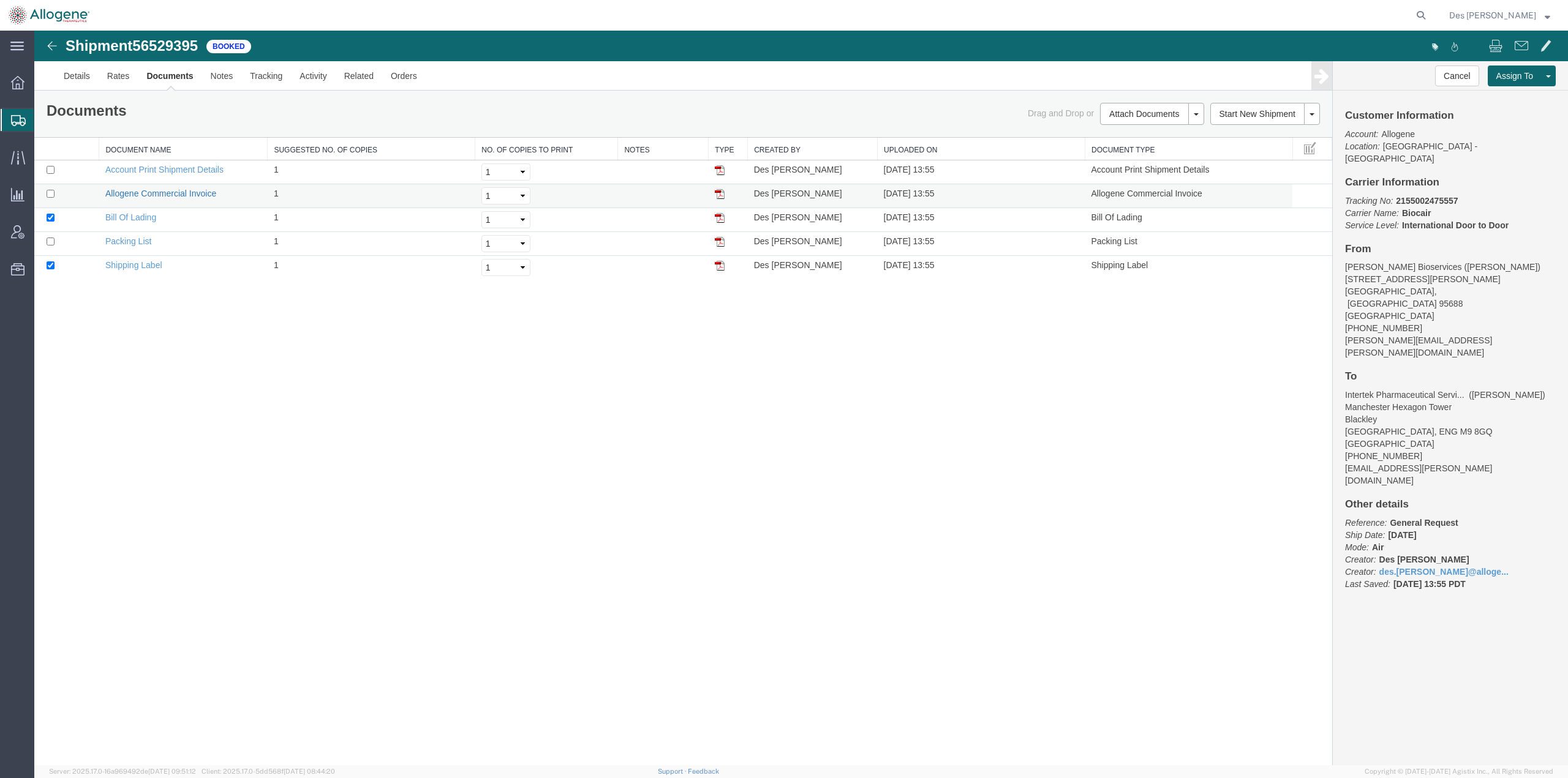
click at [158, 192] on link "Allogene Commercial Invoice" at bounding box center [161, 193] width 111 height 10
click at [143, 216] on link "Bill Of Lading" at bounding box center [131, 217] width 51 height 10
click at [703, 463] on div "Shipment 56529395 5 of 5 Booked Details Rates Documents Notes Tracking Activity…" at bounding box center [801, 398] width 1534 height 735
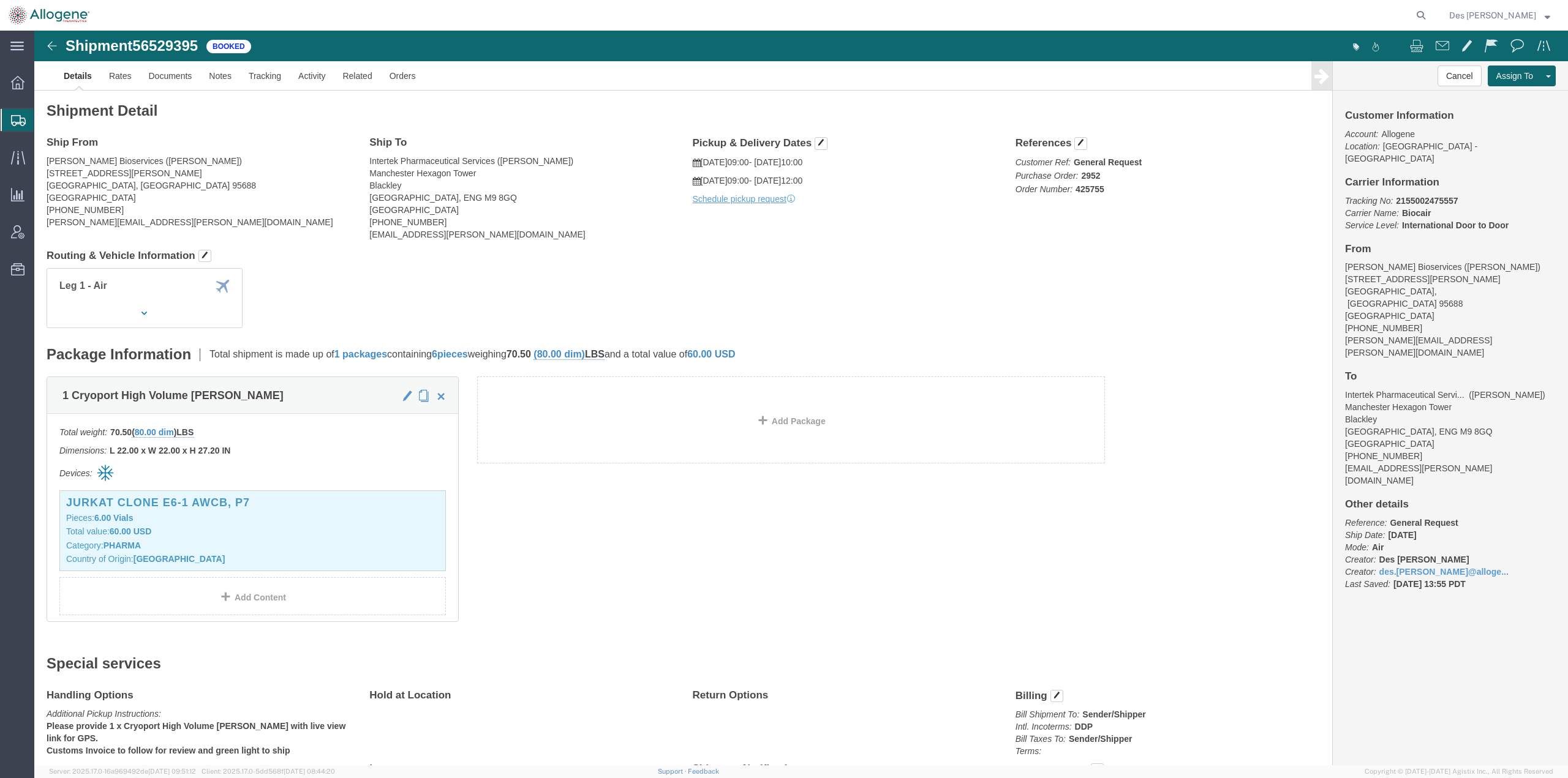
click div "1 Cryoport High Volume Dewar Total weight: 70.50 ( 80.00 dim ) LBS Dimensions: …"
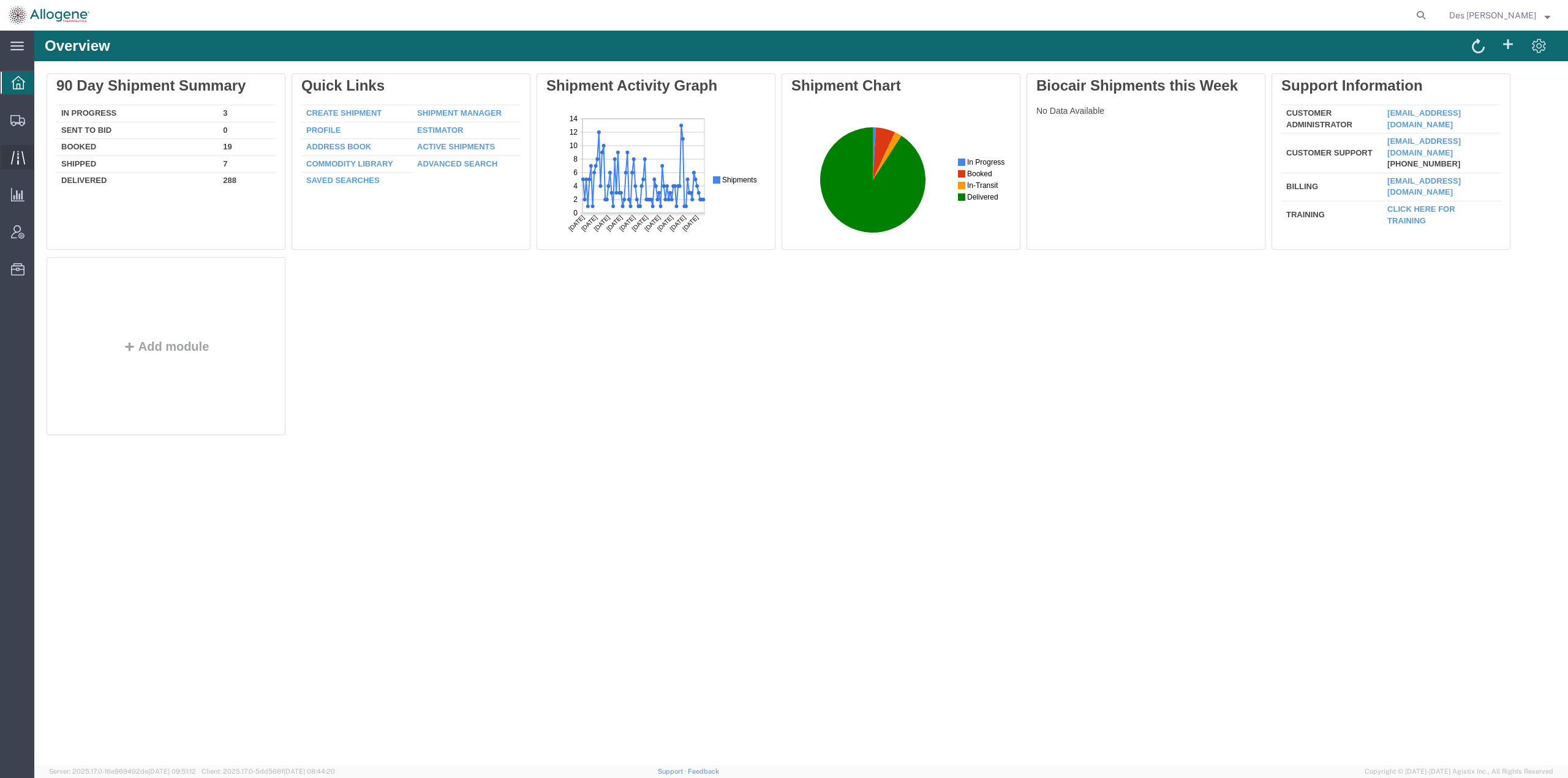
click at [43, 158] on span "Traffic" at bounding box center [38, 157] width 9 height 24
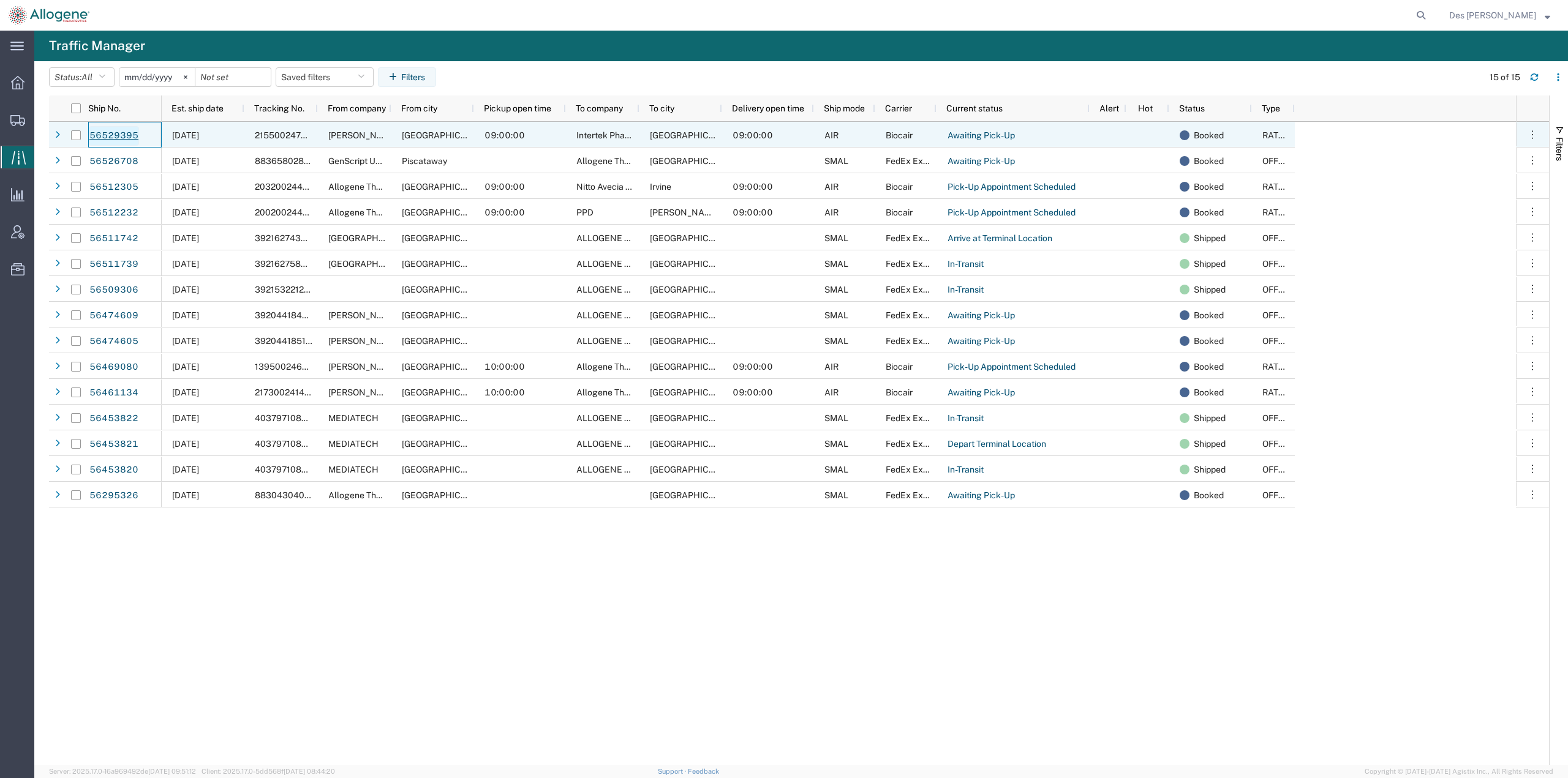
click at [116, 136] on link "56529395" at bounding box center [114, 136] width 50 height 20
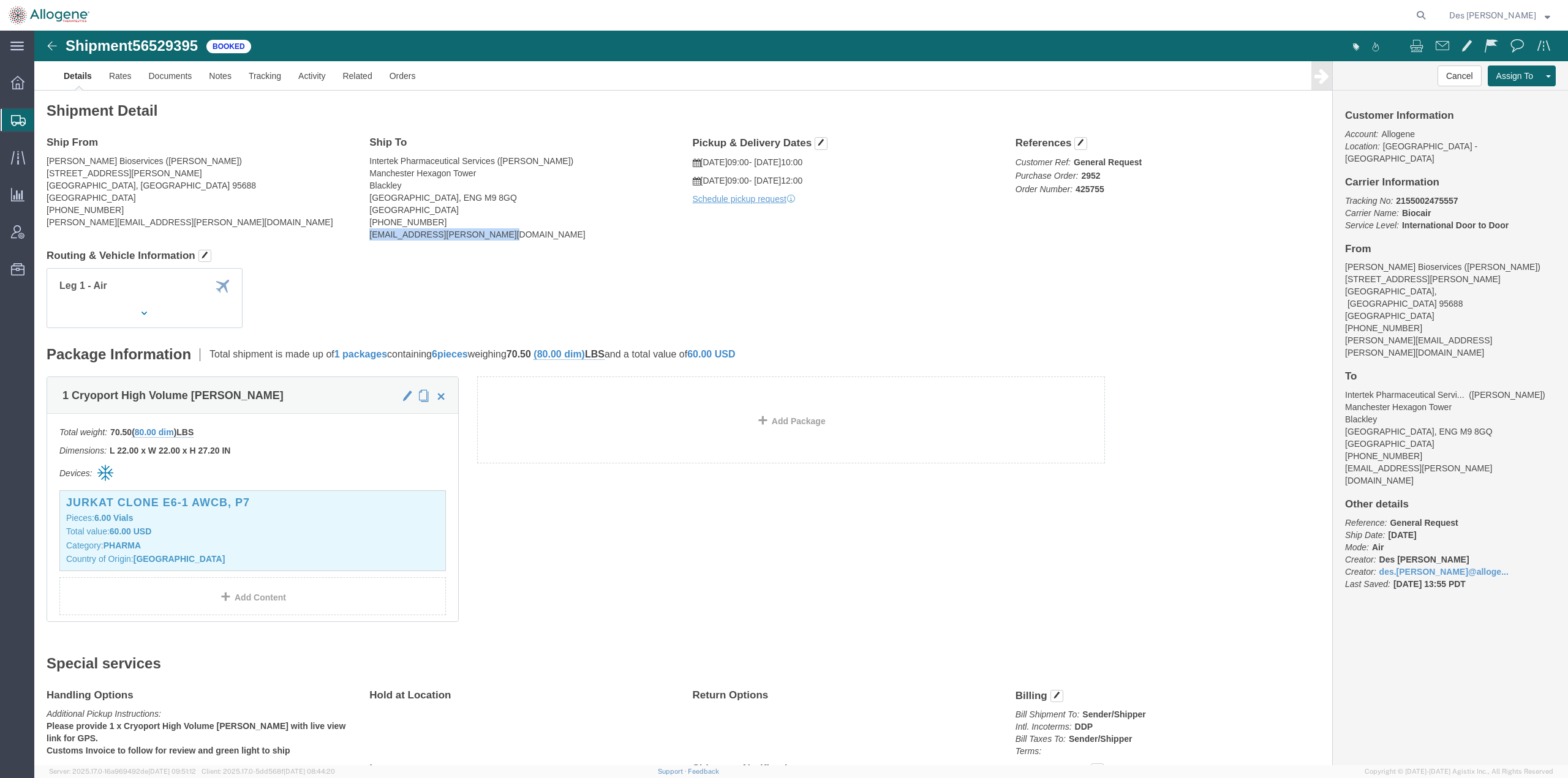
drag, startPoint x: 335, startPoint y: 205, endPoint x: 460, endPoint y: 211, distance: 125.1
click div "Ship To Intertek Pharmaceutical Services ([PERSON_NAME]) [GEOGRAPHIC_DATA] Hexa…"
copy address "[EMAIL_ADDRESS][PERSON_NAME][DOMAIN_NAME]"
click div "Leg 1 - Air"
